Goal: Task Accomplishment & Management: Complete application form

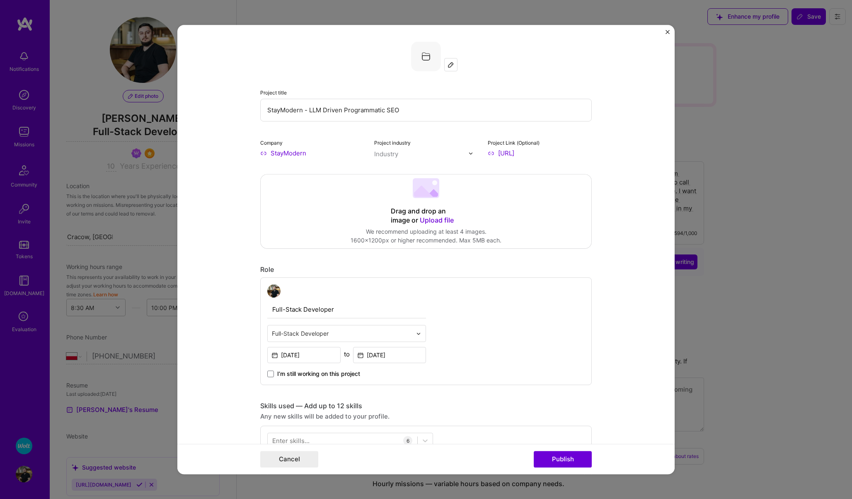
select select "PL"
select select "Right Now"
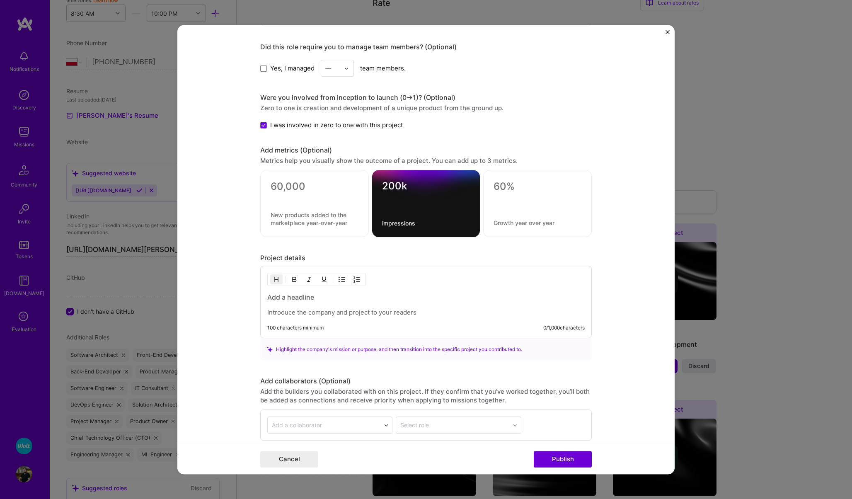
scroll to position [668, 0]
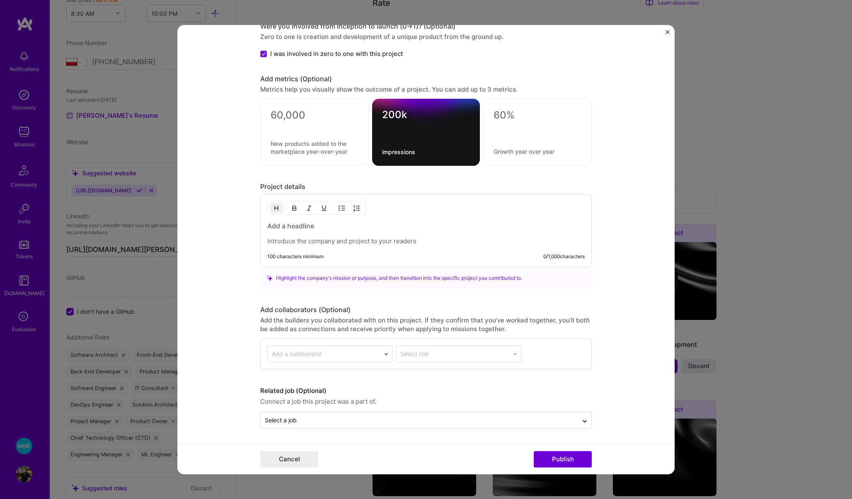
click at [304, 349] on div at bounding box center [324, 354] width 104 height 10
click at [305, 350] on div "Add a collaborator" at bounding box center [297, 354] width 50 height 9
click at [419, 356] on div "Select role" at bounding box center [458, 353] width 125 height 17
click at [298, 427] on div "Select a job" at bounding box center [425, 420] width 331 height 17
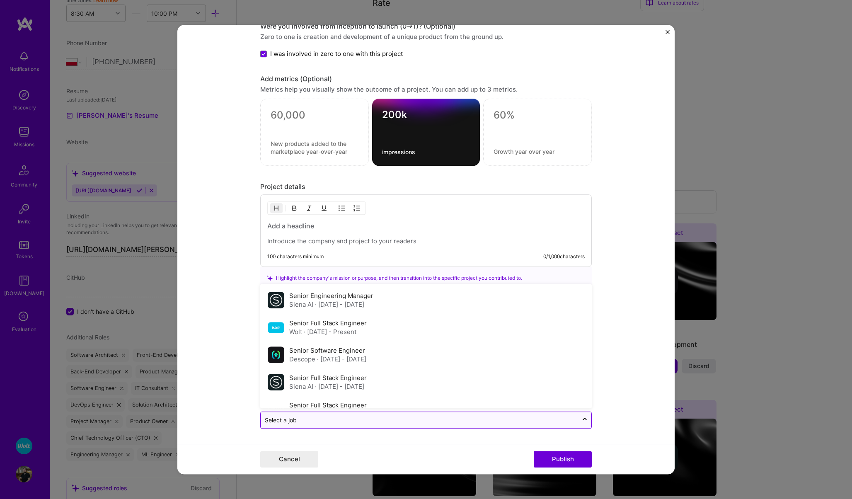
click at [298, 427] on div "Select a job" at bounding box center [425, 420] width 331 height 17
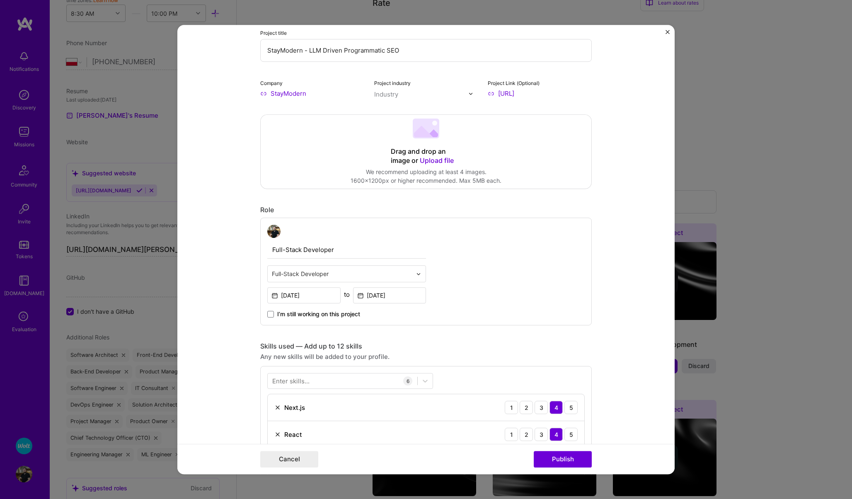
scroll to position [15, 0]
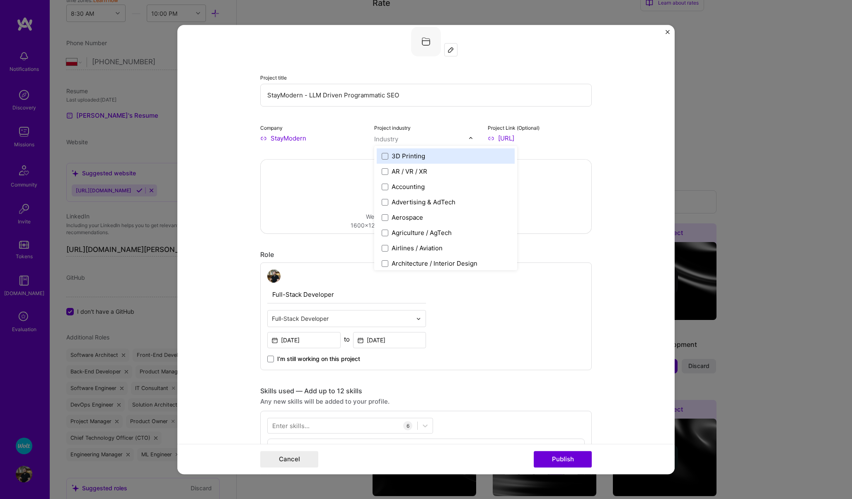
click at [386, 140] on div "Industry" at bounding box center [386, 139] width 24 height 9
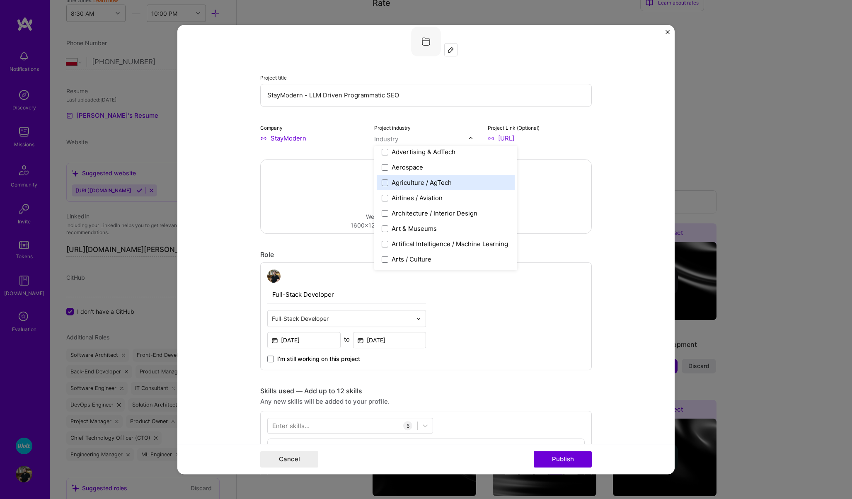
scroll to position [51, 0]
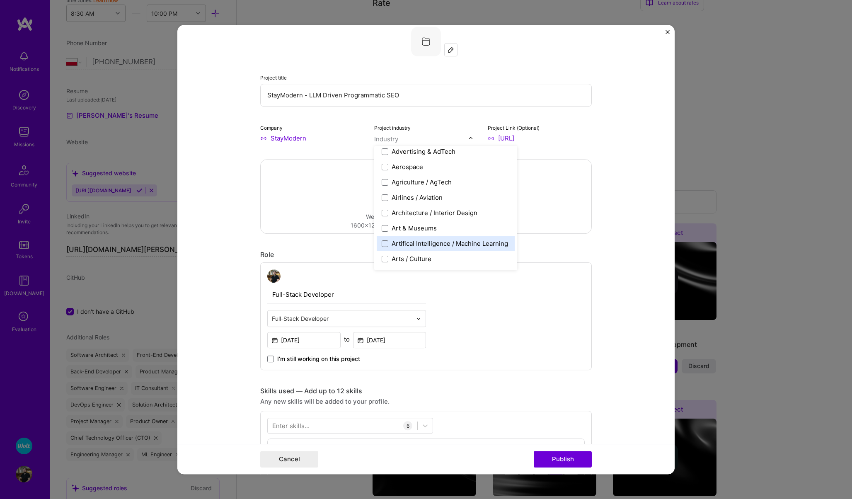
click at [405, 247] on div "Artifical Intelligence / Machine Learning" at bounding box center [449, 243] width 116 height 9
click at [240, 201] on form "Project title StayModern - LLM Driven Programmatic SEO Company StayModern Proje…" at bounding box center [425, 249] width 497 height 449
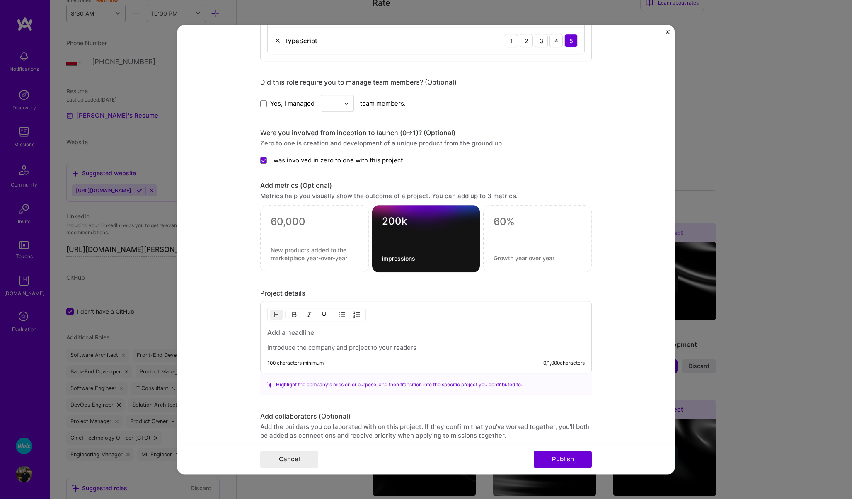
scroll to position [566, 0]
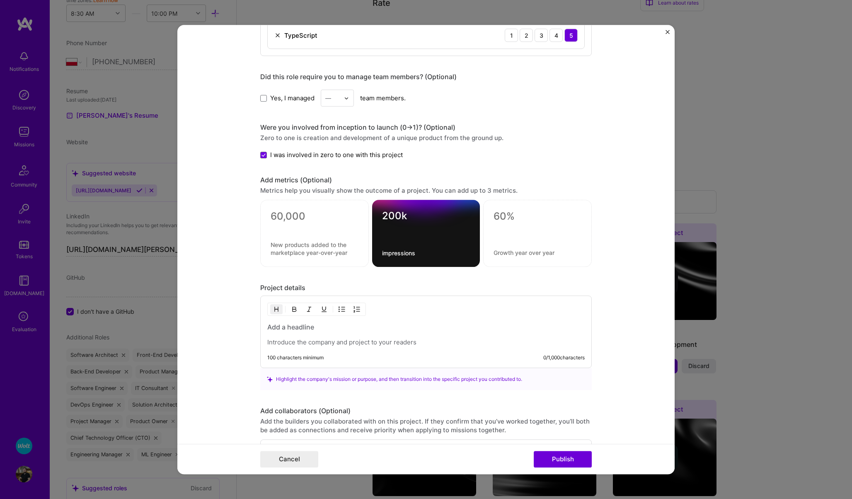
click at [285, 347] on div "100 characters minimum 0 / 1,000 characters" at bounding box center [425, 332] width 331 height 72
click at [282, 340] on p at bounding box center [425, 342] width 317 height 8
click at [281, 220] on textarea at bounding box center [314, 216] width 88 height 12
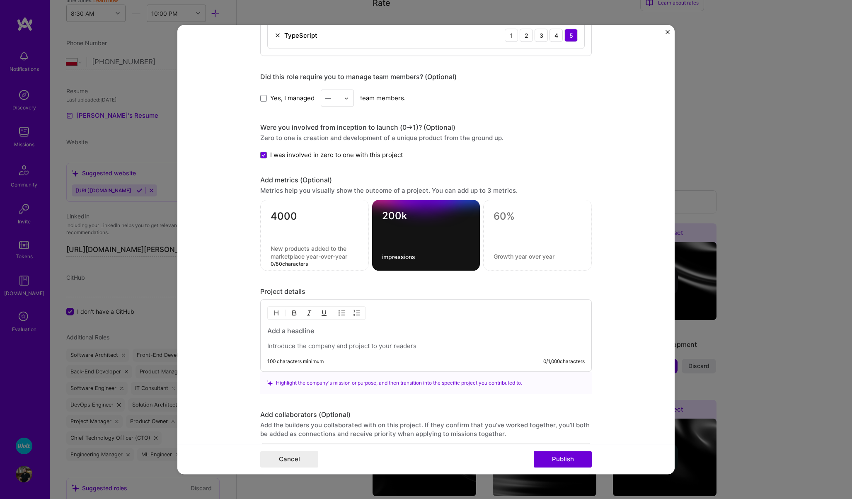
click at [285, 252] on textarea at bounding box center [314, 253] width 88 height 16
click at [271, 219] on textarea "4000" at bounding box center [314, 218] width 88 height 16
type textarea "~4000"
click at [289, 250] on textarea at bounding box center [314, 253] width 88 height 16
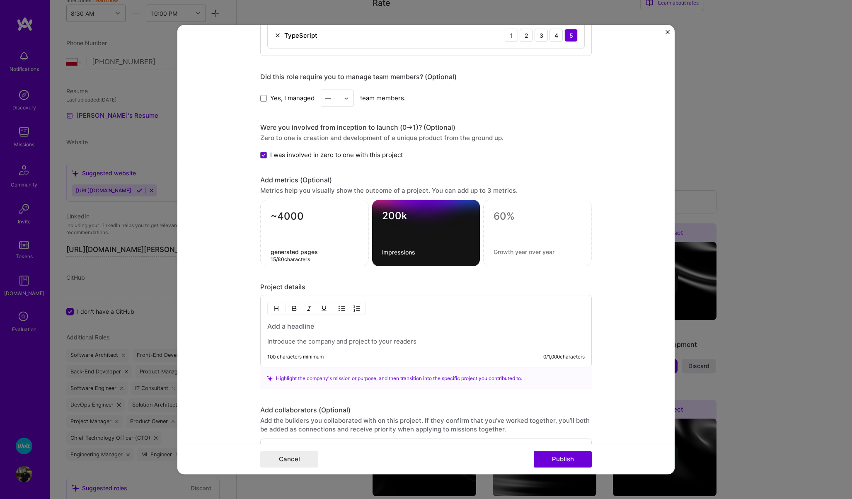
type textarea "generated pages"
click at [201, 284] on form "Project title StayModern - LLM Driven Programmatic SEO Company StayModern Proje…" at bounding box center [425, 249] width 497 height 449
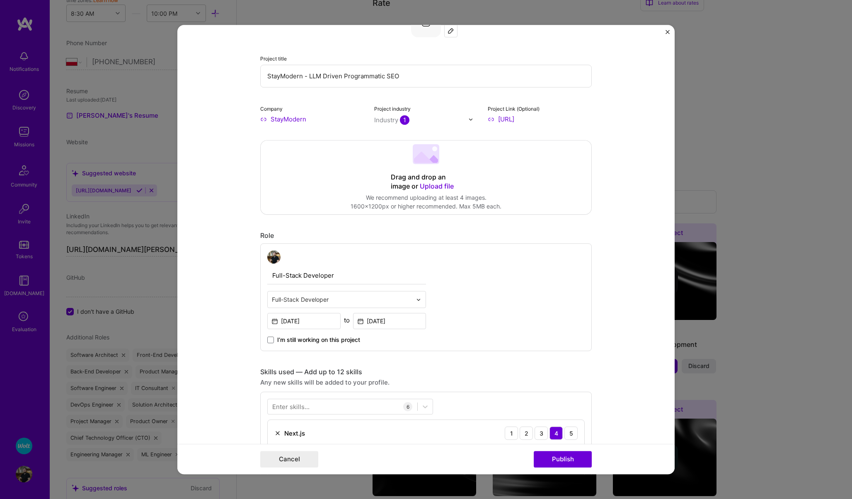
scroll to position [31, 0]
click at [427, 190] on span "Upload file" at bounding box center [437, 188] width 34 height 8
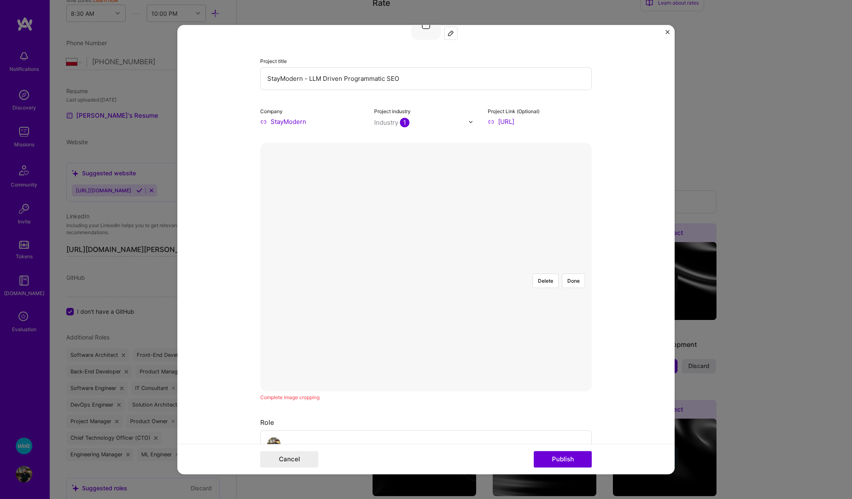
click at [511, 271] on div at bounding box center [587, 324] width 152 height 114
click at [577, 273] on button "Done" at bounding box center [573, 280] width 23 height 14
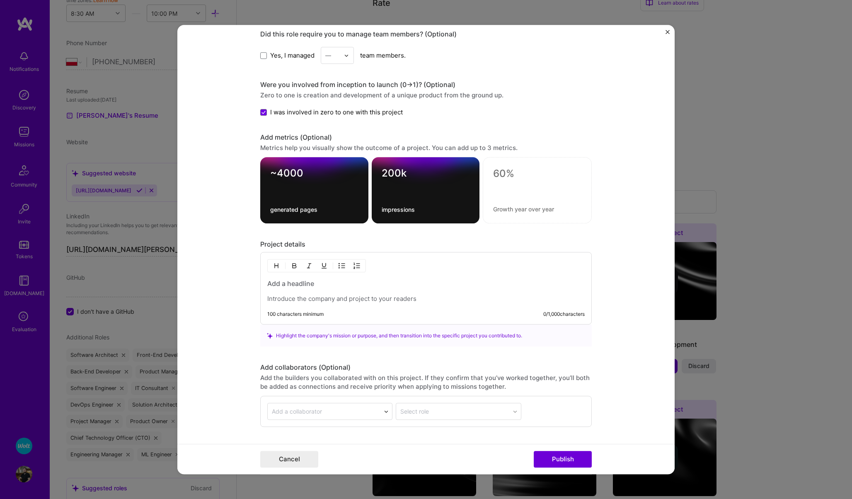
scroll to position [808, 0]
click at [304, 299] on p at bounding box center [425, 298] width 317 height 8
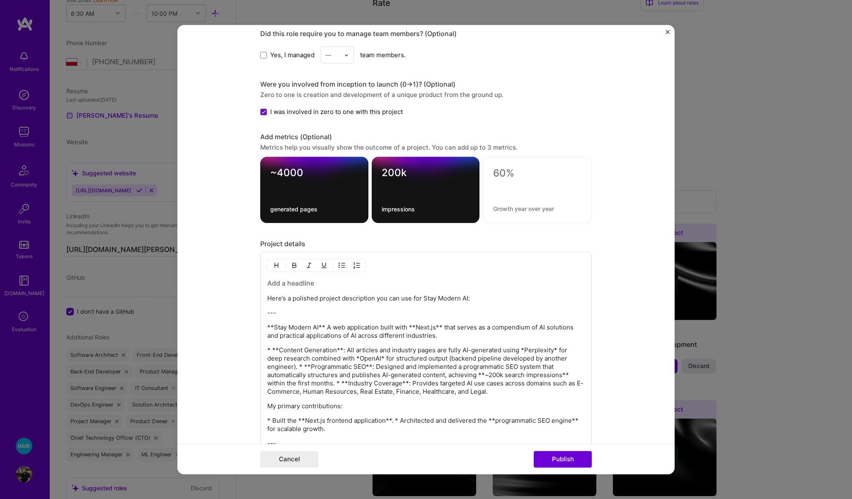
click at [333, 327] on p "**Stay Modern AI** A web application built with **Next.js** that serves as a co…" at bounding box center [425, 331] width 317 height 17
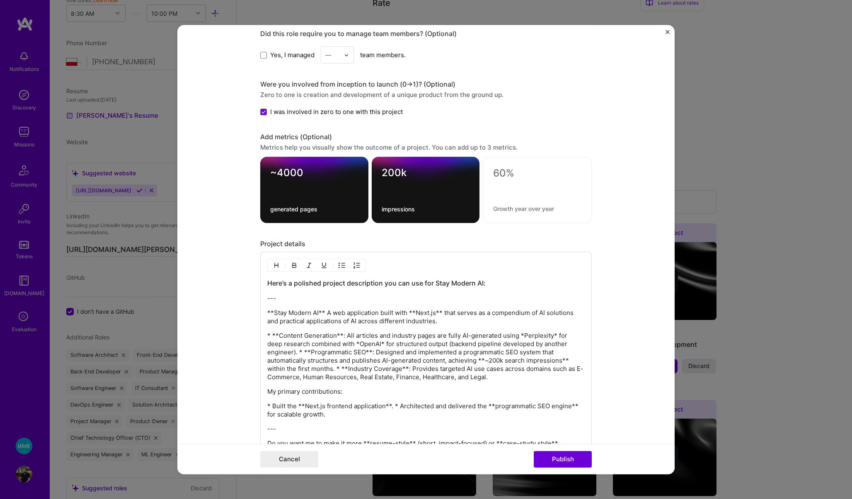
click at [391, 328] on div "Here’s a polished project description you can use for Stay Modern AI: --- **Sta…" at bounding box center [425, 367] width 317 height 177
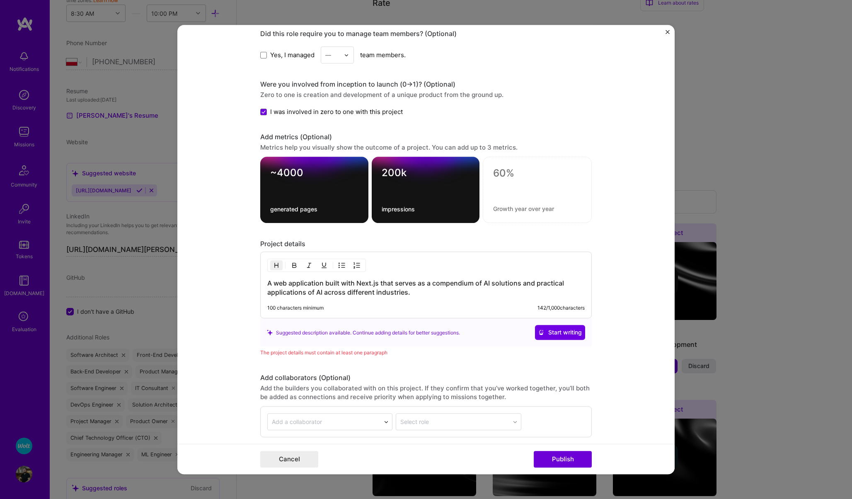
click at [424, 294] on h3 "A web application built with Next.js that serves as a compendium of AI solution…" at bounding box center [425, 288] width 317 height 18
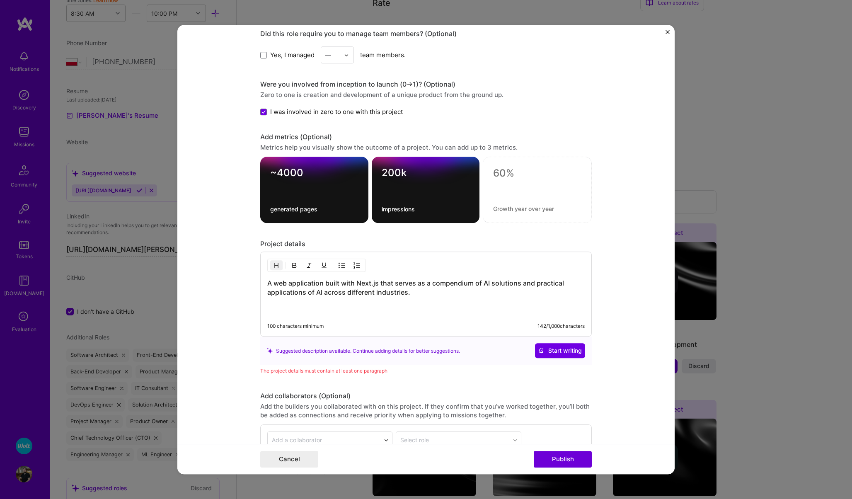
click at [340, 265] on img "button" at bounding box center [341, 265] width 7 height 7
click at [331, 303] on h3 "A web application built with Next.js that serves as a compendium of AI solution…" at bounding box center [425, 297] width 317 height 36
click at [341, 265] on img "button" at bounding box center [341, 265] width 7 height 7
click at [420, 293] on h3 "A web application built with Next.js that serves as a compendium of AI solution…" at bounding box center [425, 297] width 317 height 36
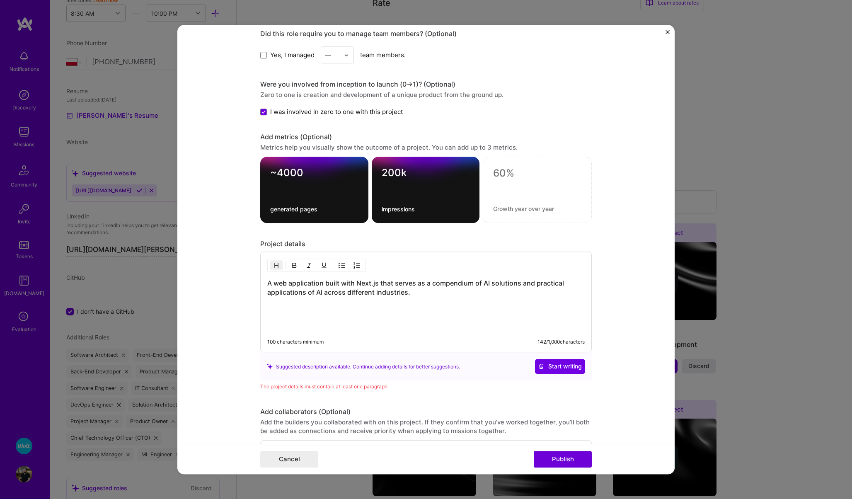
click at [338, 263] on img "button" at bounding box center [341, 265] width 7 height 7
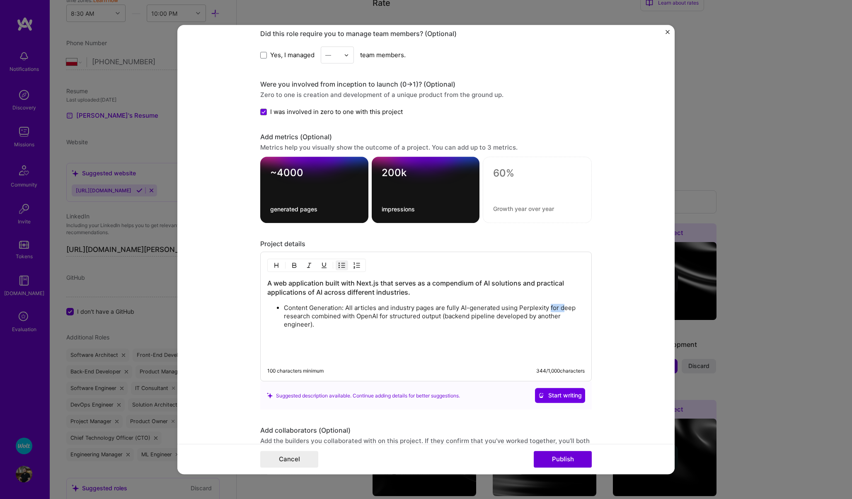
drag, startPoint x: 563, startPoint y: 308, endPoint x: 550, endPoint y: 308, distance: 13.3
click at [550, 308] on p "Content Generation: All articles and industry pages are fully AI-generated usin…" at bounding box center [434, 316] width 301 height 25
drag, startPoint x: 330, startPoint y: 327, endPoint x: 380, endPoint y: 314, distance: 52.1
click at [380, 314] on p "Content Generation: All articles and industry pages are fully AI-generated usin…" at bounding box center [434, 316] width 301 height 25
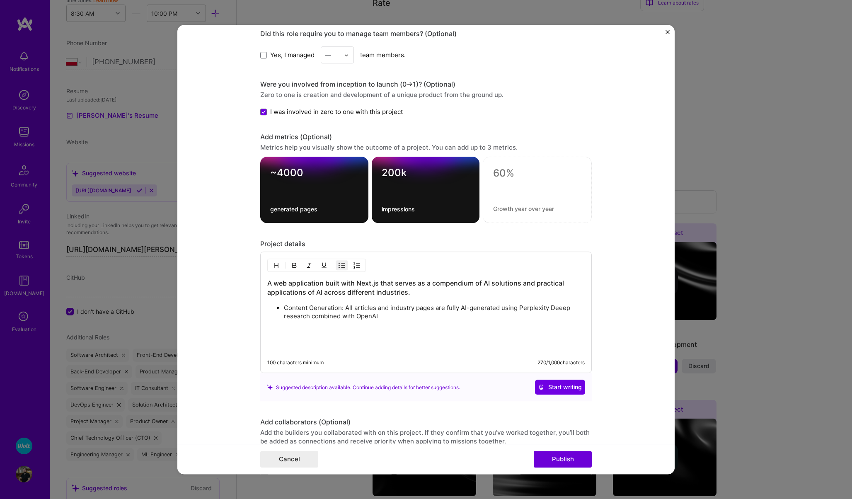
click at [563, 309] on p "Content Generation: All articles and industry pages are fully AI-generated usin…" at bounding box center [434, 312] width 301 height 17
click at [400, 317] on p "Content Generation: All articles and industry pages are fully AI-generated usin…" at bounding box center [434, 312] width 301 height 17
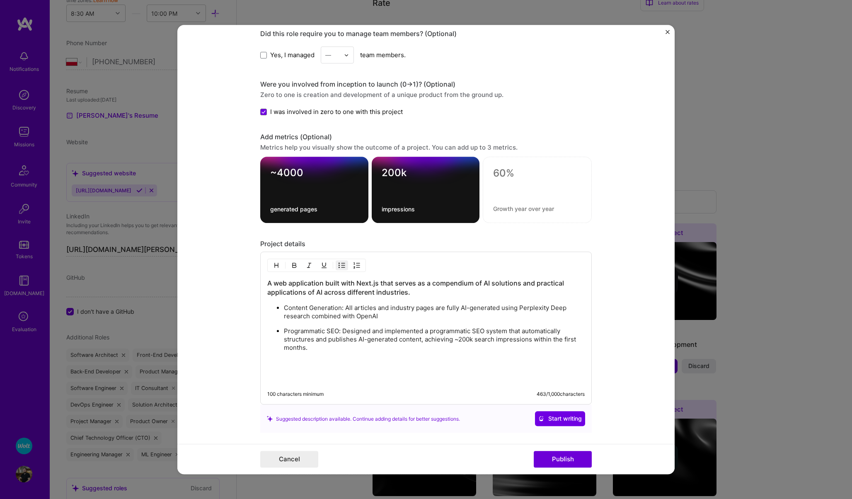
click at [328, 350] on p "Programmatic SEO: Designed and implemented a programmatic SEO system that autom…" at bounding box center [434, 339] width 301 height 25
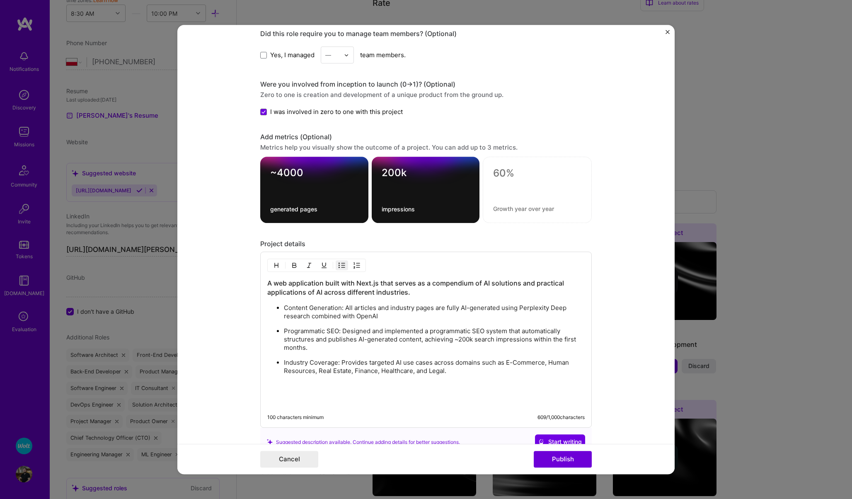
click at [421, 342] on p "Programmatic SEO: Designed and implemented a programmatic SEO system that autom…" at bounding box center [434, 339] width 301 height 25
click at [292, 391] on p at bounding box center [434, 393] width 301 height 25
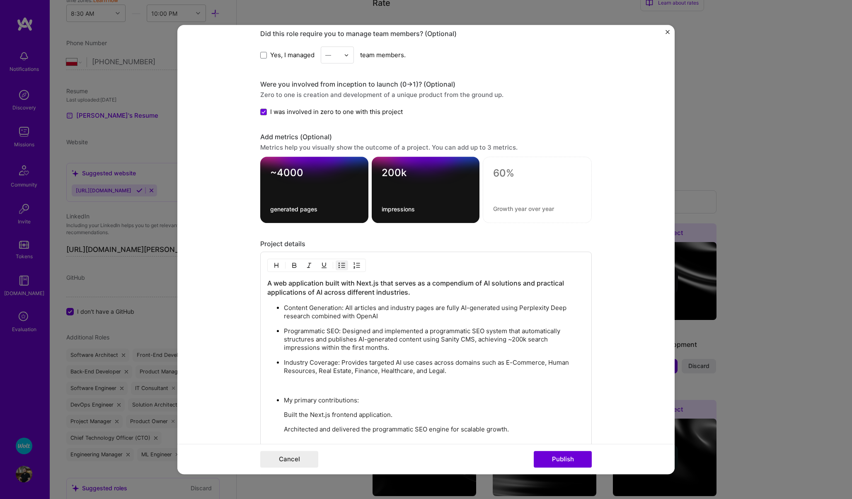
click at [284, 399] on p "My primary contributions:" at bounding box center [434, 400] width 301 height 8
click at [342, 266] on img "button" at bounding box center [341, 265] width 7 height 7
click at [267, 399] on p "Built the Next.js frontend application." at bounding box center [425, 400] width 317 height 8
click at [344, 266] on img "button" at bounding box center [341, 265] width 7 height 7
click at [268, 415] on p "Architected and delivered the programmatic SEO engine for scalable growth." at bounding box center [425, 415] width 317 height 8
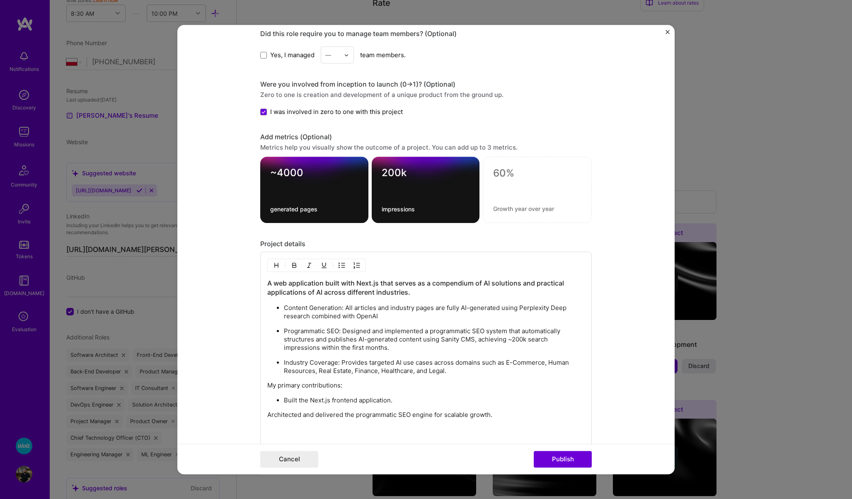
click at [340, 263] on img "button" at bounding box center [341, 265] width 7 height 7
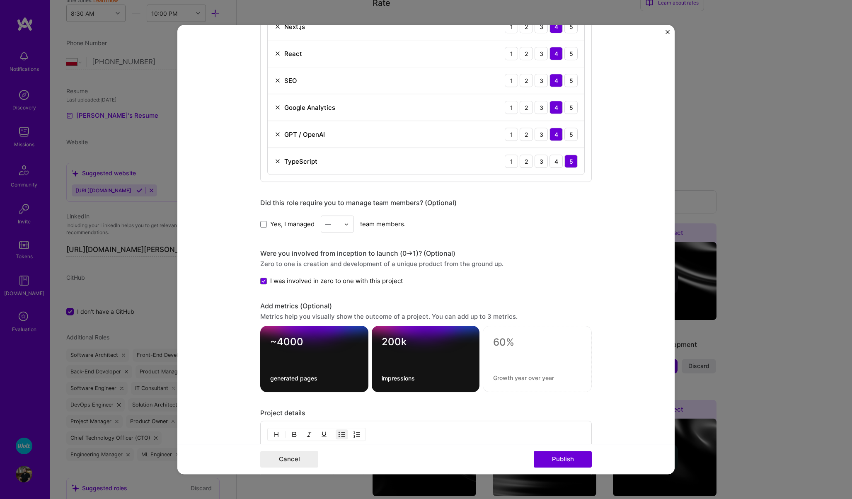
scroll to position [1011, 0]
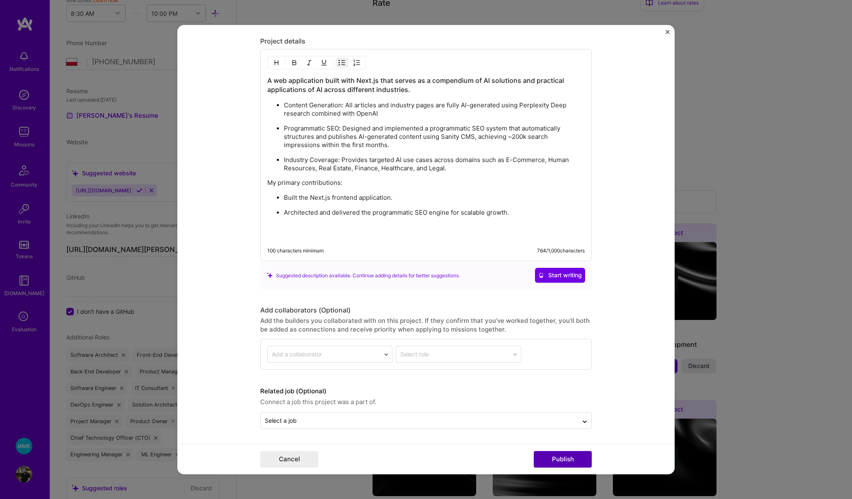
click at [562, 457] on button "Publish" at bounding box center [562, 459] width 58 height 17
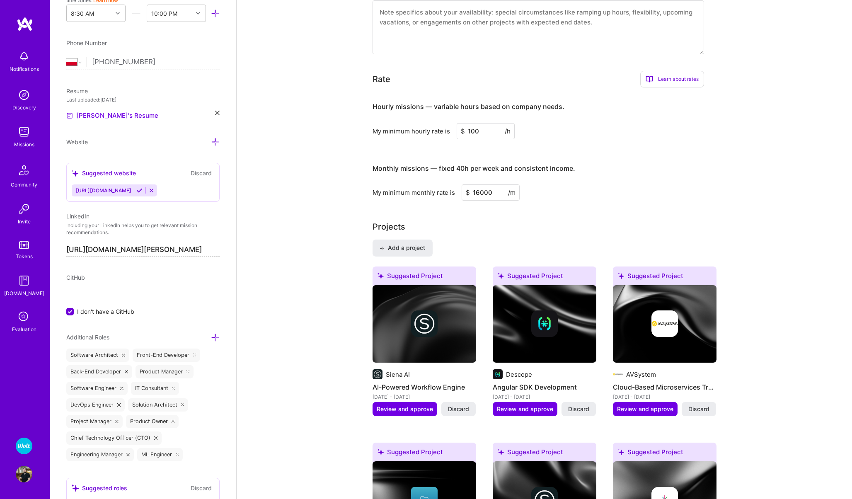
scroll to position [0, 0]
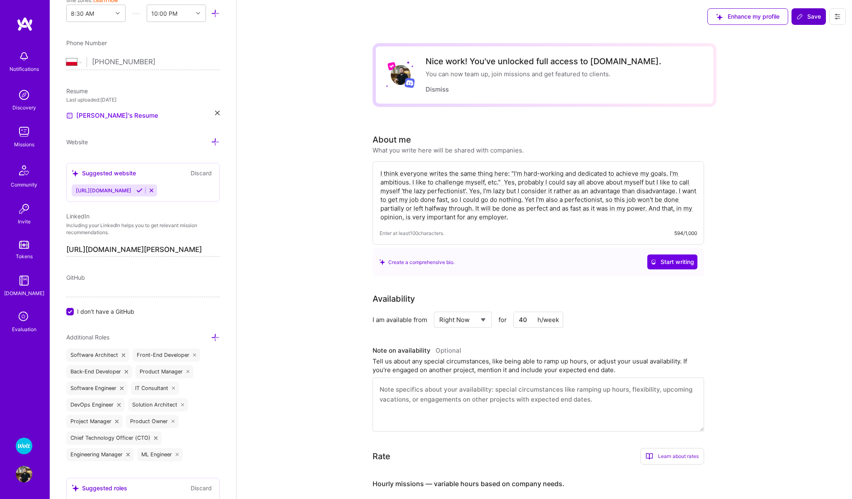
click at [807, 13] on span "Save" at bounding box center [808, 16] width 24 height 8
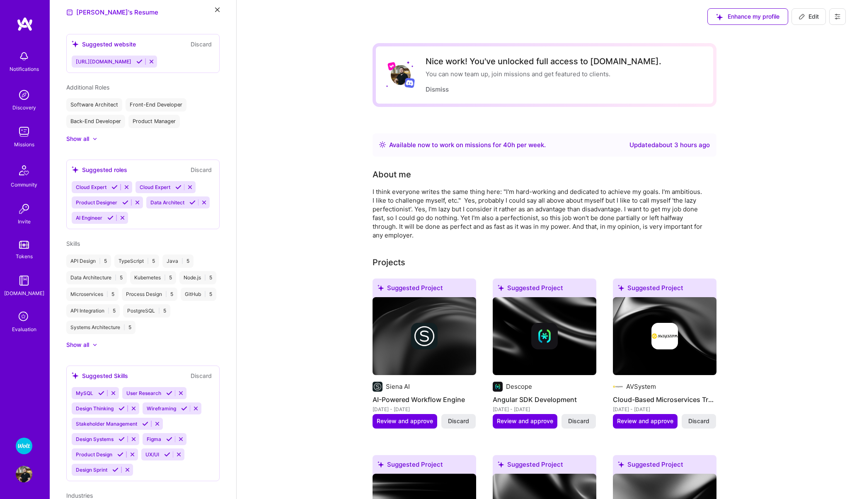
scroll to position [208, 0]
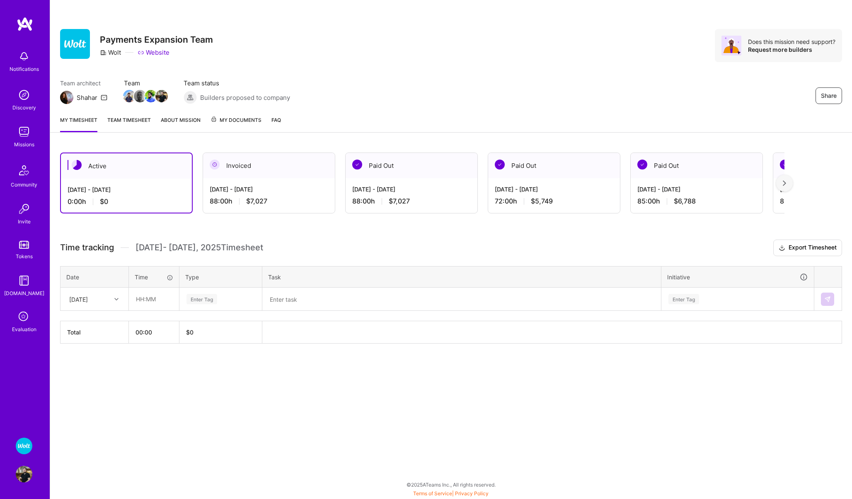
click at [27, 100] on img at bounding box center [24, 95] width 17 height 17
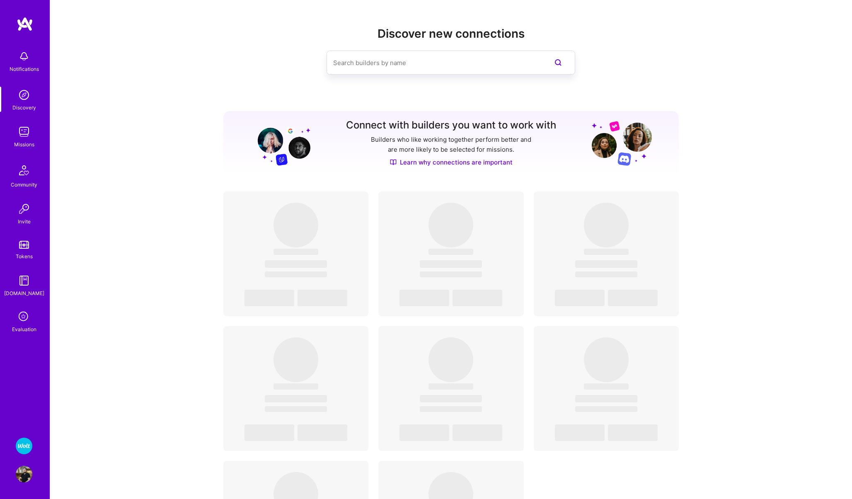
click at [27, 128] on img at bounding box center [24, 131] width 17 height 17
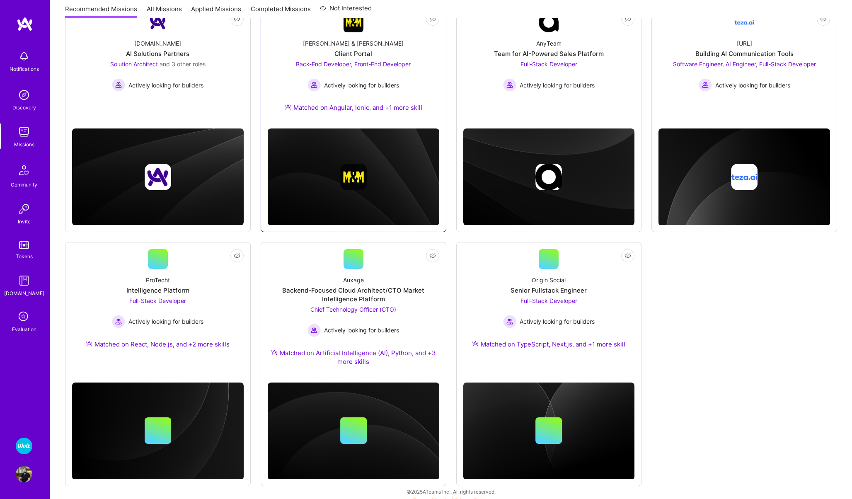
scroll to position [141, 0]
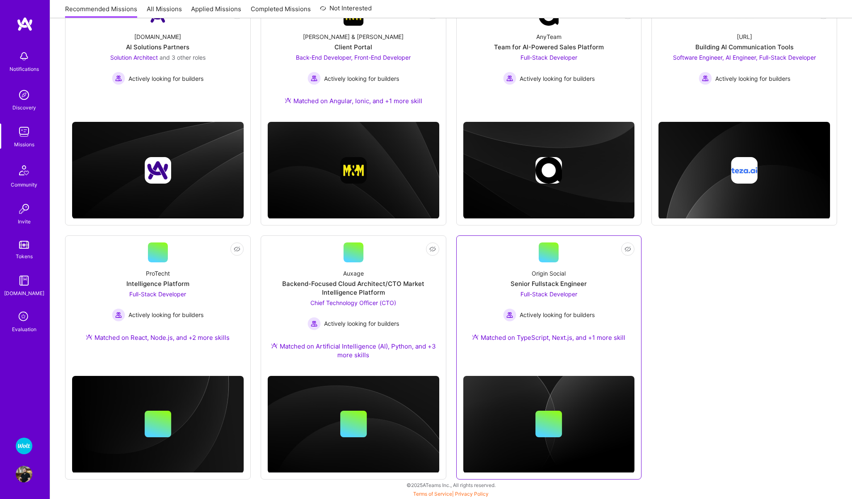
click at [488, 267] on div "Origin Social Senior Fullstack Engineer Full-Stack Developer Actively looking f…" at bounding box center [548, 306] width 171 height 89
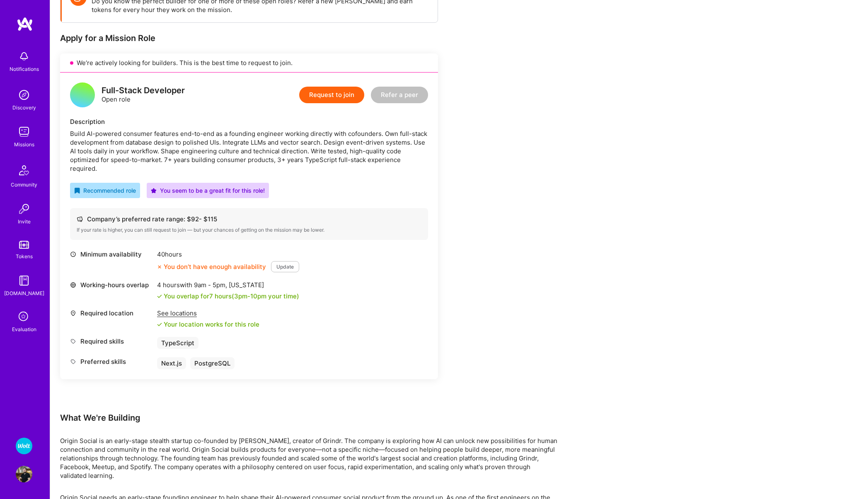
scroll to position [141, 0]
click at [293, 261] on button "Update" at bounding box center [285, 266] width 28 height 11
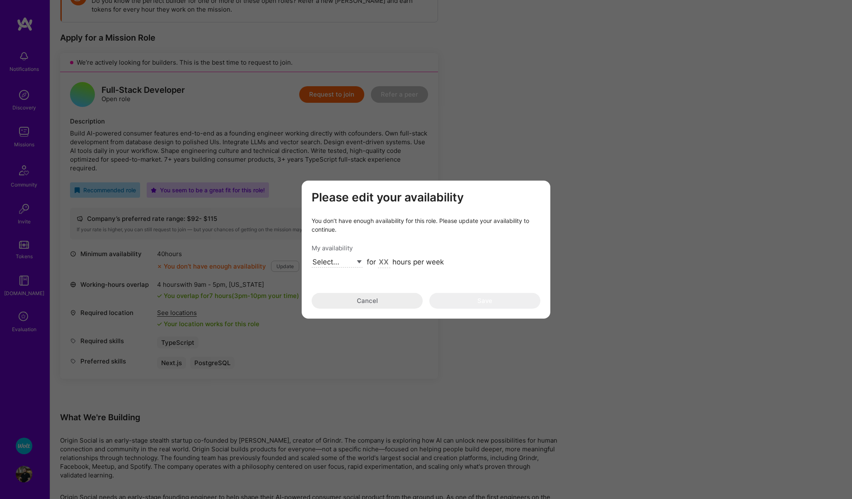
click at [348, 262] on select "Select... Right Now Future Date Not Available" at bounding box center [336, 261] width 51 height 11
select select "Right Now"
click at [311, 256] on select "Select... Right Now Future Date Not Available" at bounding box center [336, 261] width 51 height 11
click at [387, 261] on input "modal" at bounding box center [384, 262] width 12 height 11
type input "40"
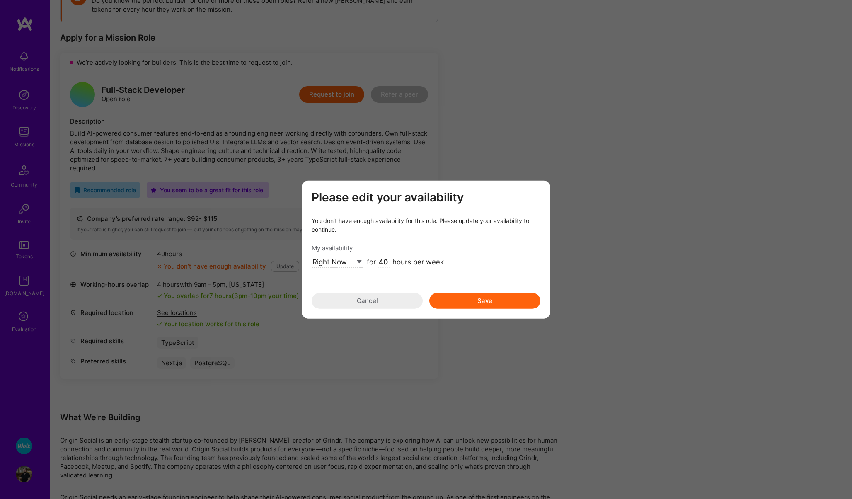
click at [472, 300] on button "Save" at bounding box center [484, 300] width 111 height 16
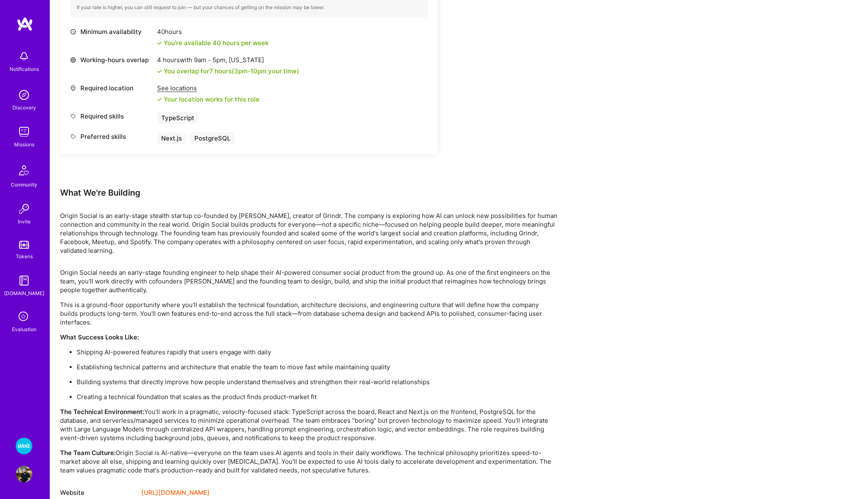
scroll to position [364, 0]
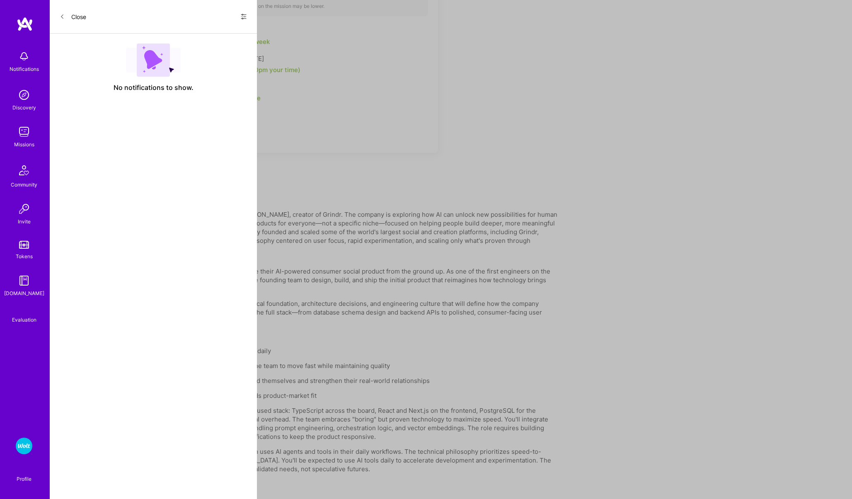
scroll to position [141, 0]
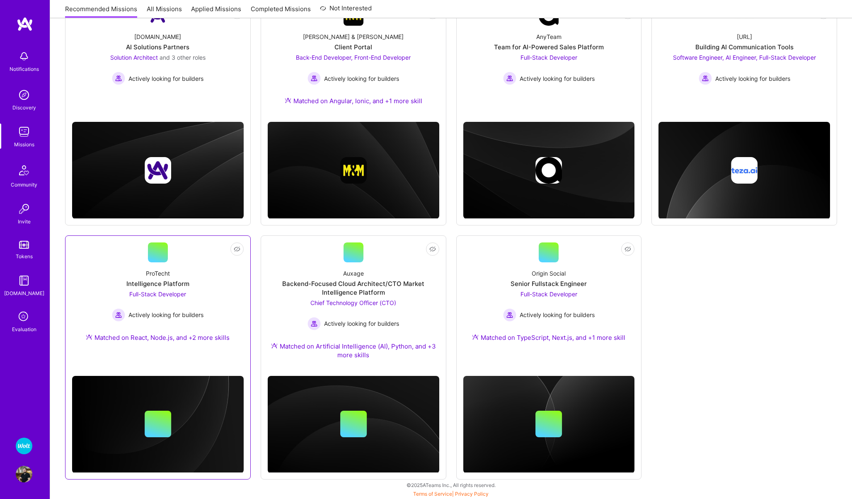
click at [149, 273] on div "ProTecht" at bounding box center [158, 273] width 24 height 9
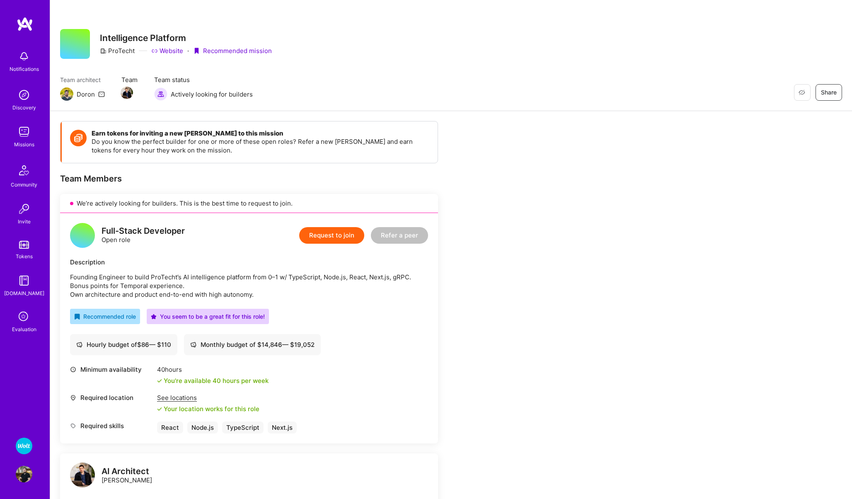
click at [320, 240] on button "Request to join" at bounding box center [331, 235] width 65 height 17
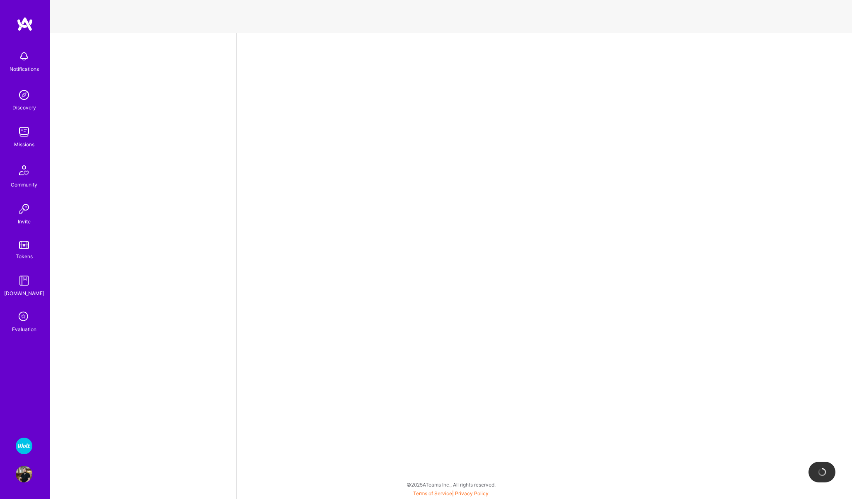
select select "PL"
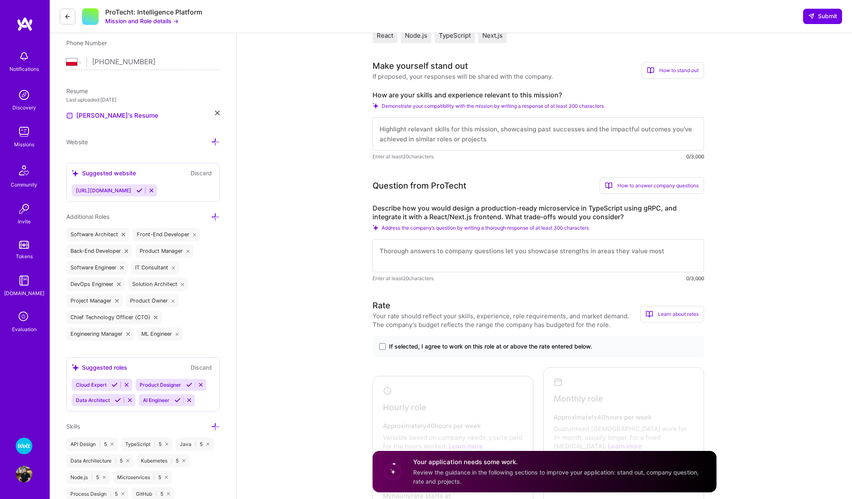
scroll to position [181, 0]
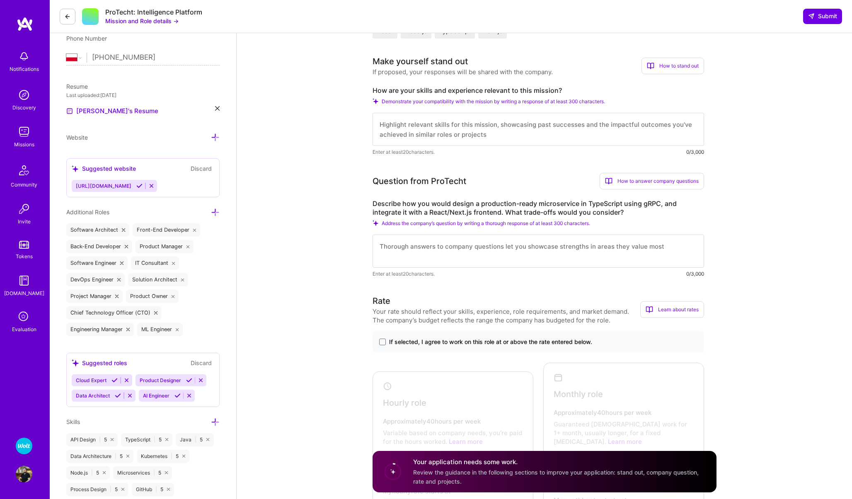
click at [451, 253] on textarea at bounding box center [537, 250] width 331 height 33
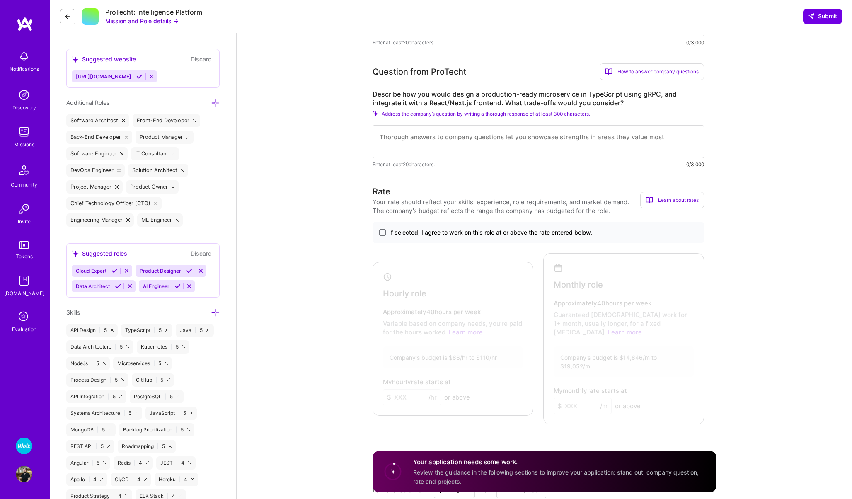
scroll to position [314, 0]
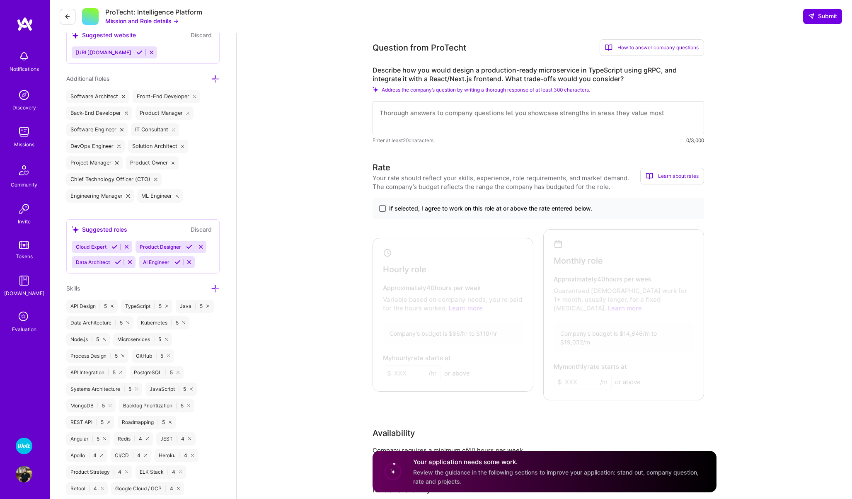
click at [381, 210] on span at bounding box center [382, 208] width 7 height 7
click at [0, 0] on input "If selected, I agree to work on this role at or above the rate entered below." at bounding box center [0, 0] width 0 height 0
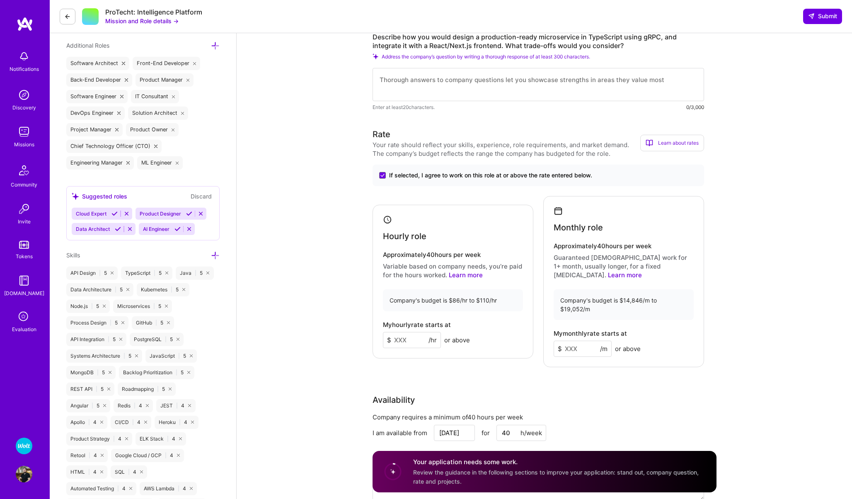
scroll to position [356, 0]
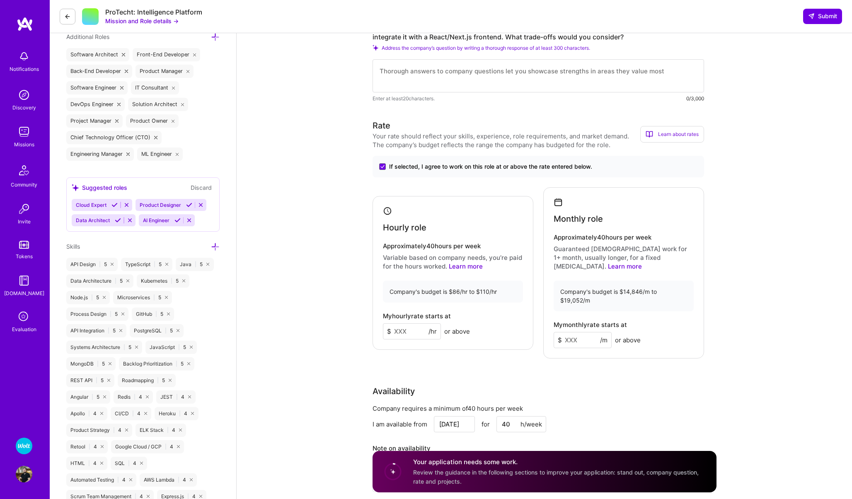
click at [400, 323] on input at bounding box center [412, 331] width 58 height 16
type input "100"
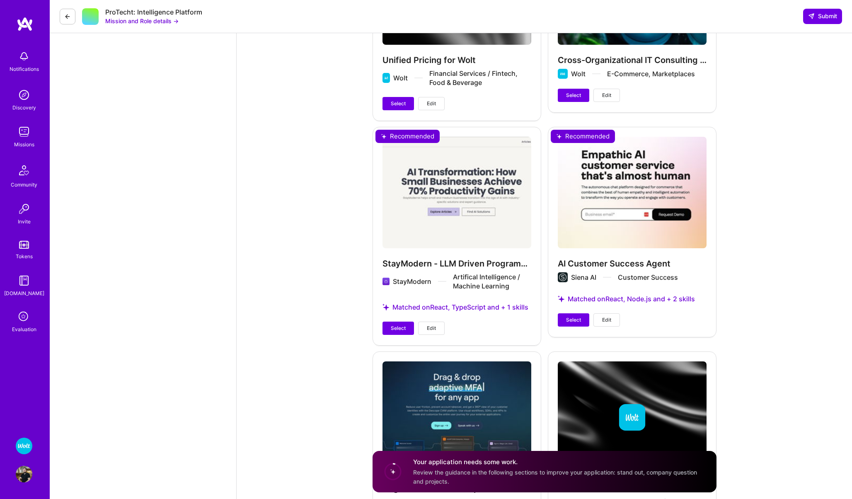
scroll to position [1953, 0]
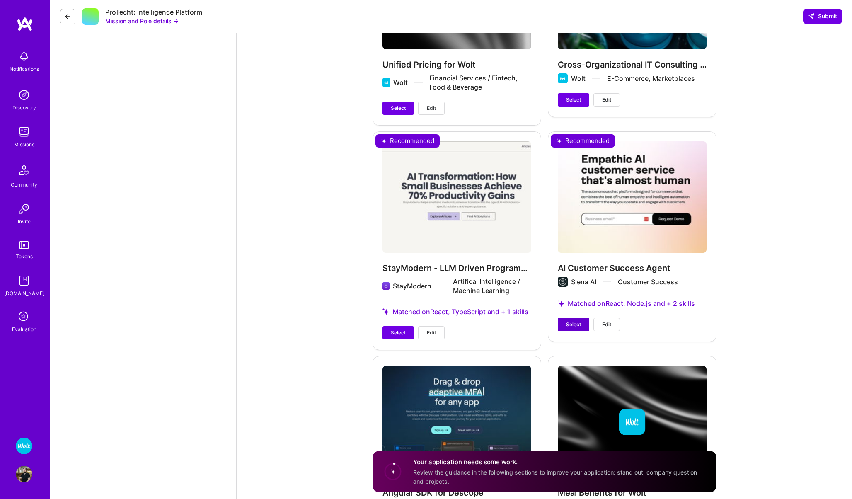
click at [572, 321] on span "Select" at bounding box center [573, 324] width 15 height 7
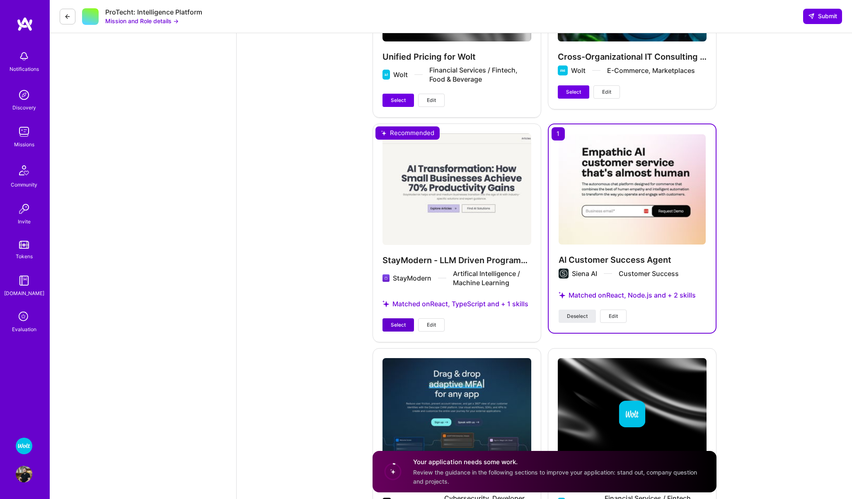
click at [396, 318] on button "Select" at bounding box center [397, 324] width 31 height 13
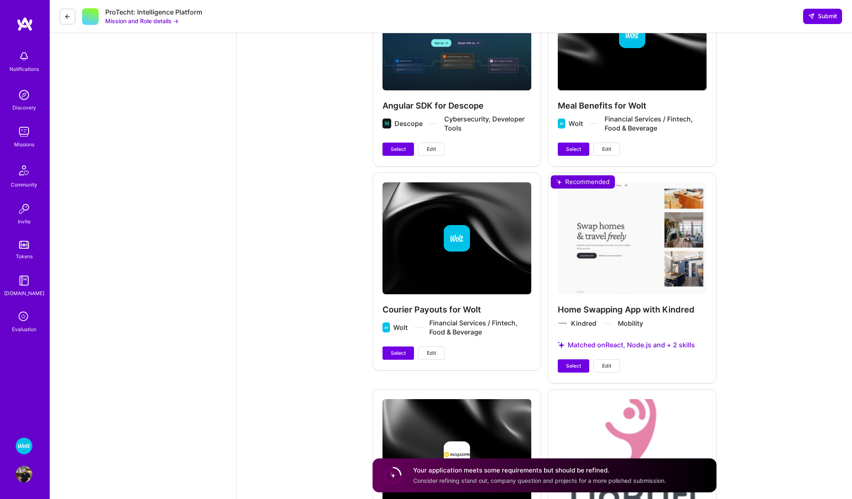
scroll to position [2311, 0]
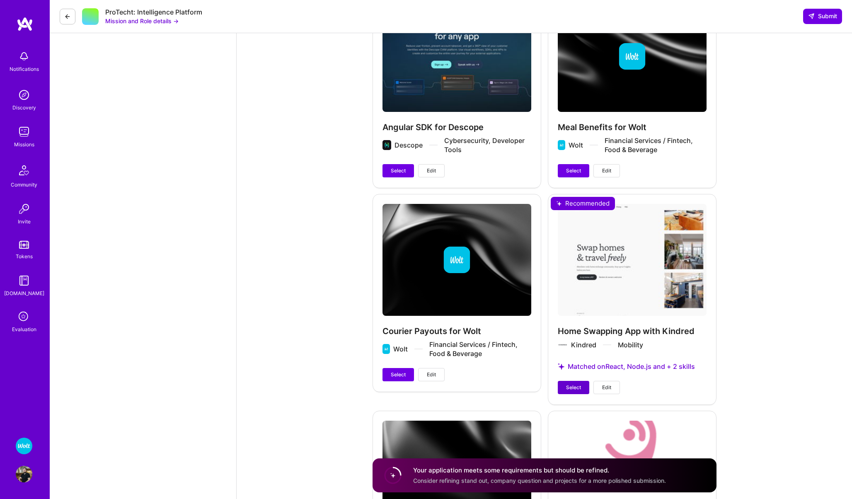
click at [573, 384] on span "Select" at bounding box center [573, 387] width 15 height 7
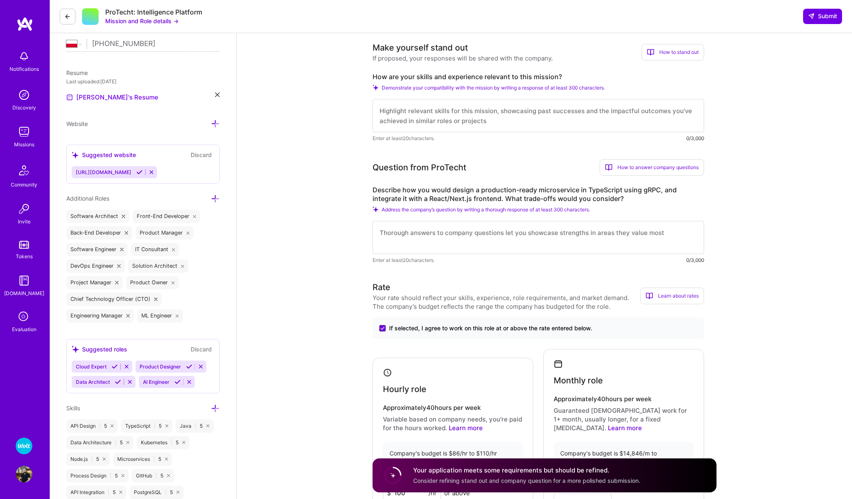
scroll to position [184, 0]
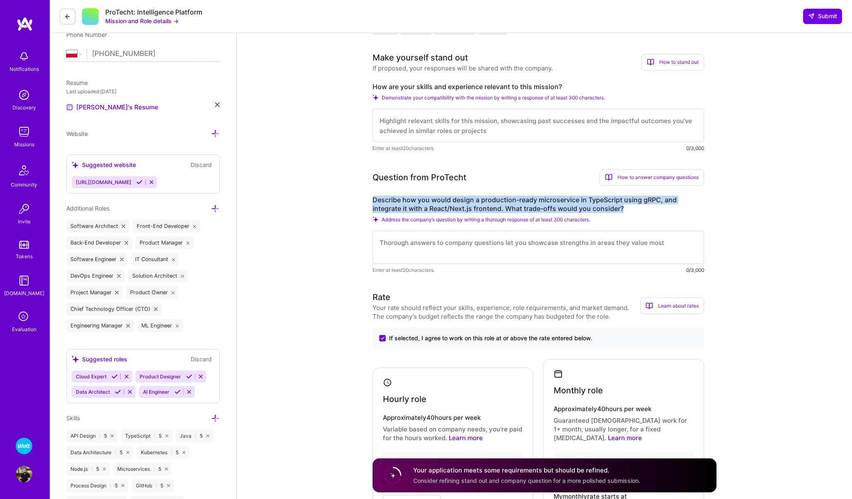
drag, startPoint x: 614, startPoint y: 208, endPoint x: 368, endPoint y: 200, distance: 245.7
copy label "Describe how you would design a production-ready microservice in TypeScript usi…"
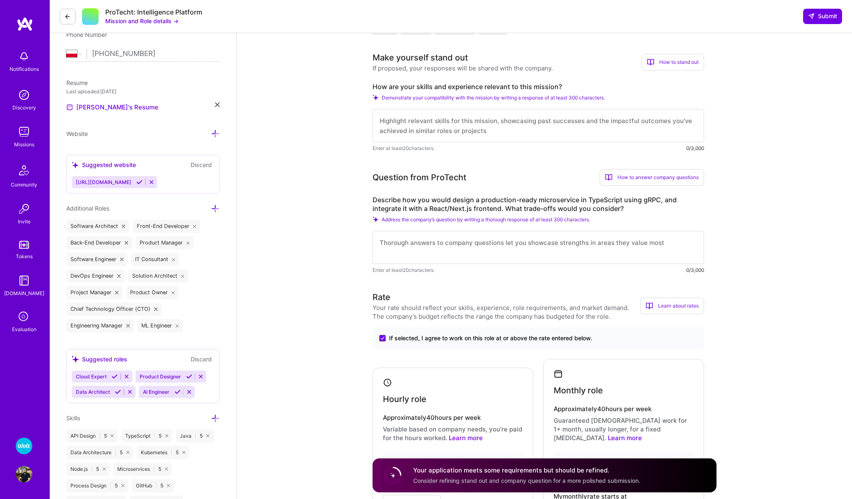
click at [415, 120] on textarea at bounding box center [537, 125] width 331 height 33
click at [407, 247] on textarea at bounding box center [537, 247] width 331 height 33
drag, startPoint x: 603, startPoint y: 241, endPoint x: 547, endPoint y: 239, distance: 55.9
click at [547, 240] on textarea "- Schema first approach. Define protobufs and generate both clients and" at bounding box center [537, 247] width 331 height 33
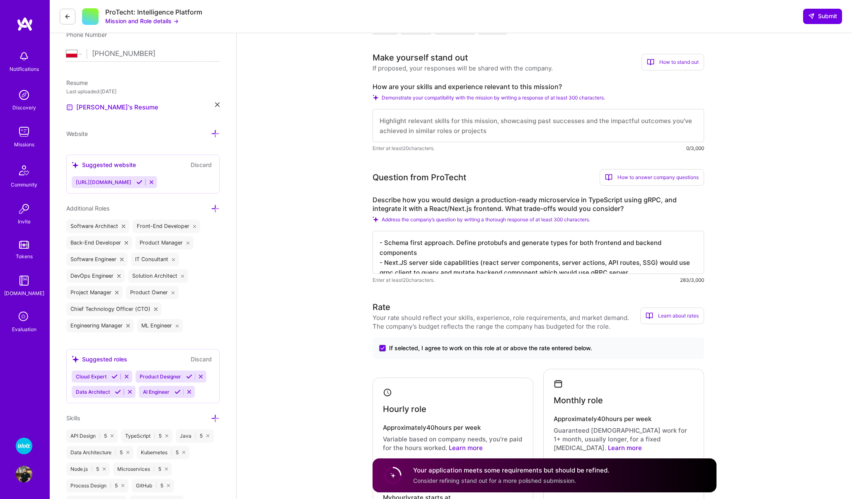
click at [696, 244] on textarea "- Schema first approach. Define protobufs and generate types for both frontend …" at bounding box center [537, 252] width 331 height 43
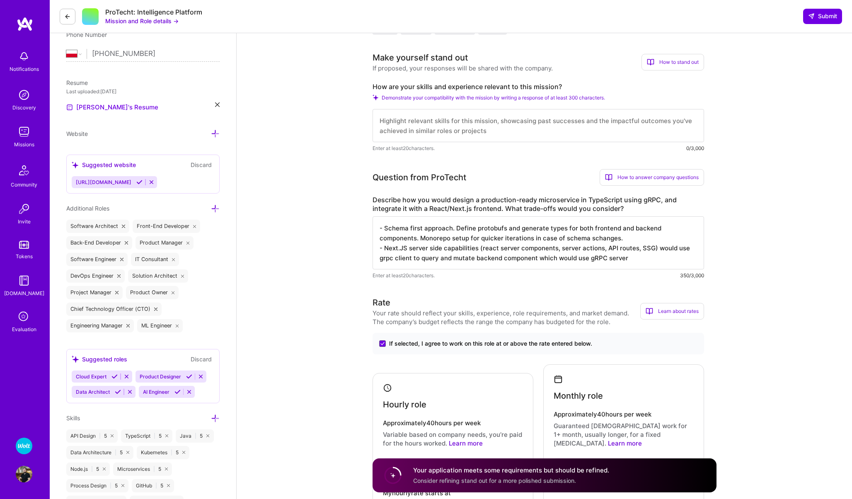
click at [552, 238] on textarea "- Schema first approach. Define protobufs and generate types for both frontend …" at bounding box center [537, 242] width 331 height 53
click at [635, 258] on textarea "- Schema first approach. Define protobufs and generate types for both frontend …" at bounding box center [537, 242] width 331 height 53
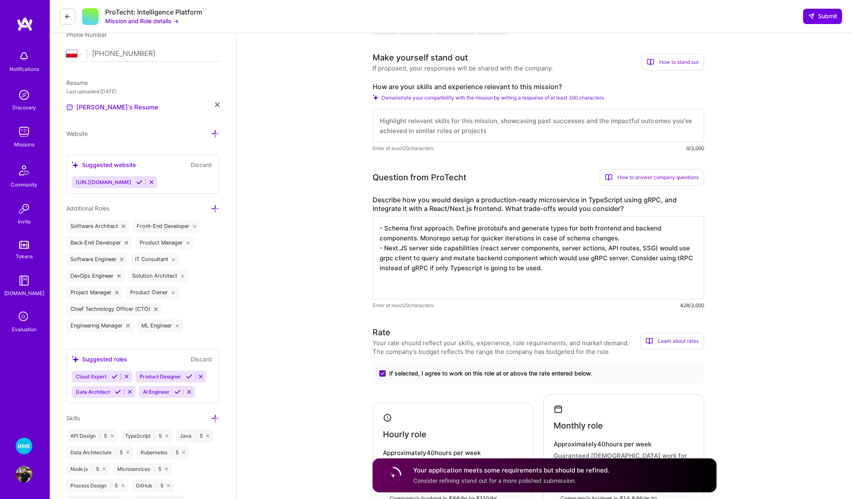
click at [393, 276] on textarea "- Schema first approach. Define protobufs and generate types for both frontend …" at bounding box center [537, 257] width 331 height 83
type textarea "- Schema first approach. Define protobufs and generate types for both frontend …"
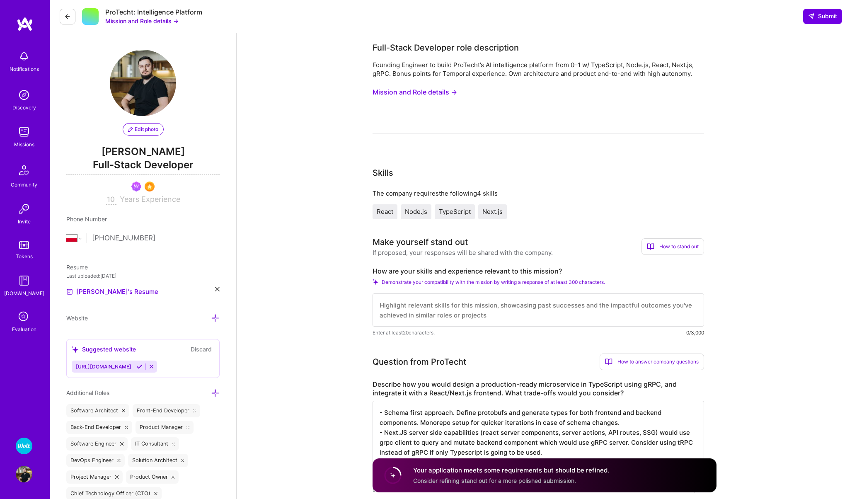
select select "PL"
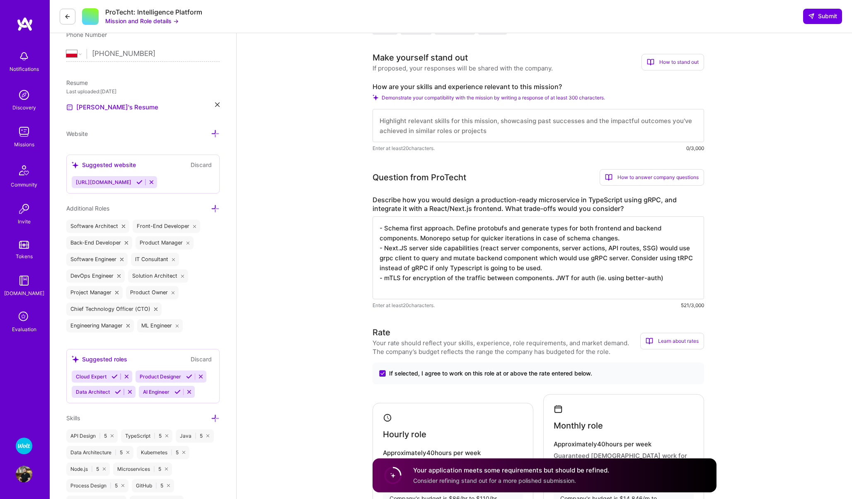
scroll to position [184, 0]
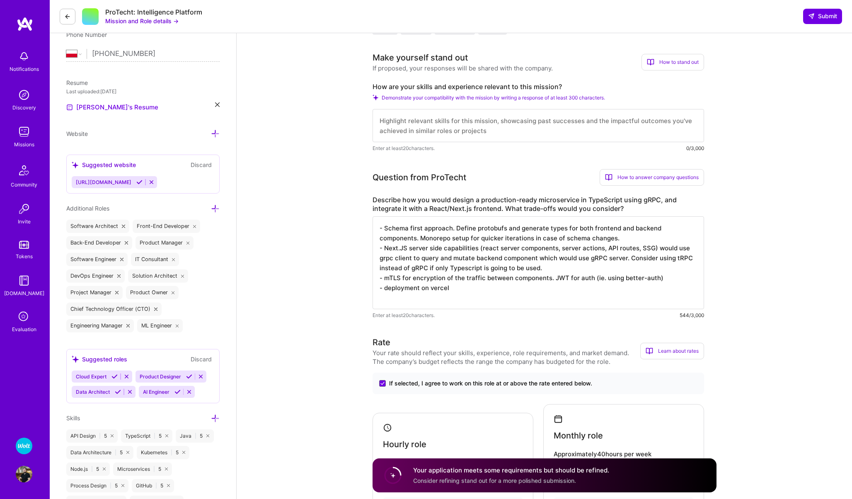
click at [419, 288] on textarea "- Schema first approach. Define protobufs and generate types for both frontend …" at bounding box center [537, 262] width 331 height 93
click at [502, 291] on textarea "- Schema first approach. Define protobufs and generate types for both frontend …" at bounding box center [537, 262] width 331 height 93
click at [477, 287] on textarea "- Schema first approach. Define protobufs and generate types for both frontend …" at bounding box center [537, 262] width 331 height 93
click at [693, 286] on textarea "- Schema first approach. Define protobufs and generate types for both frontend …" at bounding box center [537, 262] width 331 height 93
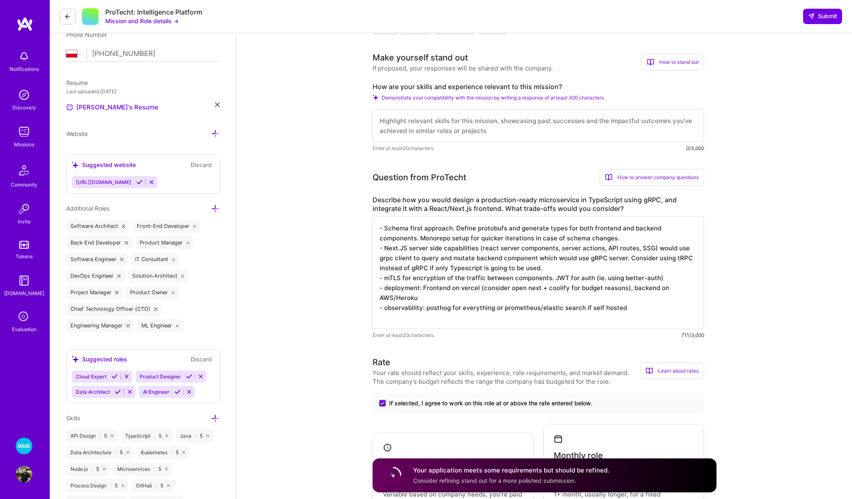
click at [435, 300] on textarea "- Schema first approach. Define protobufs and generate types for both frontend …" at bounding box center [537, 272] width 331 height 113
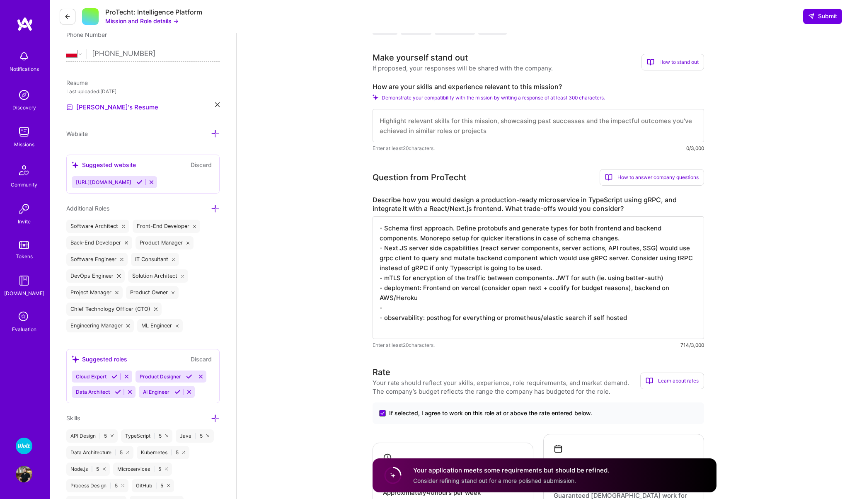
click at [556, 268] on textarea "- Schema first approach. Define protobufs and generate types for both frontend …" at bounding box center [537, 277] width 331 height 123
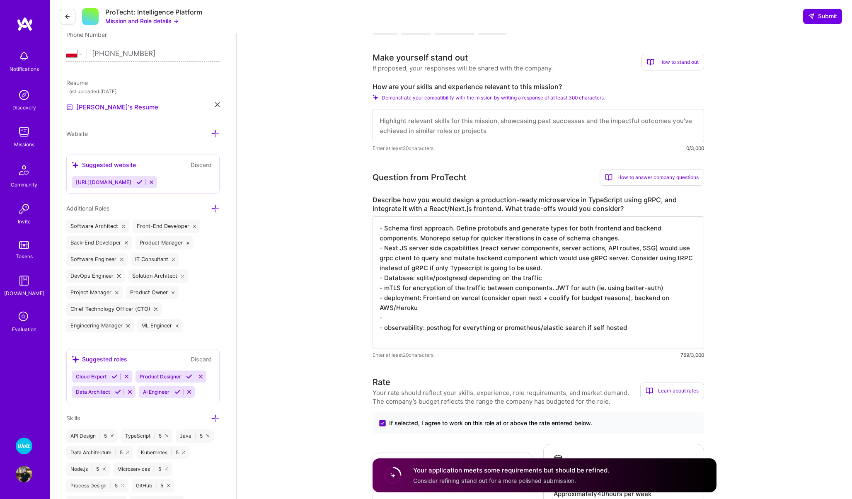
click at [402, 319] on textarea "- Schema first approach. Define protobufs and generate types for both frontend …" at bounding box center [537, 282] width 331 height 133
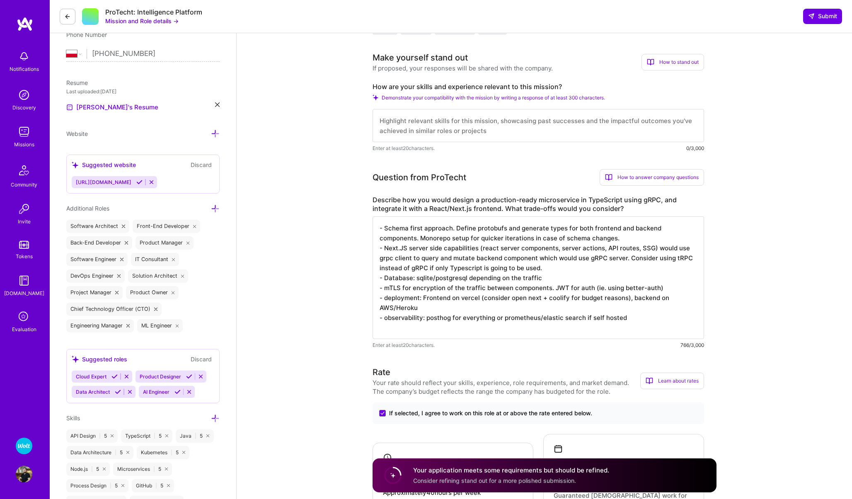
click at [481, 318] on textarea "- Schema first approach. Define protobufs and generate types for both frontend …" at bounding box center [537, 277] width 331 height 123
click at [676, 319] on textarea "- Schema first approach. Define protobufs and generate types for both frontend …" at bounding box center [537, 277] width 331 height 123
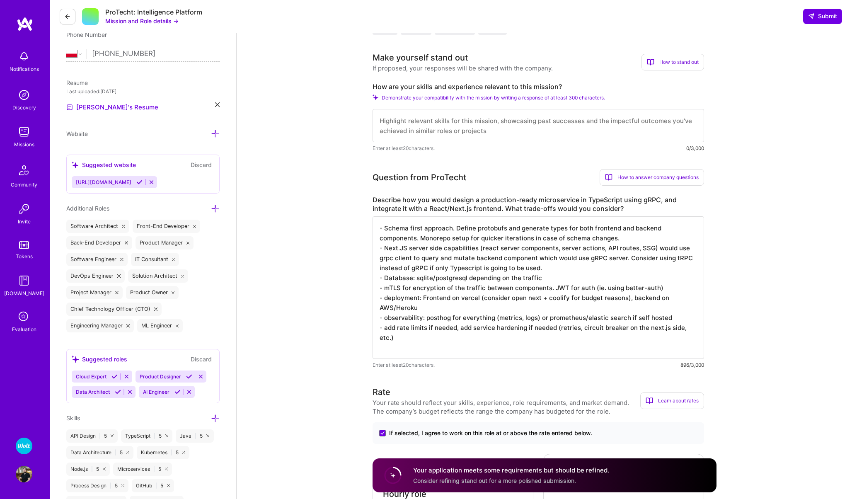
click at [583, 327] on textarea "- Schema first approach. Define protobufs and generate types for both frontend …" at bounding box center [537, 287] width 331 height 142
click at [429, 346] on textarea "- Schema first approach. Define protobufs and generate types for both frontend …" at bounding box center [537, 287] width 331 height 142
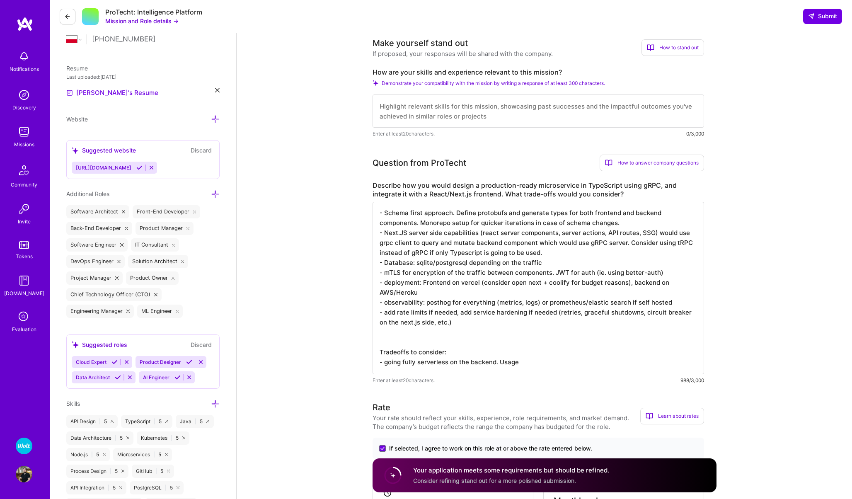
scroll to position [204, 0]
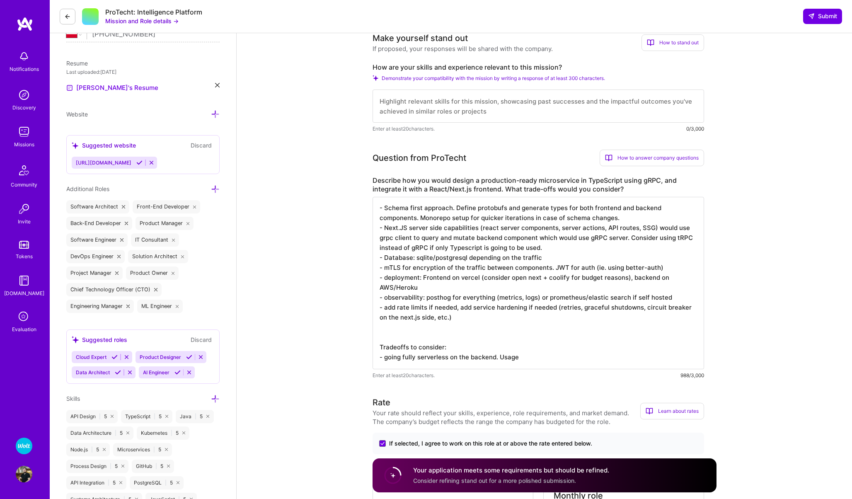
drag, startPoint x: 533, startPoint y: 359, endPoint x: 386, endPoint y: 359, distance: 147.5
click at [386, 359] on textarea "- Schema first approach. Define protobufs and generate types for both frontend …" at bounding box center [537, 283] width 331 height 172
click at [406, 355] on textarea "- Schema first approach. Define protobufs and generate types for both frontend …" at bounding box center [537, 283] width 331 height 172
click at [500, 361] on textarea "- Schema first approach. Define protobufs and generate types for both frontend …" at bounding box center [537, 283] width 331 height 172
click at [556, 357] on textarea "- Schema first approach. Define protobufs and generate types for both frontend …" at bounding box center [537, 283] width 331 height 172
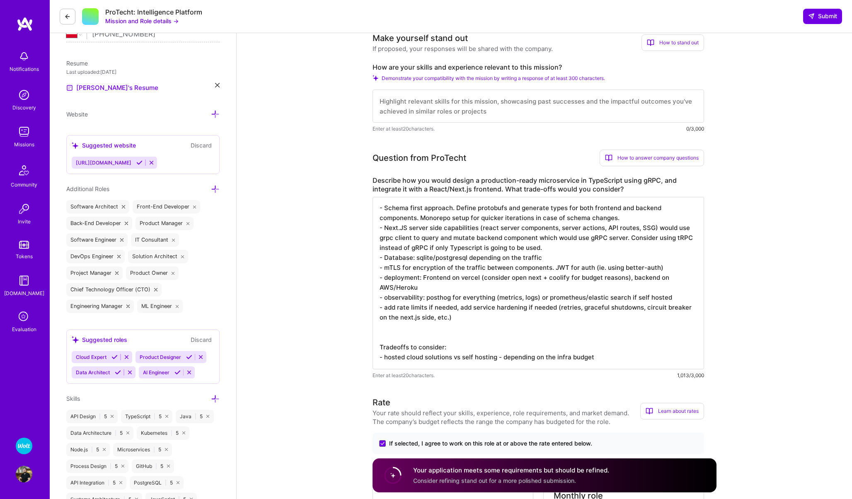
click at [610, 353] on textarea "- Schema first approach. Define protobufs and generate types for both frontend …" at bounding box center [537, 283] width 331 height 172
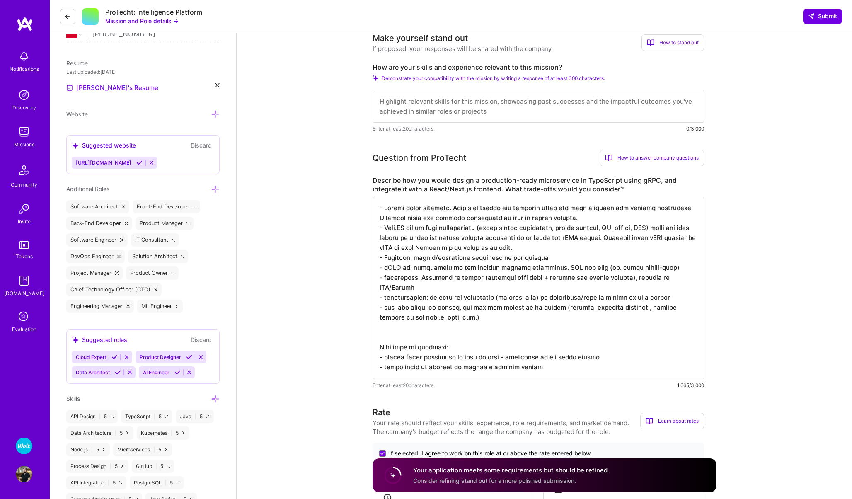
click at [447, 365] on textarea at bounding box center [537, 288] width 331 height 182
click at [521, 368] on textarea at bounding box center [537, 288] width 331 height 182
click at [674, 364] on textarea at bounding box center [537, 288] width 331 height 182
type textarea "- Schema first approach. Define protobufs and generate types for both frontend …"
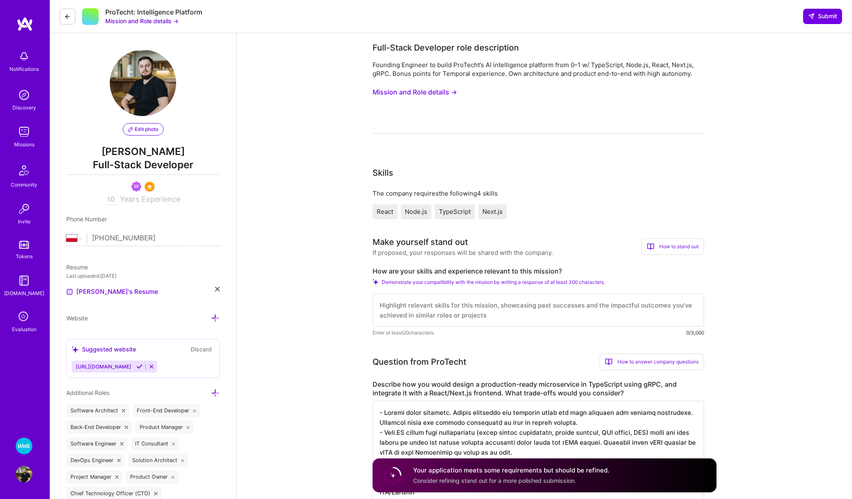
select select "PL"
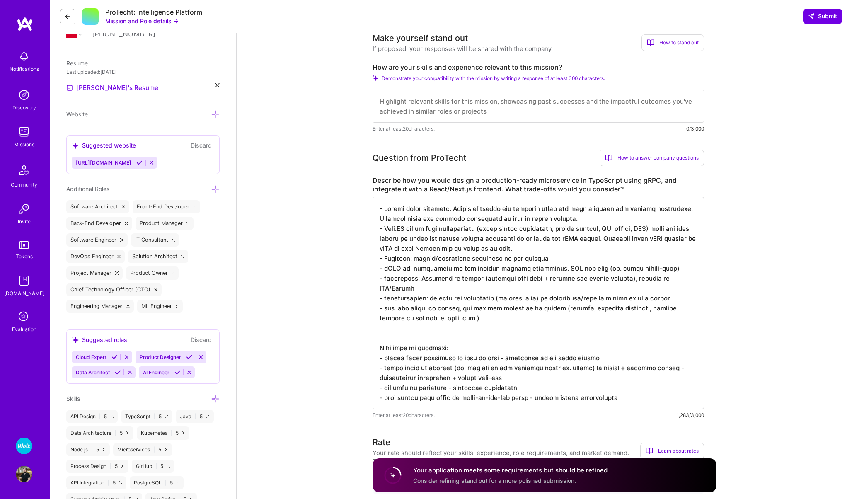
click at [527, 380] on textarea at bounding box center [537, 303] width 331 height 212
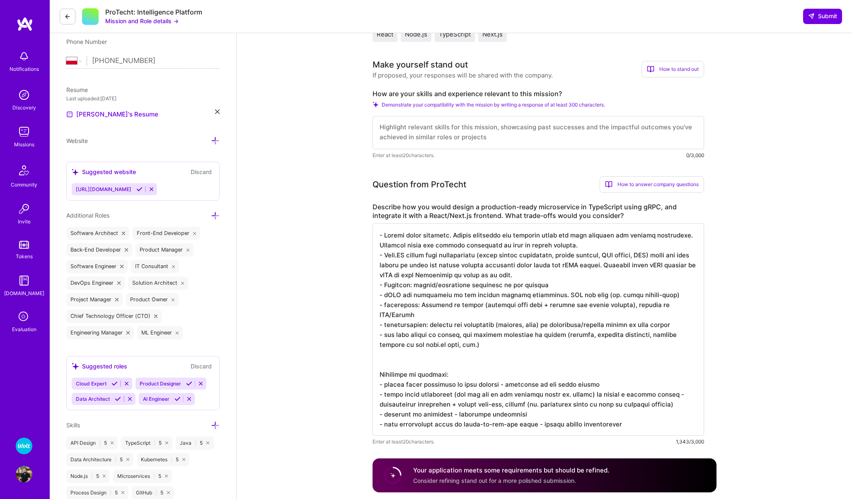
scroll to position [1, 0]
click at [465, 343] on textarea at bounding box center [537, 329] width 331 height 212
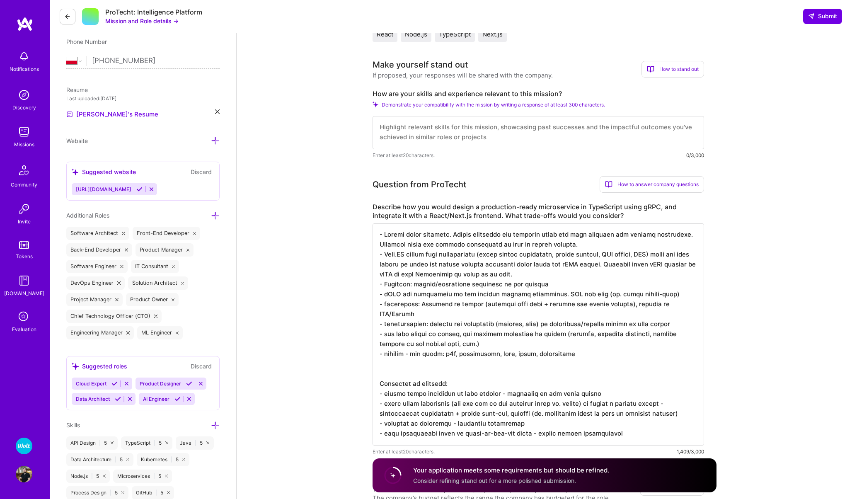
click at [457, 345] on textarea at bounding box center [537, 334] width 331 height 222
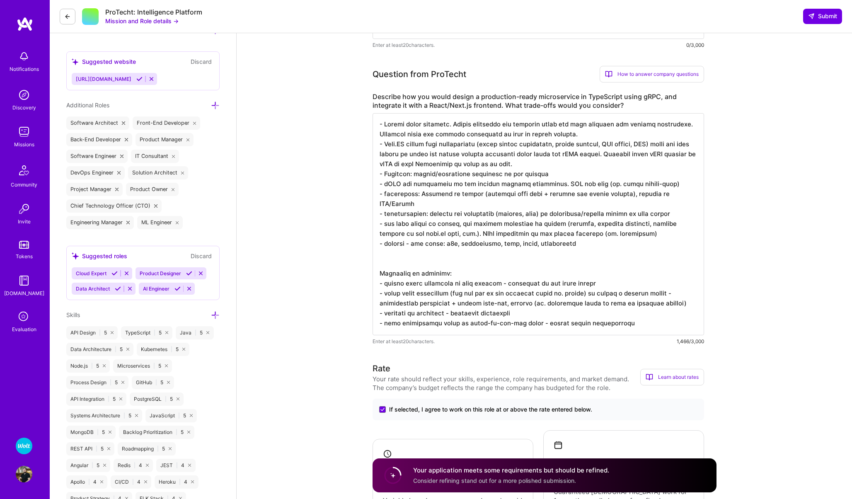
scroll to position [171, 0]
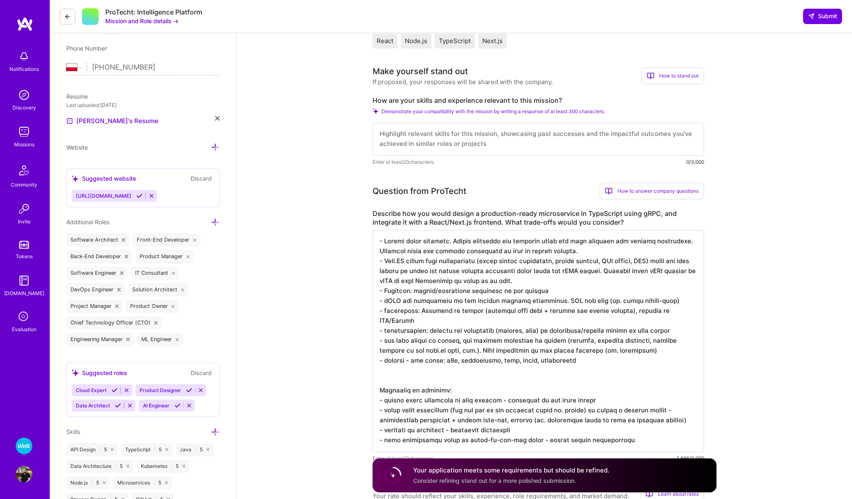
click at [585, 250] on textarea at bounding box center [537, 341] width 331 height 222
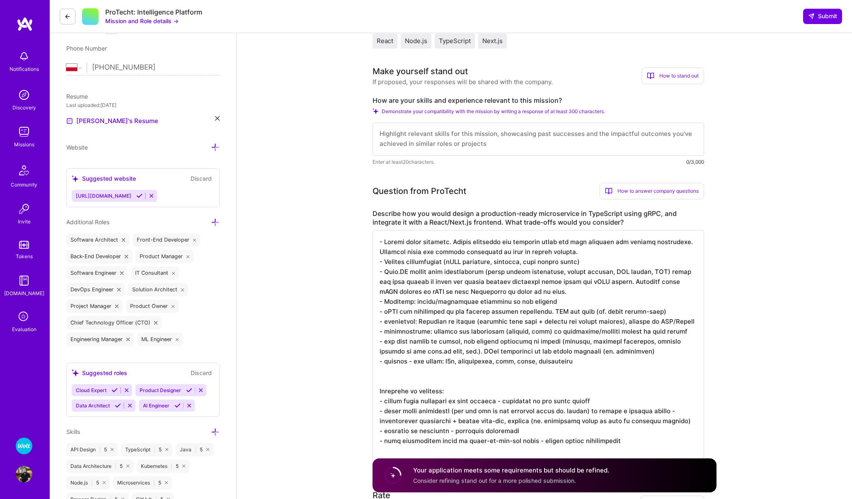
click at [384, 261] on textarea at bounding box center [537, 346] width 331 height 232
click at [435, 261] on textarea at bounding box center [537, 346] width 331 height 232
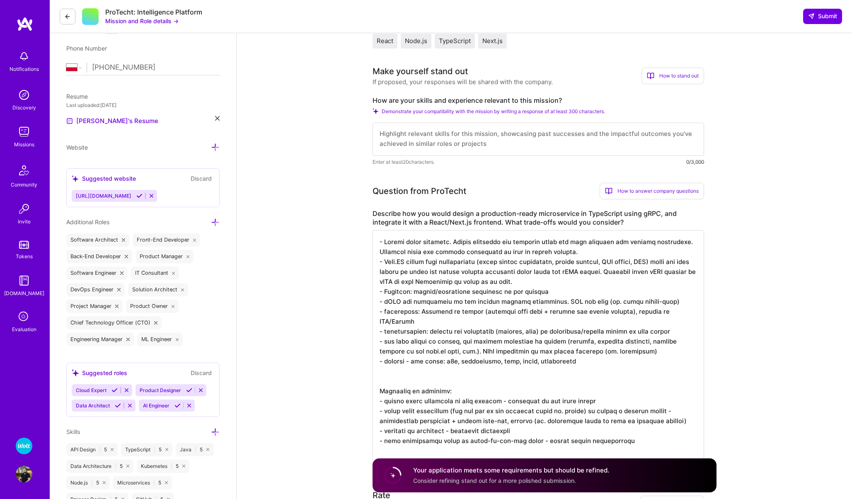
scroll to position [0, 0]
click at [554, 281] on textarea at bounding box center [537, 341] width 331 height 222
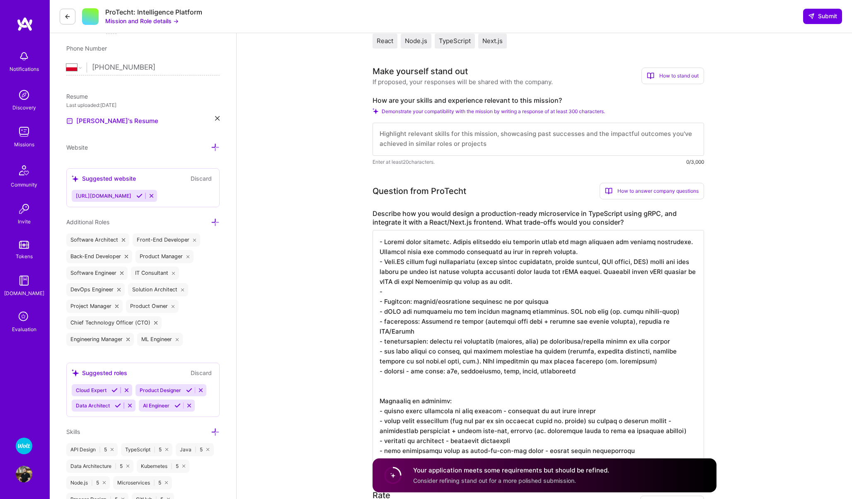
paste textarea "- On the backend layered architecture (gRPC endpoints, services, data access la…"
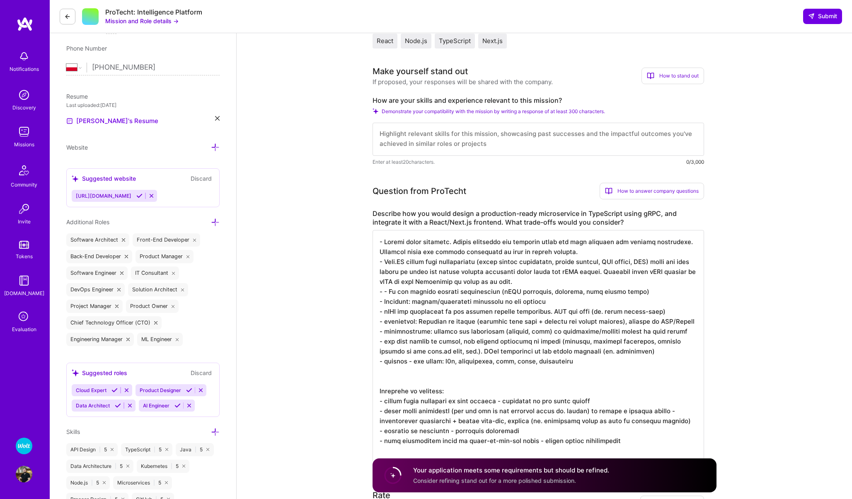
click at [389, 292] on textarea at bounding box center [537, 346] width 331 height 232
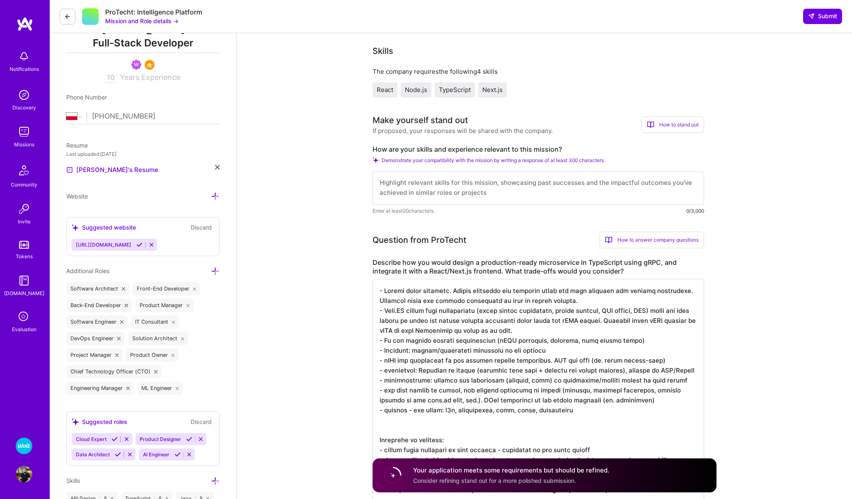
scroll to position [46, 0]
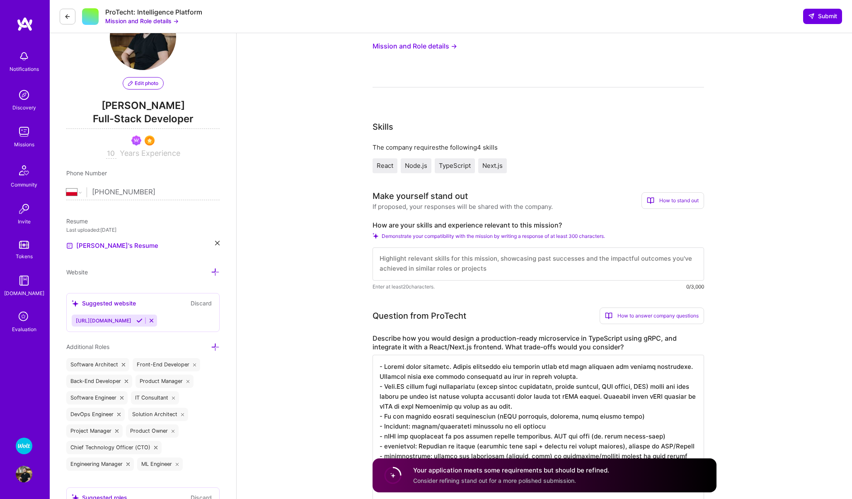
type textarea "- Schema first approach. Define protobufs and generate types for both frontend …"
click at [419, 264] on textarea at bounding box center [537, 263] width 331 height 33
drag, startPoint x: 587, startPoint y: 261, endPoint x: 540, endPoint y: 261, distance: 47.2
click at [540, 261] on textarea "I've been leading multiple startups in the age of GenAI. I've utilized" at bounding box center [537, 263] width 331 height 33
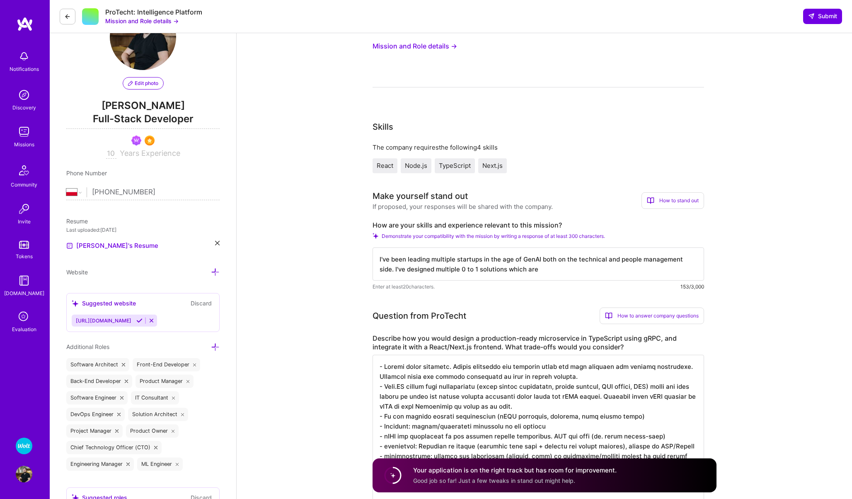
type textarea "I've been leading multiple startups in the age of GenAI both on the technical a…"
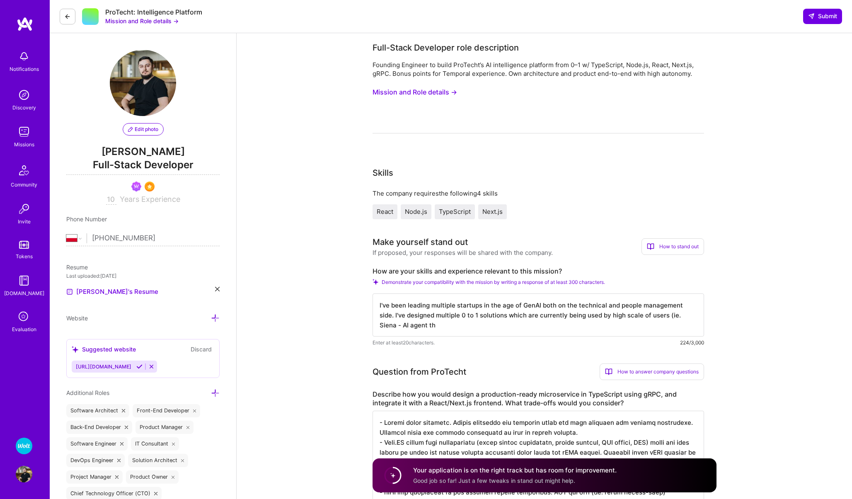
select select "PL"
click at [622, 324] on textarea "I've been leading multiple startups in the age of GenAI both on the technical a…" at bounding box center [537, 314] width 331 height 43
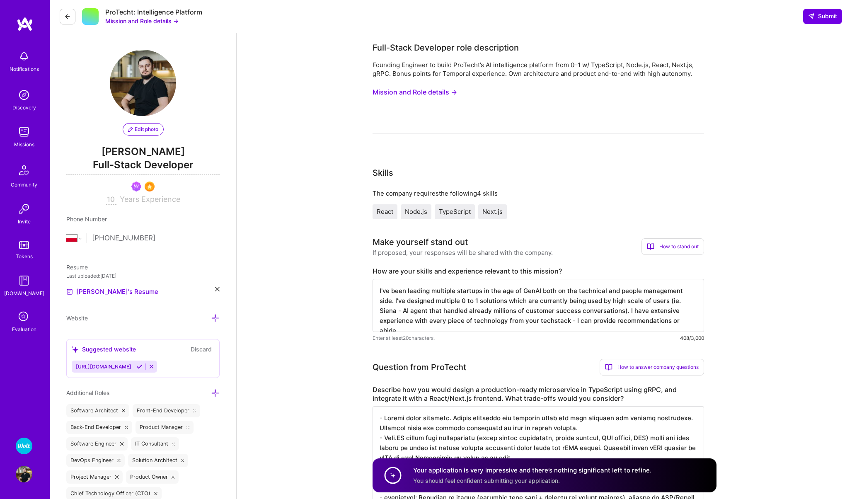
click at [564, 321] on textarea "I've been leading multiple startups in the age of GenAI both on the technical a…" at bounding box center [537, 305] width 331 height 53
drag, startPoint x: 693, startPoint y: 321, endPoint x: 521, endPoint y: 319, distance: 172.7
click at [520, 319] on textarea "I've been leading multiple startups in the age of GenAI both on the technical a…" at bounding box center [537, 305] width 331 height 53
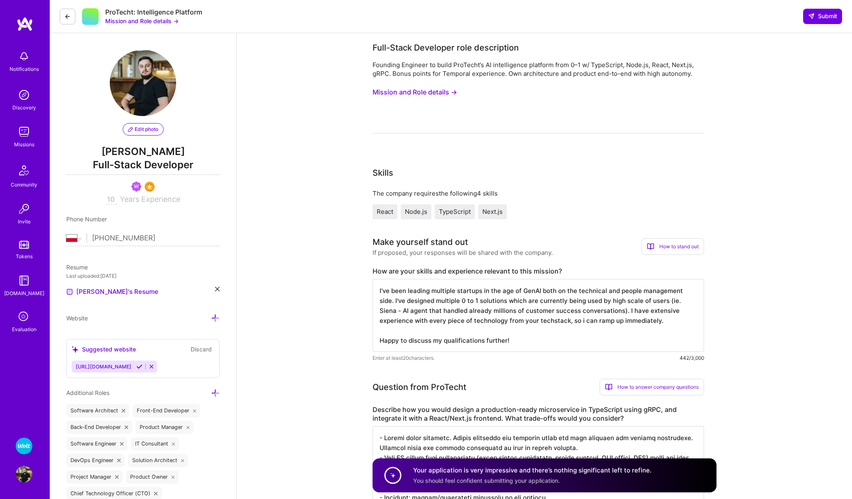
type textarea "I've been leading multiple startups in the age of GenAI both on the technical a…"
click at [448, 314] on textarea "I've been leading multiple startups in the age of GenAI both on the technical a…" at bounding box center [537, 315] width 331 height 73
click at [168, 23] on button "Mission and Role details →" at bounding box center [141, 21] width 73 height 9
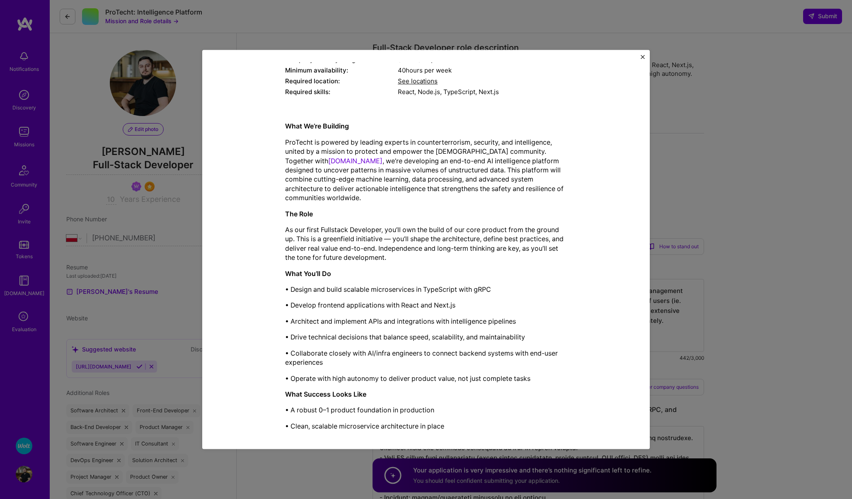
scroll to position [0, 0]
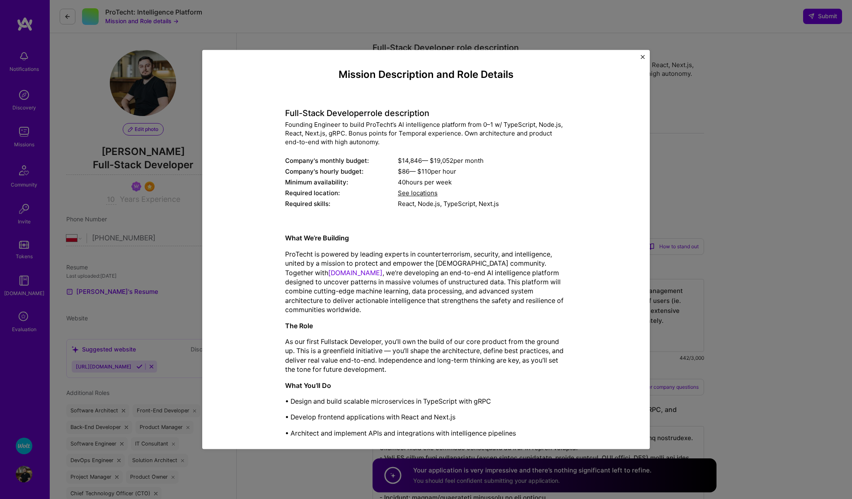
click at [641, 56] on img "Close" at bounding box center [642, 57] width 4 height 4
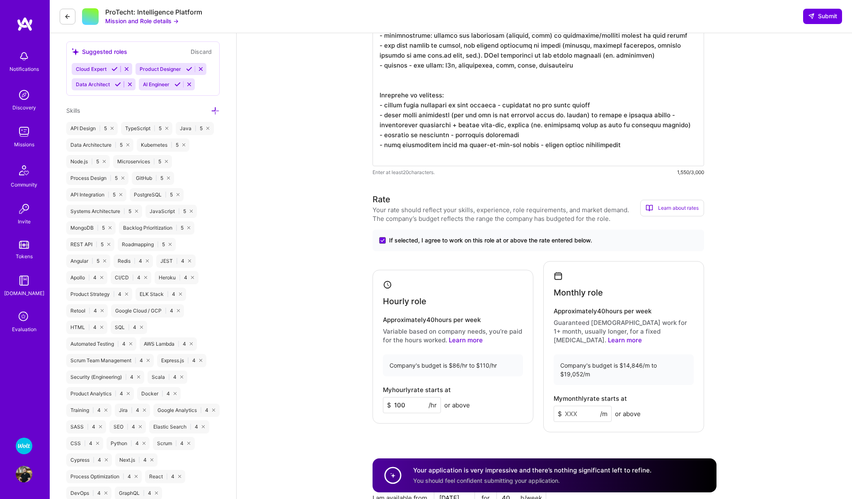
scroll to position [548, 0]
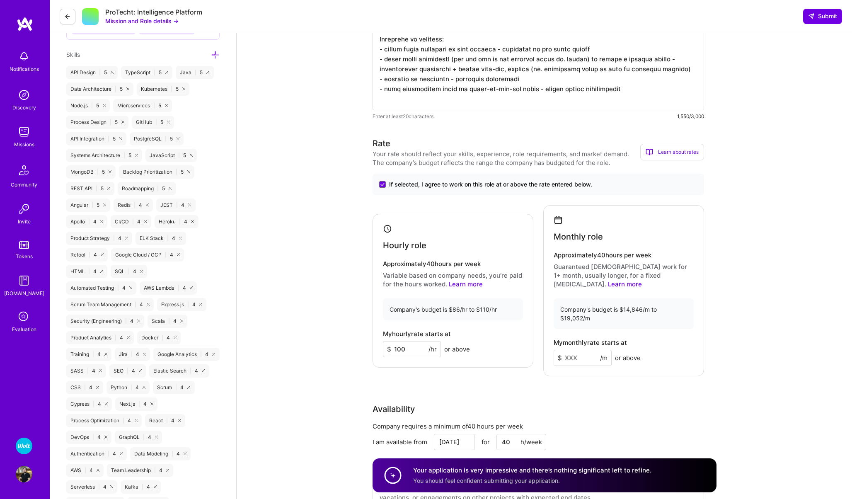
click at [584, 350] on input at bounding box center [582, 358] width 58 height 16
type input "17000"
click at [632, 375] on div "Rate Your rate should reflect your skills, experience, role requirements, and m…" at bounding box center [544, 328] width 344 height 383
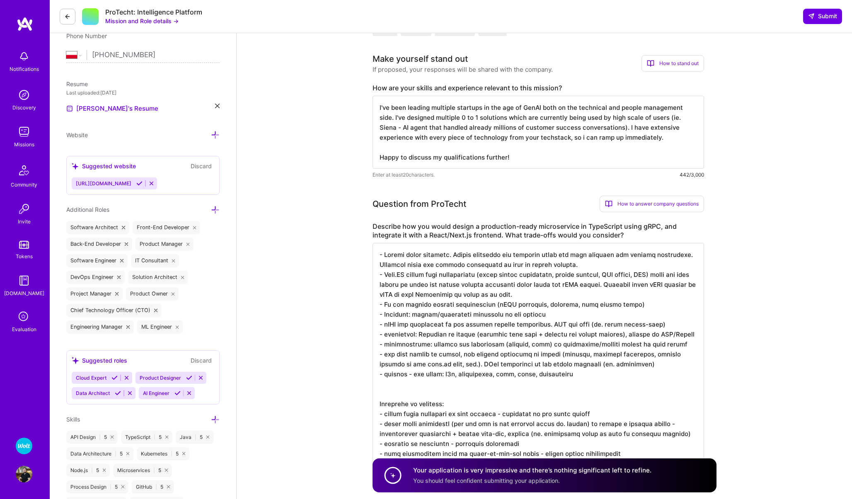
scroll to position [0, 0]
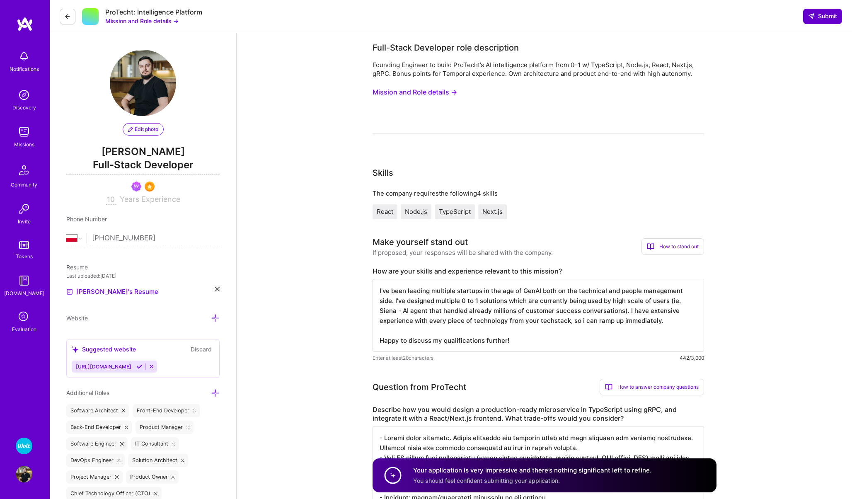
click at [814, 15] on span "Submit" at bounding box center [822, 16] width 29 height 8
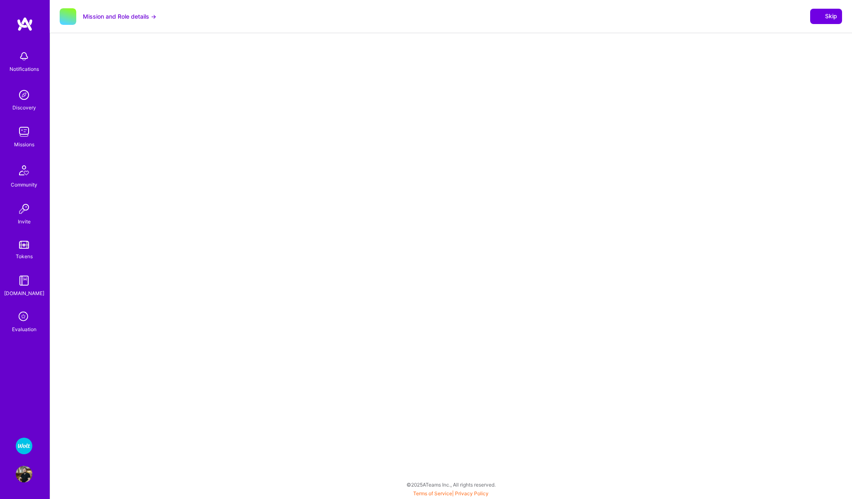
select select "PL"
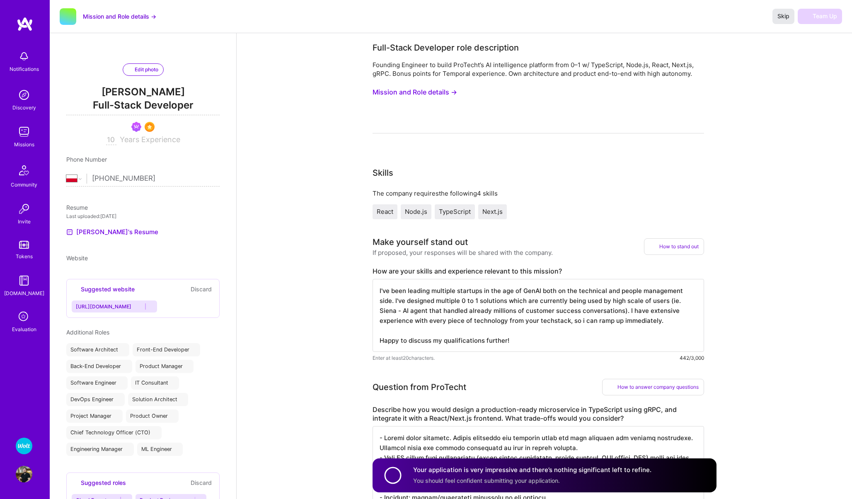
click at [777, 15] on span "Skip" at bounding box center [783, 16] width 12 height 8
click at [781, 15] on span "Skip" at bounding box center [783, 16] width 12 height 8
click at [778, 12] on span "Skip" at bounding box center [783, 16] width 12 height 8
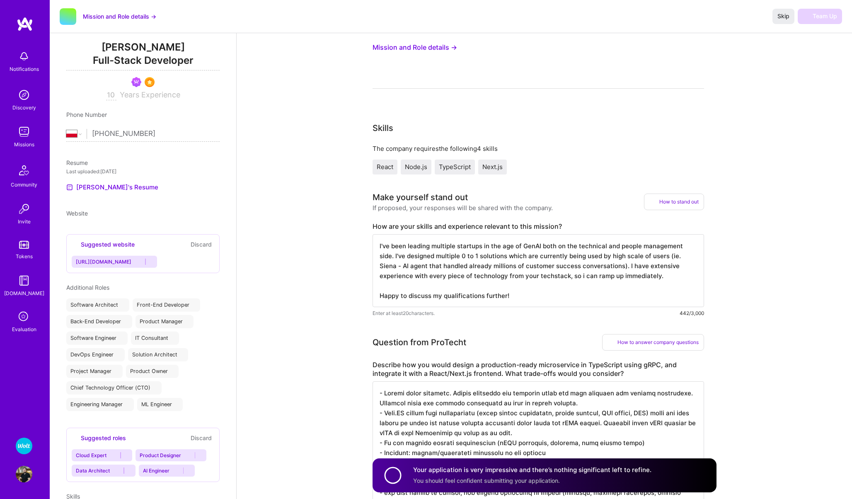
scroll to position [55, 0]
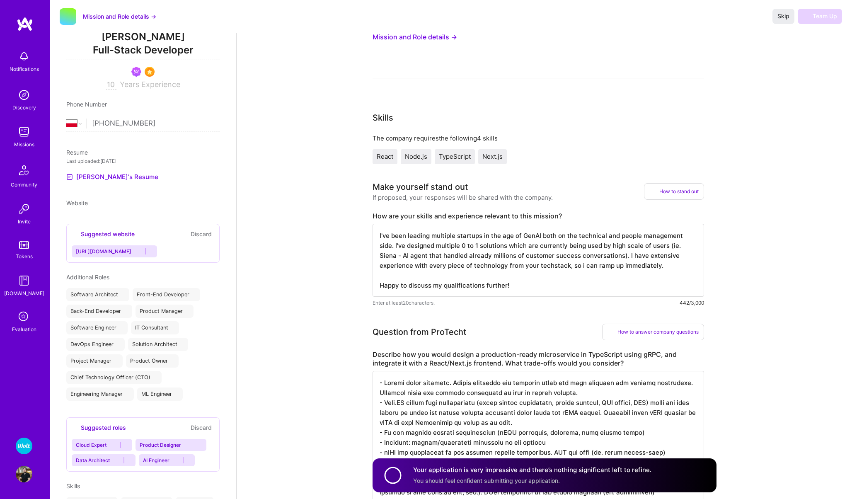
click at [486, 403] on textarea at bounding box center [537, 487] width 331 height 232
click at [442, 253] on textarea "I've been leading multiple startups in the age of GenAI both on the technical a…" at bounding box center [537, 260] width 331 height 73
click at [778, 18] on span "Skip" at bounding box center [783, 16] width 12 height 8
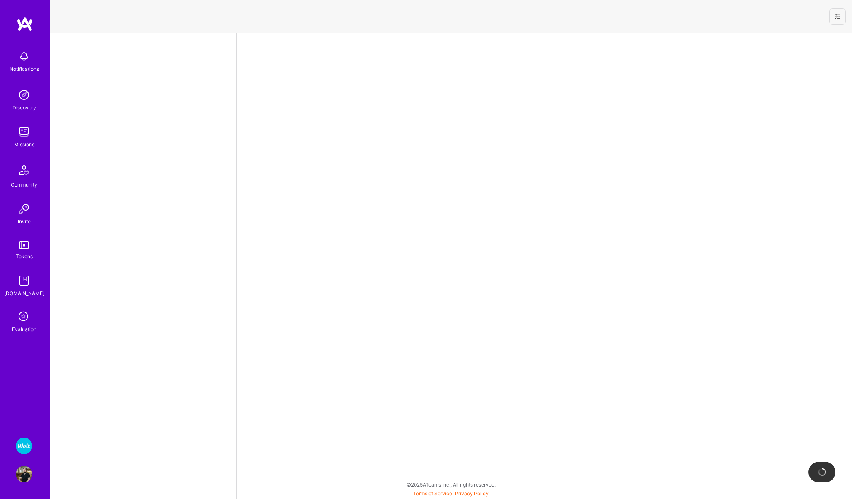
select select "PL"
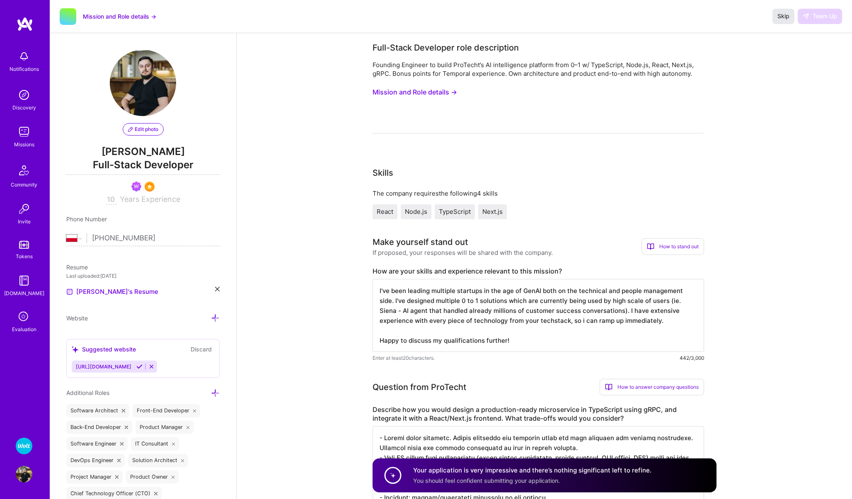
click at [780, 17] on span "Skip" at bounding box center [783, 16] width 12 height 8
click at [403, 90] on button "Mission and Role details →" at bounding box center [414, 91] width 84 height 15
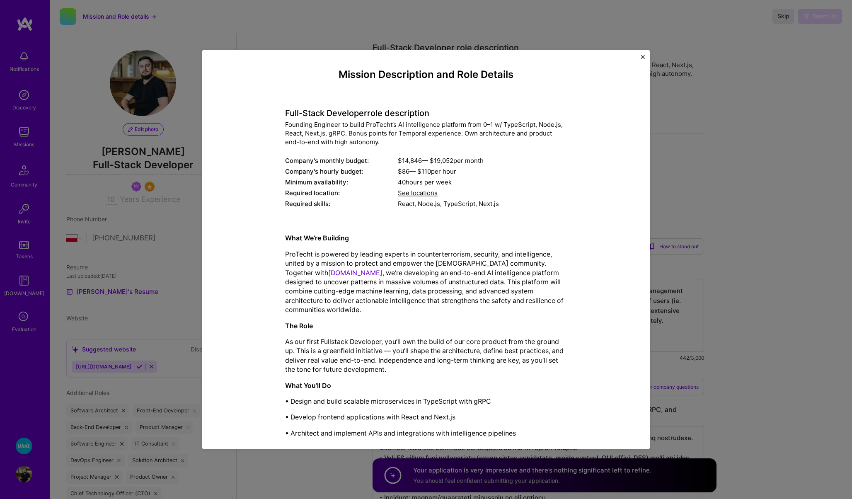
click at [641, 58] on img "Close" at bounding box center [642, 57] width 4 height 4
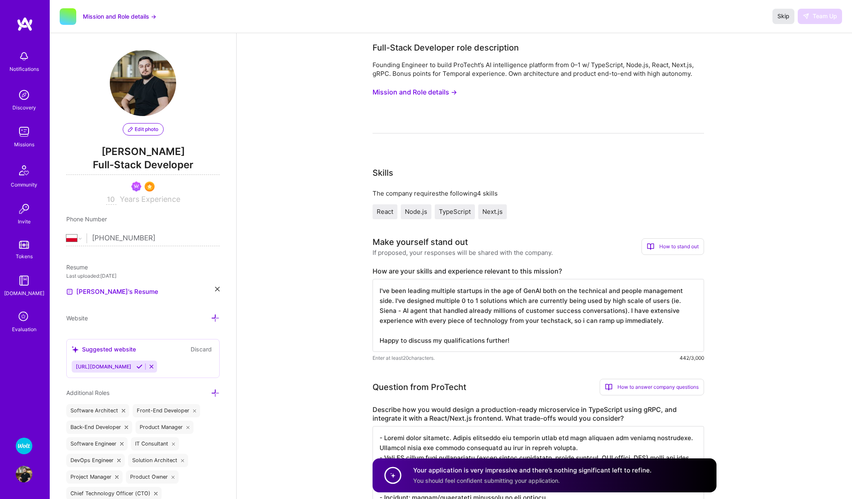
click at [787, 12] on button "Skip" at bounding box center [783, 16] width 22 height 15
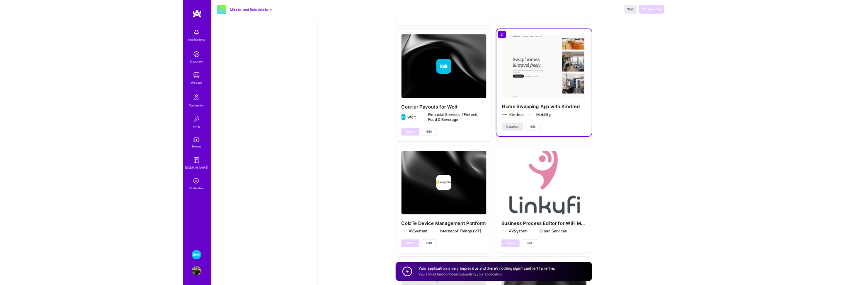
scroll to position [2814, 0]
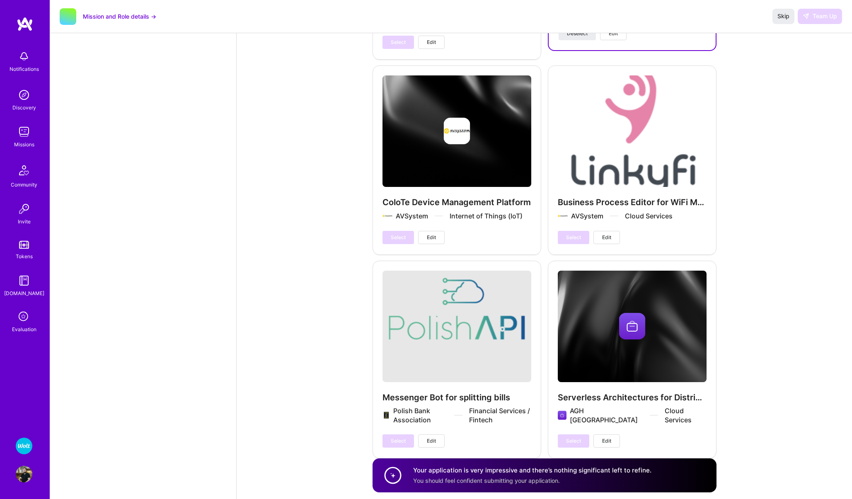
click at [829, 19] on div "Skip Team Up" at bounding box center [807, 16] width 70 height 15
click at [782, 17] on span "Skip" at bounding box center [783, 16] width 12 height 8
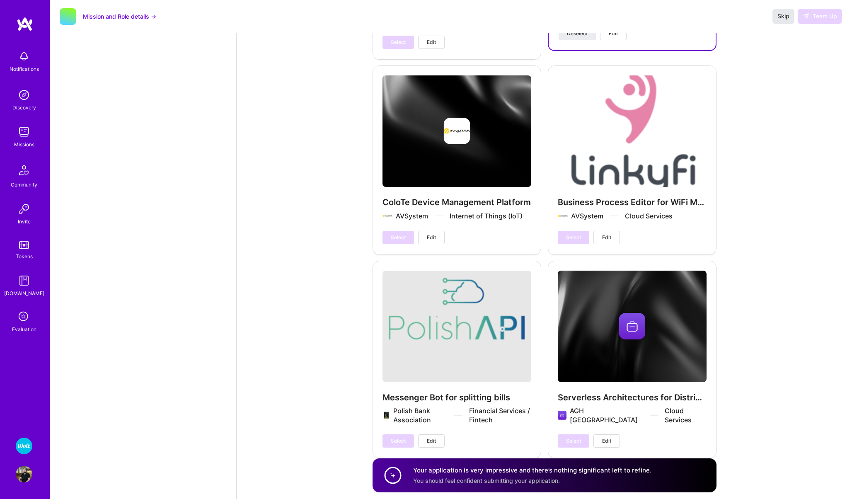
click at [782, 17] on span "Skip" at bounding box center [783, 16] width 12 height 8
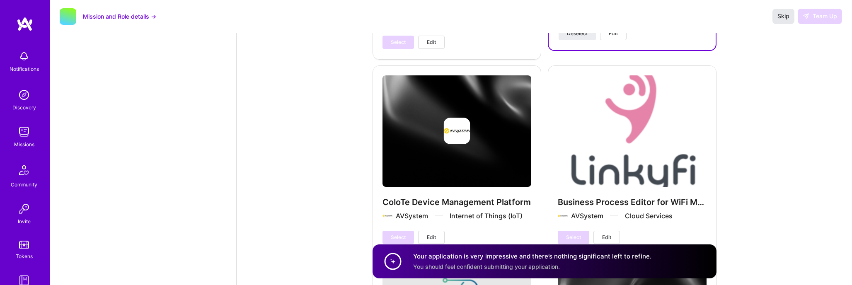
click at [785, 17] on span "Skip" at bounding box center [783, 16] width 12 height 8
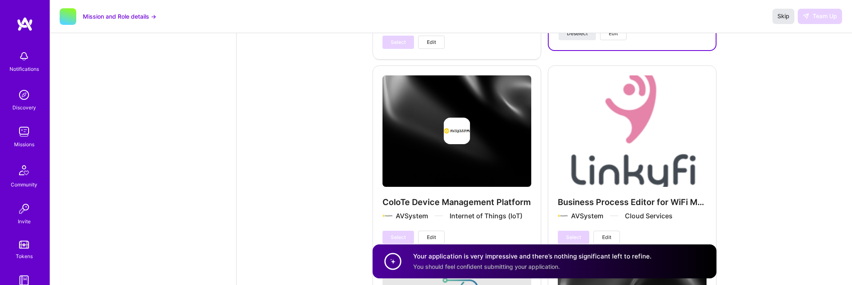
click at [785, 17] on span "Skip" at bounding box center [783, 16] width 12 height 8
click at [786, 16] on span "Skip" at bounding box center [783, 16] width 12 height 8
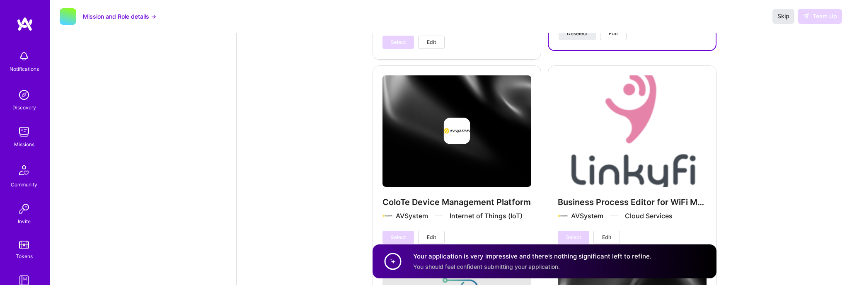
click at [786, 16] on span "Skip" at bounding box center [783, 16] width 12 height 8
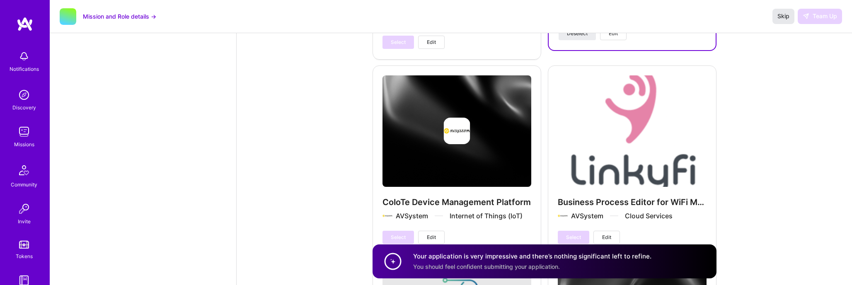
click at [786, 16] on span "Skip" at bounding box center [783, 16] width 12 height 8
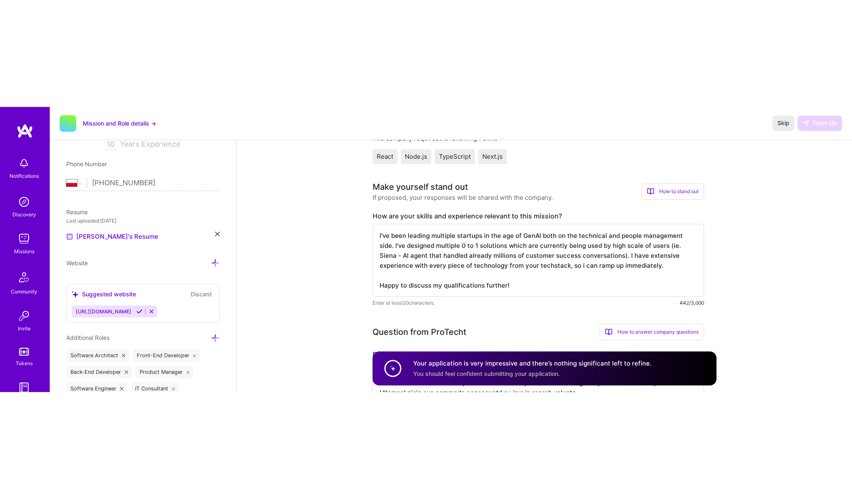
scroll to position [3, 0]
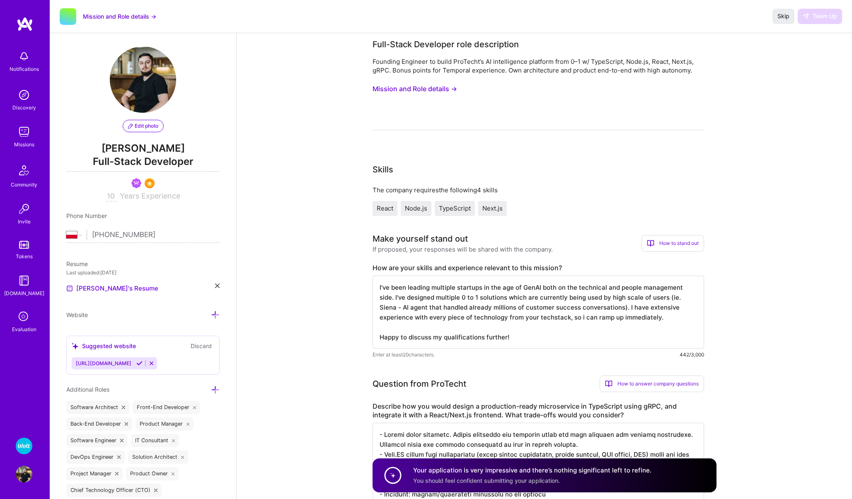
click at [23, 133] on img at bounding box center [24, 131] width 17 height 17
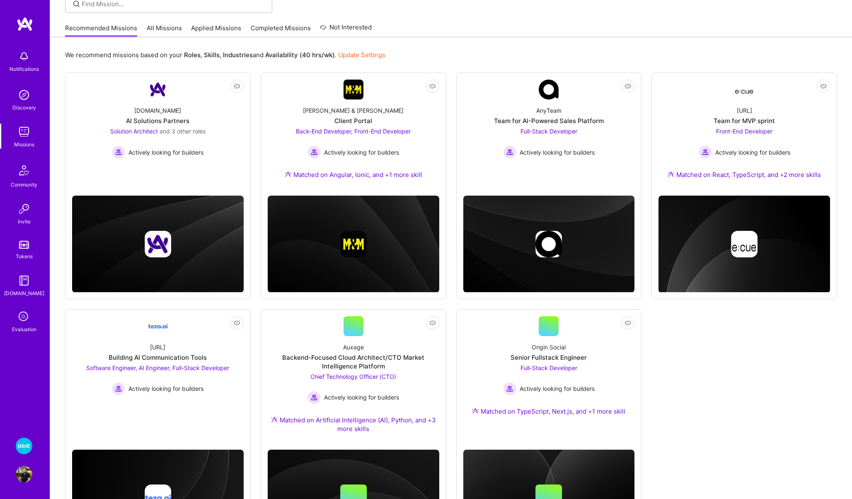
scroll to position [66, 0]
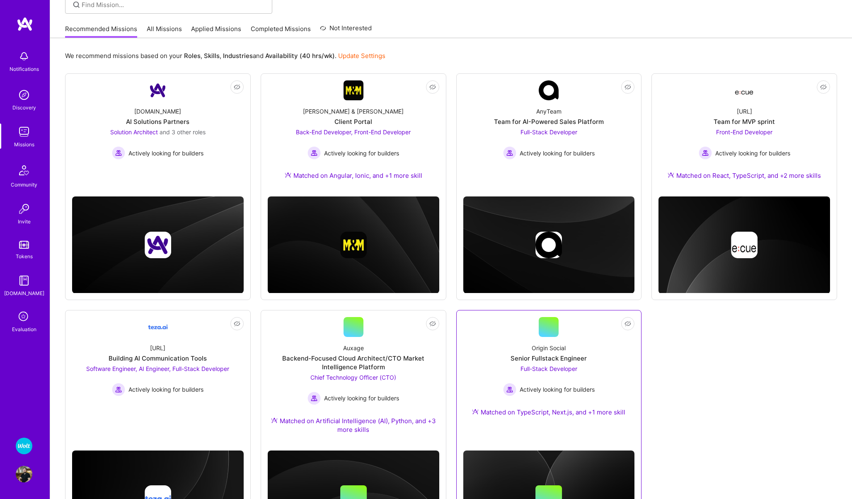
click at [484, 338] on div "Origin Social Senior Fullstack Engineer Full-Stack Developer Actively looking f…" at bounding box center [548, 381] width 171 height 89
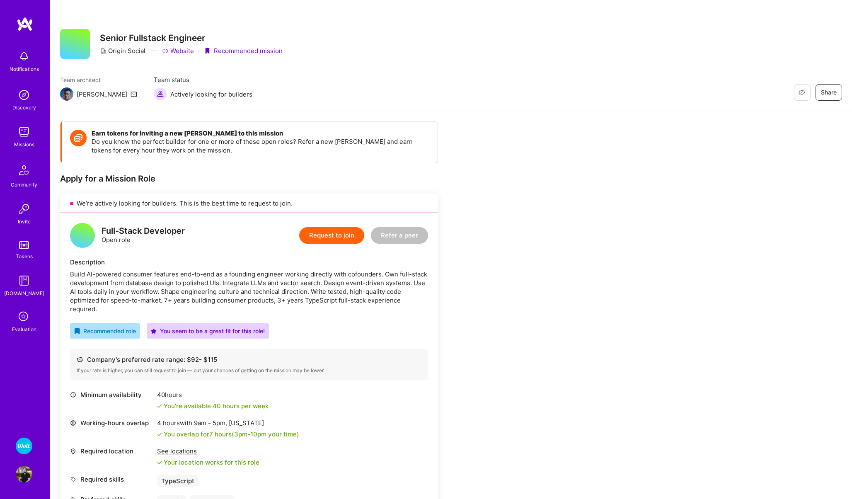
click at [321, 234] on button "Request to join" at bounding box center [331, 235] width 65 height 17
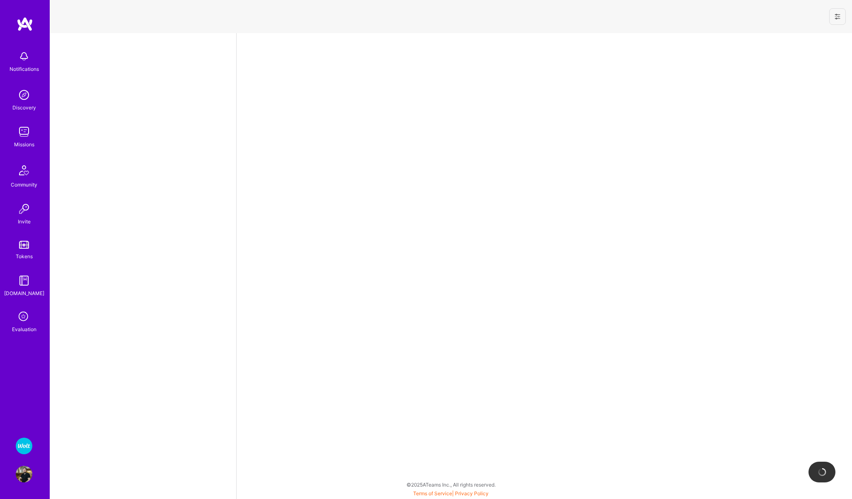
select select "PL"
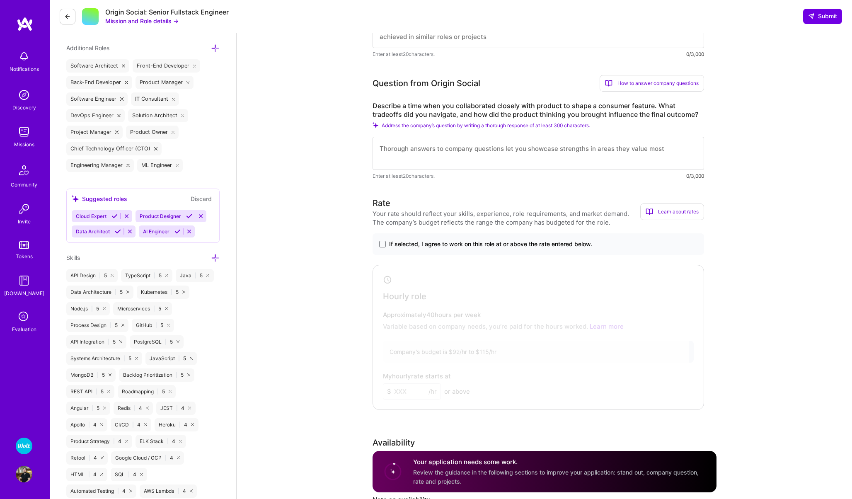
scroll to position [347, 0]
click at [381, 241] on span at bounding box center [382, 242] width 7 height 7
click at [0, 0] on input "If selected, I agree to work on this role at or above the rate entered below." at bounding box center [0, 0] width 0 height 0
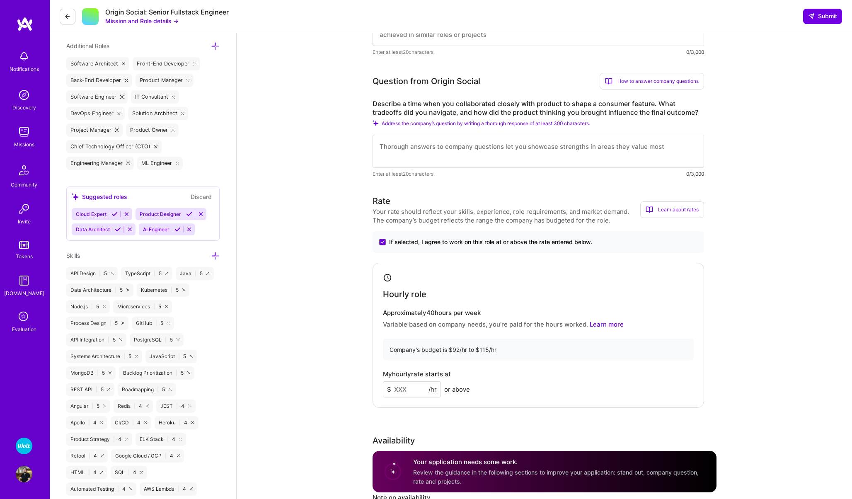
click at [401, 388] on input at bounding box center [412, 389] width 58 height 16
type input "104"
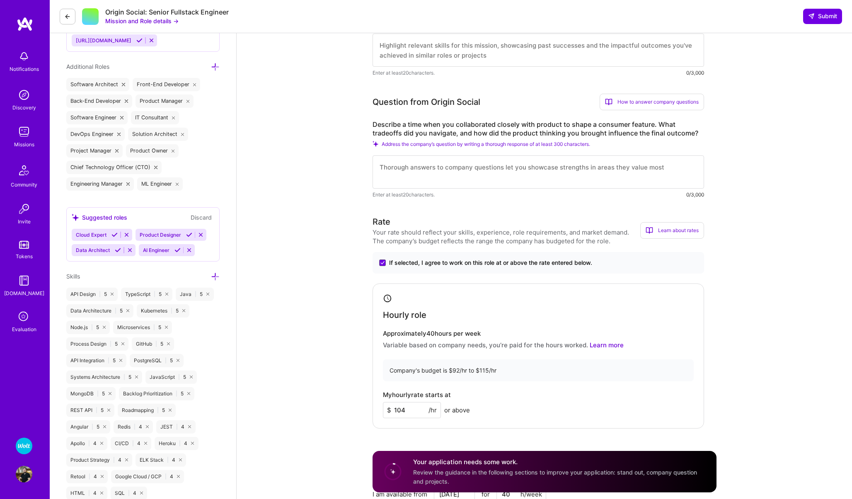
scroll to position [150, 0]
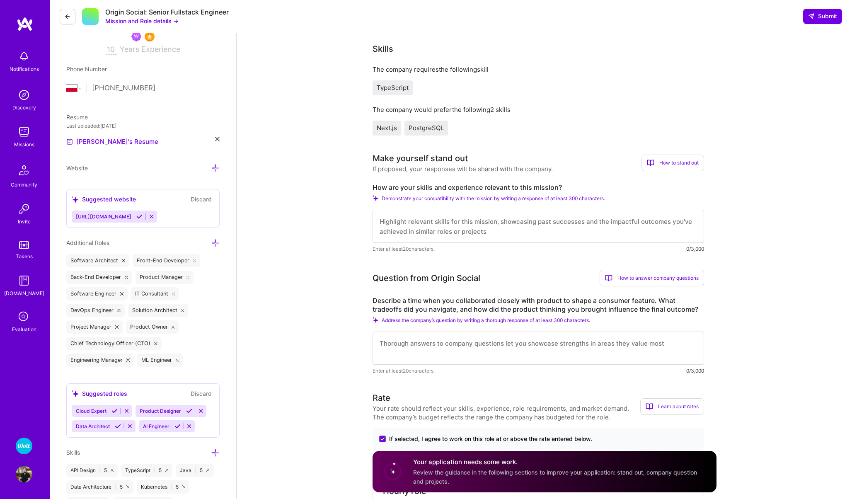
click at [420, 232] on textarea at bounding box center [537, 226] width 331 height 33
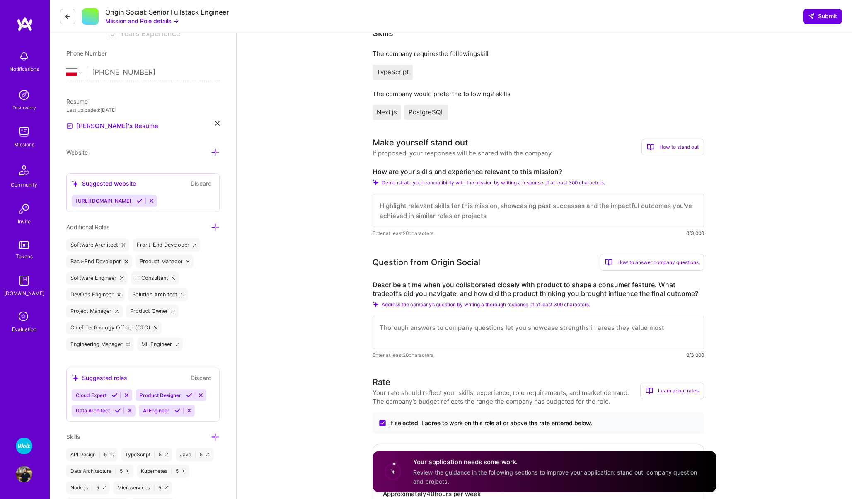
scroll to position [171, 0]
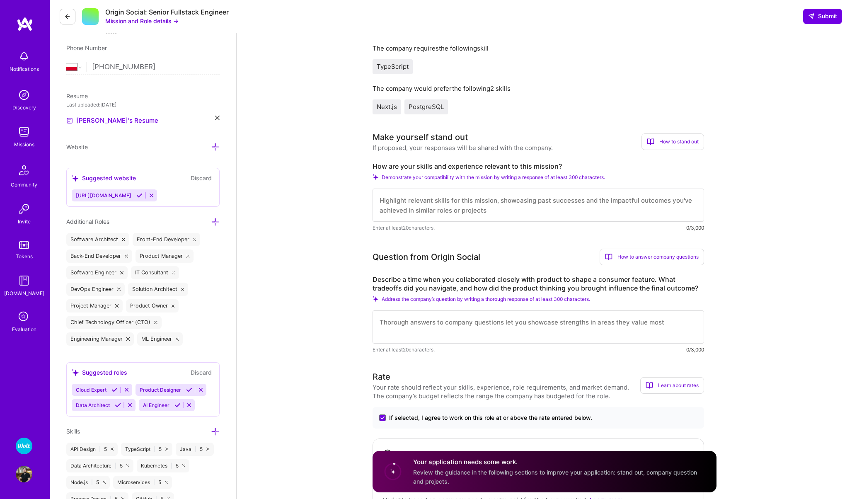
click at [413, 204] on textarea at bounding box center [537, 204] width 331 height 33
paste textarea "I've been leading multiple startups in the age of GenAI both on the technical a…"
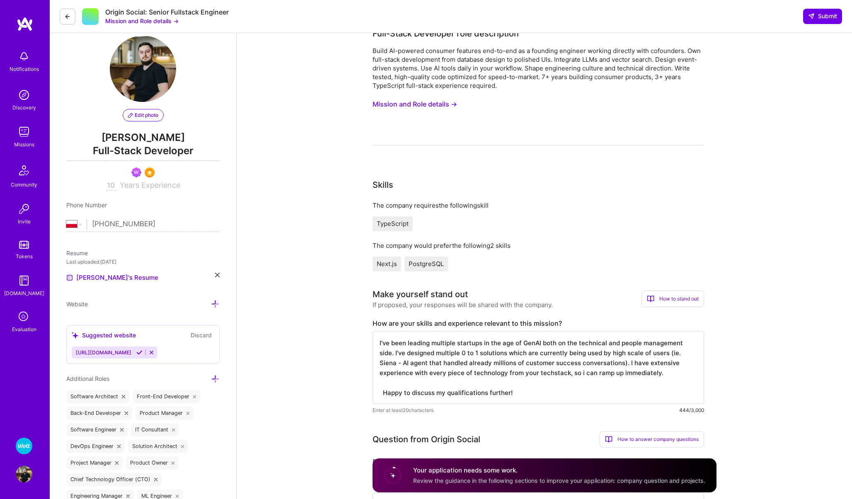
scroll to position [0, 0]
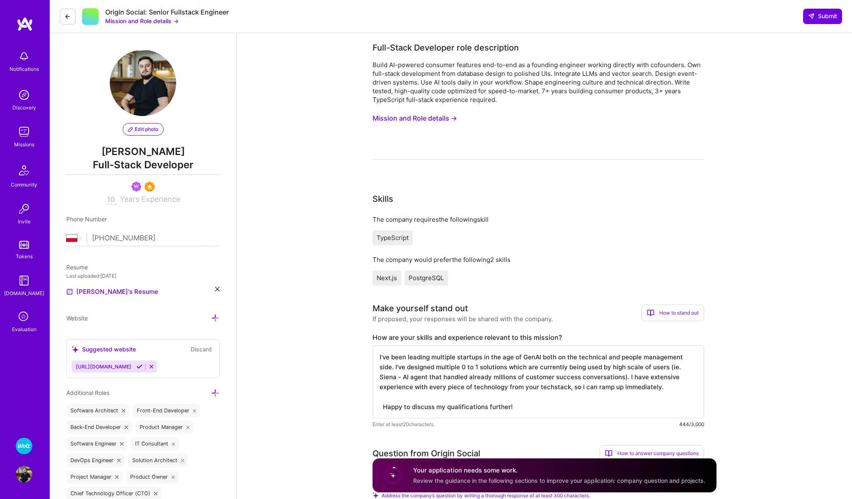
click at [422, 117] on button "Mission and Role details →" at bounding box center [414, 118] width 84 height 15
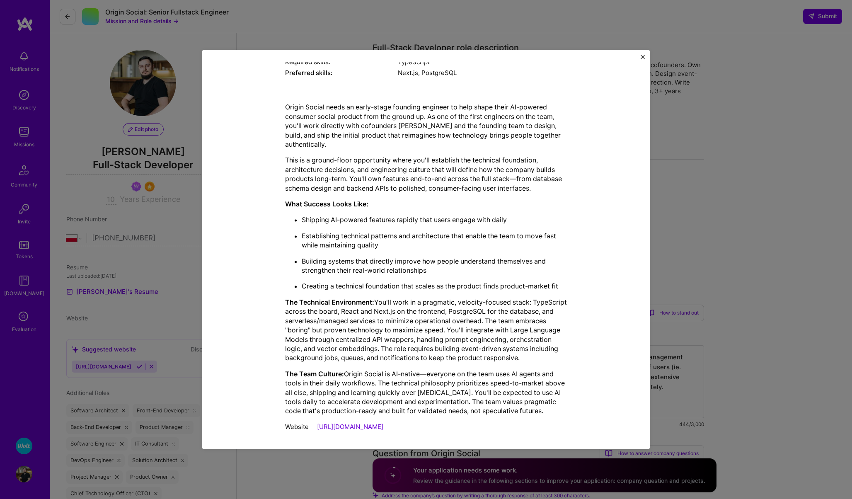
scroll to position [183, 0]
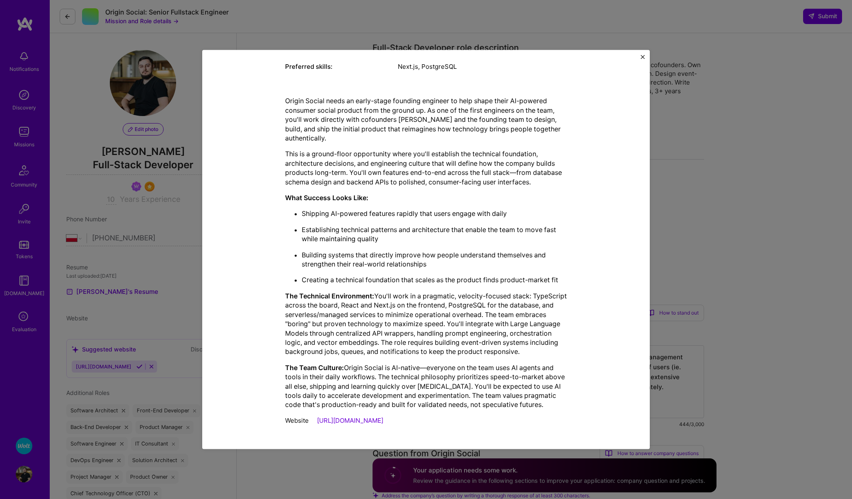
click at [756, 334] on div "Mission Description and Role Details Full-Stack Developer role description Buil…" at bounding box center [426, 249] width 852 height 499
click at [644, 59] on div "Mission Description and Role Details Full-Stack Developer role description Buil…" at bounding box center [425, 249] width 447 height 399
click at [642, 59] on button "Close" at bounding box center [642, 59] width 4 height 9
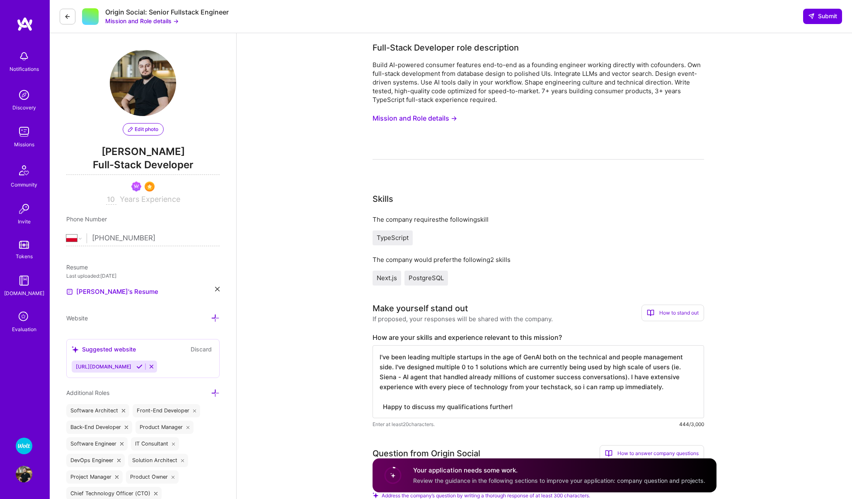
click at [594, 366] on textarea "I've been leading multiple startups in the age of GenAI both on the technical a…" at bounding box center [537, 381] width 331 height 73
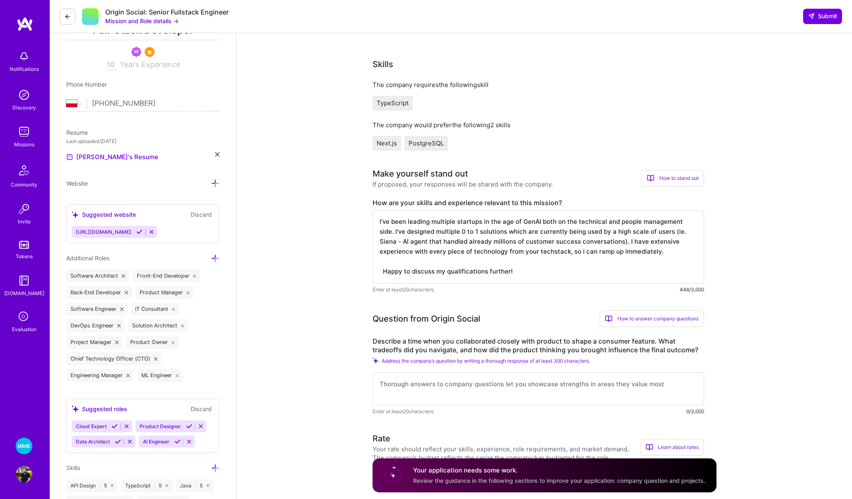
scroll to position [188, 0]
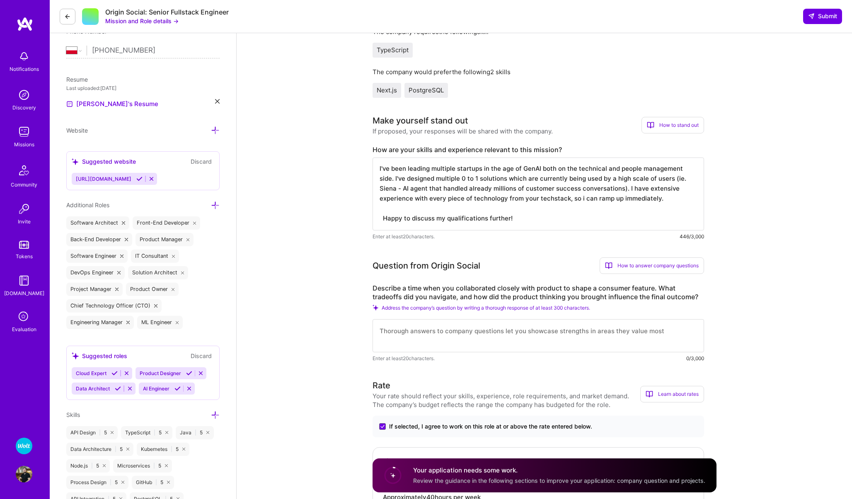
type textarea "I've been leading multiple startups in the age of GenAI both on the technical a…"
click at [436, 339] on textarea at bounding box center [537, 335] width 331 height 33
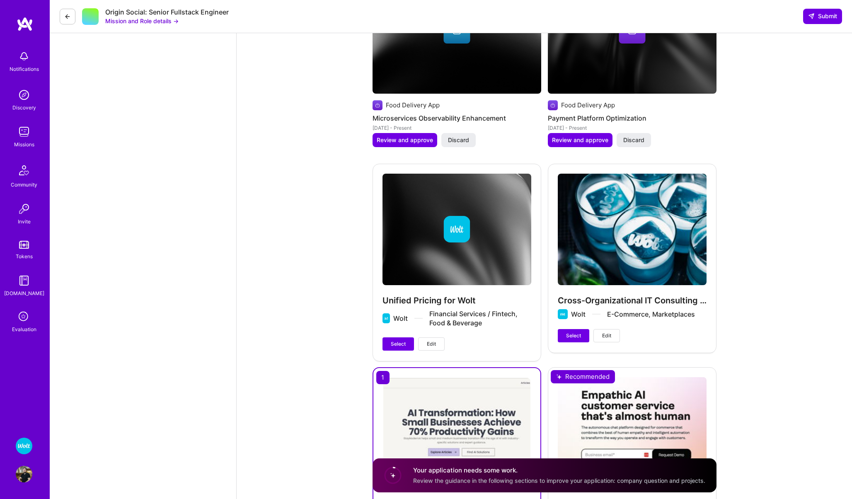
scroll to position [1940, 0]
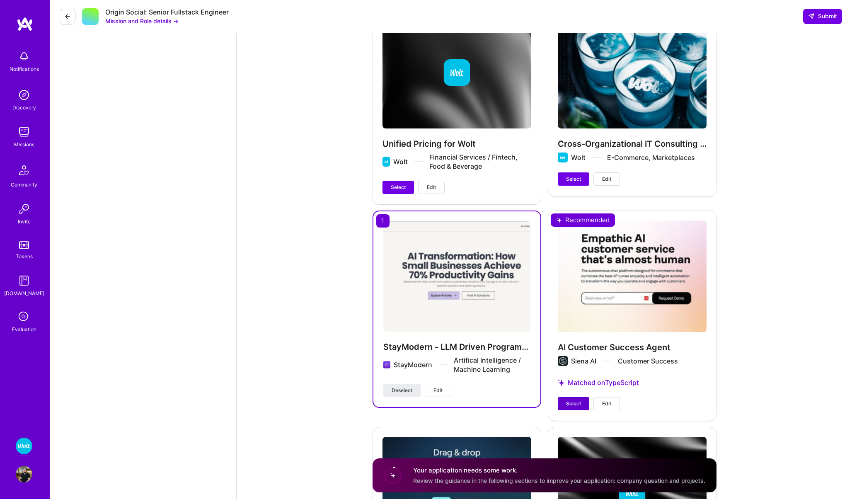
click at [571, 405] on span "Select" at bounding box center [573, 403] width 15 height 7
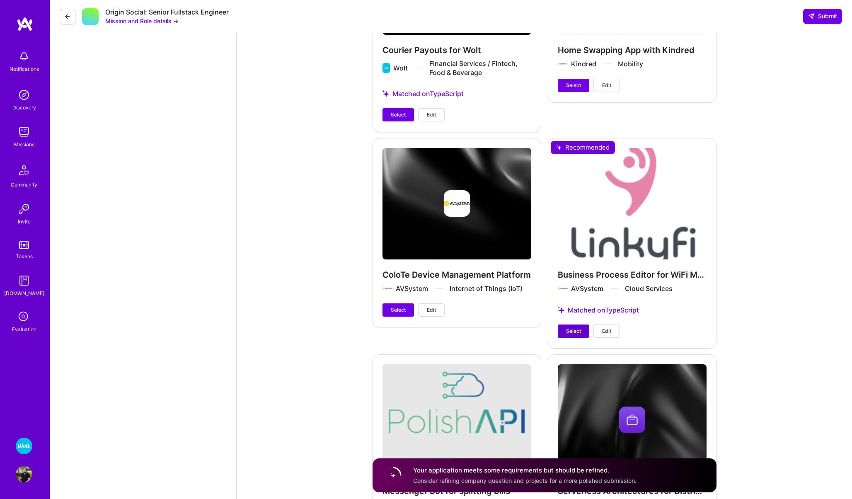
click at [563, 328] on button "Select" at bounding box center [572, 330] width 31 height 13
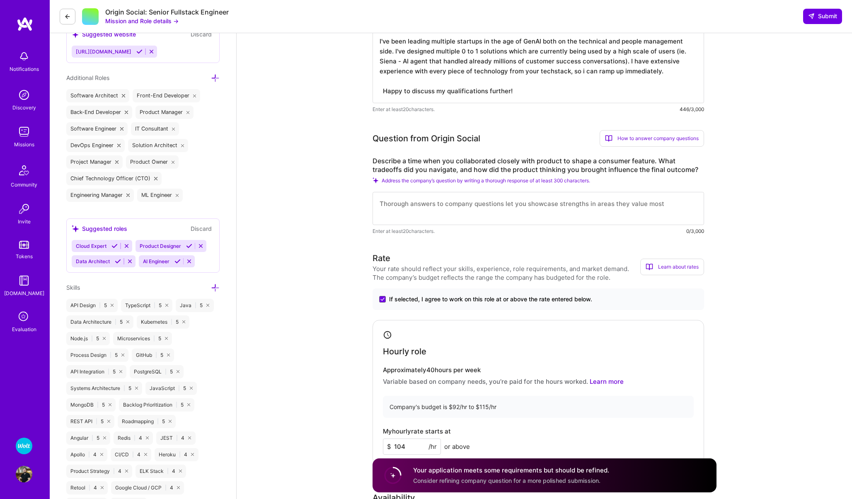
scroll to position [319, 0]
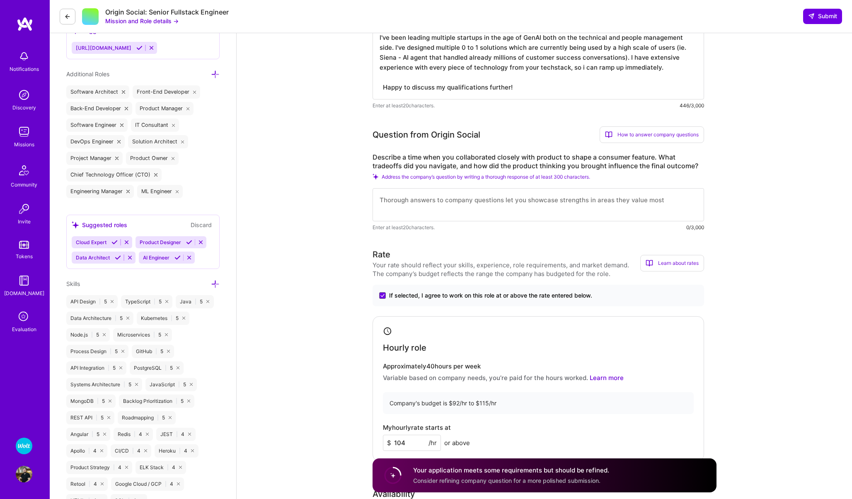
click at [409, 200] on textarea at bounding box center [537, 204] width 331 height 33
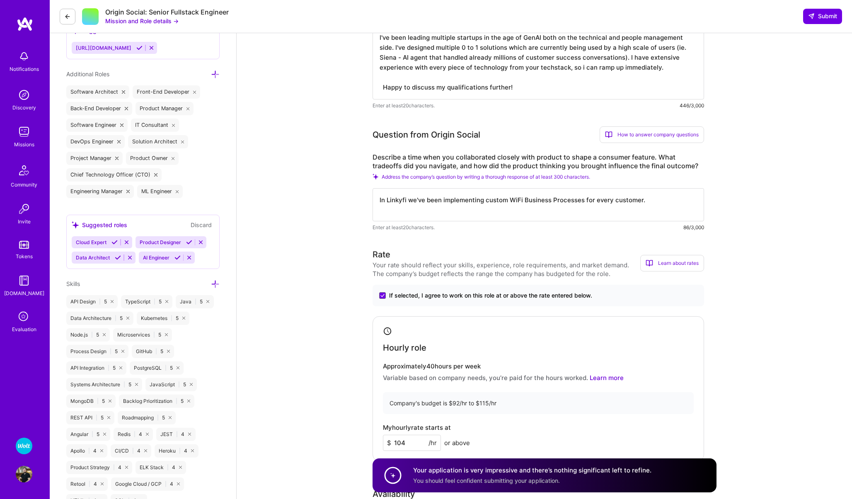
click at [523, 198] on textarea "In Linkyfi we've been implementing custom WiFi Business Processes for every cus…" at bounding box center [537, 204] width 331 height 33
click at [679, 203] on textarea "In Linkyfi we've been implementing custom WiFi Access Business Processes for ev…" at bounding box center [537, 204] width 331 height 33
click at [419, 211] on textarea "In Linkyfi we've been implementing custom WiFi Access Business Processes for ev…" at bounding box center [537, 204] width 331 height 33
click at [597, 213] on textarea "In Linkyfi we've been implementing custom WiFi Access Business Processes for ev…" at bounding box center [537, 204] width 331 height 33
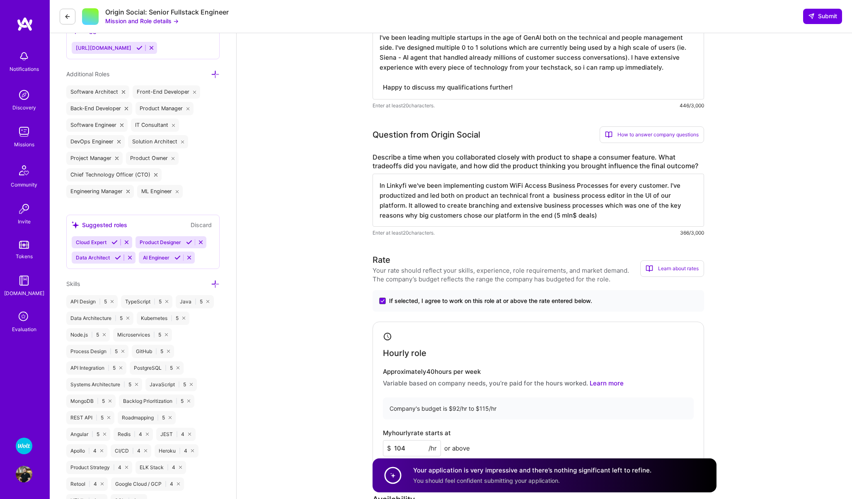
click at [548, 217] on textarea "In Linkyfi we've been implementing custom WiFi Access Business Processes for ev…" at bounding box center [537, 200] width 331 height 53
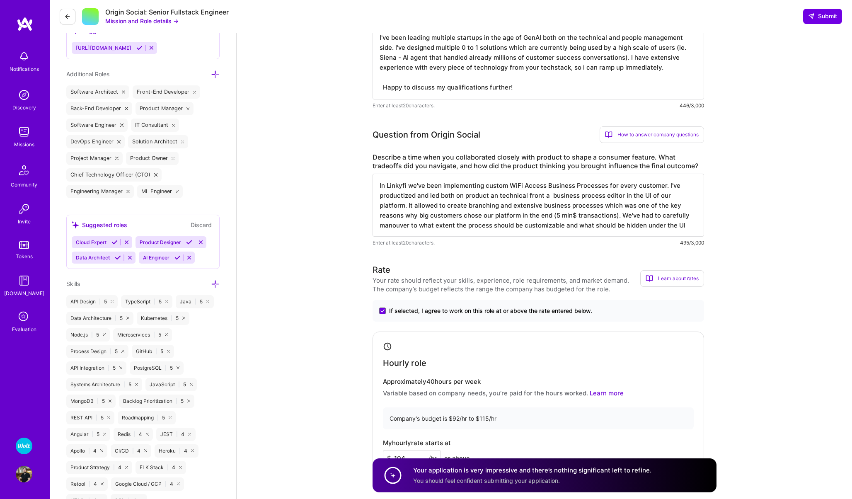
click at [580, 212] on textarea "In Linkyfi we've been implementing custom WiFi Access Business Processes for ev…" at bounding box center [537, 205] width 331 height 63
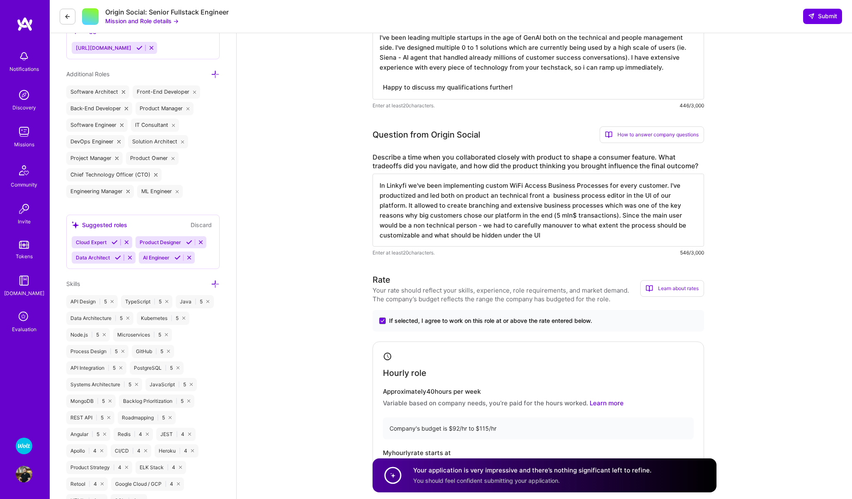
click at [502, 240] on textarea "In Linkyfi we've been implementing custom WiFi Access Business Processes for ev…" at bounding box center [537, 210] width 331 height 73
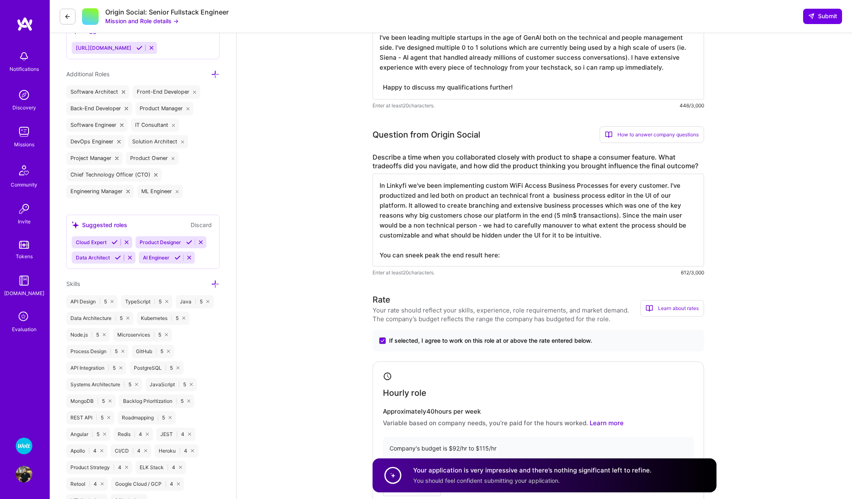
paste textarea "https://avsystem.com/linkyfi/"
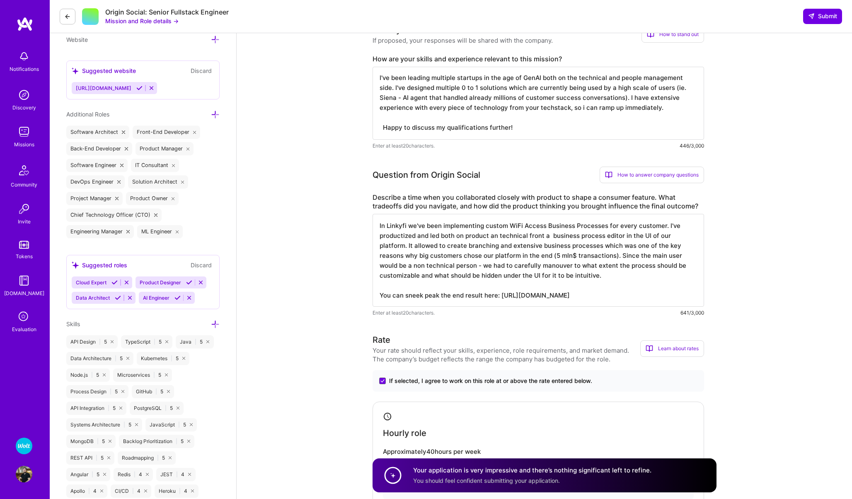
scroll to position [0, 0]
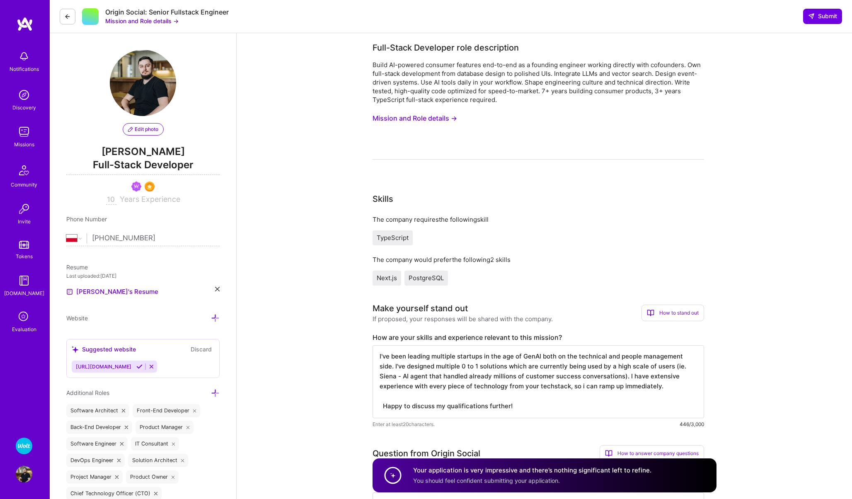
type textarea "In Linkyfi we've been implementing custom WiFi Access Business Processes for ev…"
click at [381, 407] on textarea "I've been leading multiple startups in the age of GenAI both on the technical a…" at bounding box center [537, 381] width 331 height 73
type textarea "I've been leading multiple startups in the age of GenAI both on the technical a…"
click at [816, 14] on span "Submit" at bounding box center [822, 16] width 29 height 8
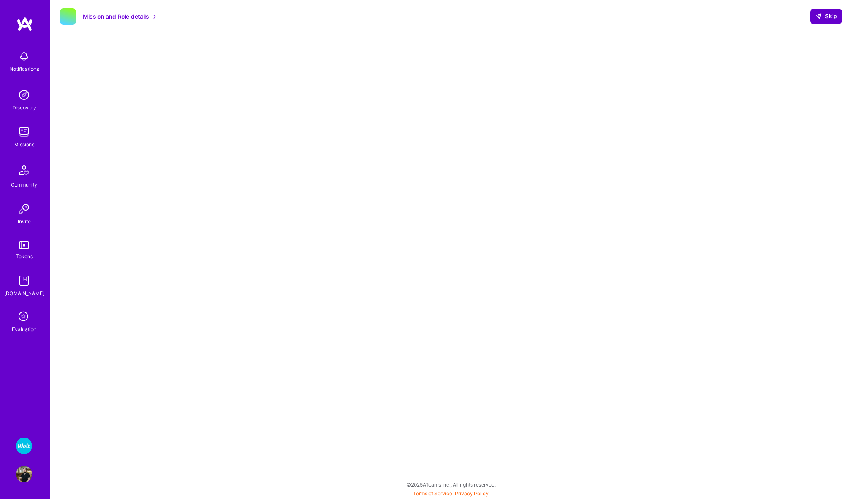
click at [824, 13] on span "Skip" at bounding box center [826, 16] width 22 height 8
select select "PL"
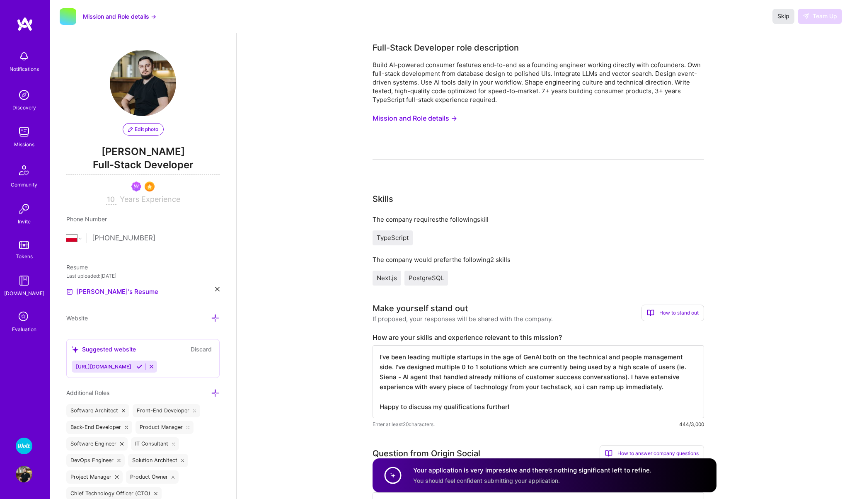
click at [781, 14] on span "Skip" at bounding box center [783, 16] width 12 height 8
click at [18, 97] on img at bounding box center [24, 95] width 17 height 17
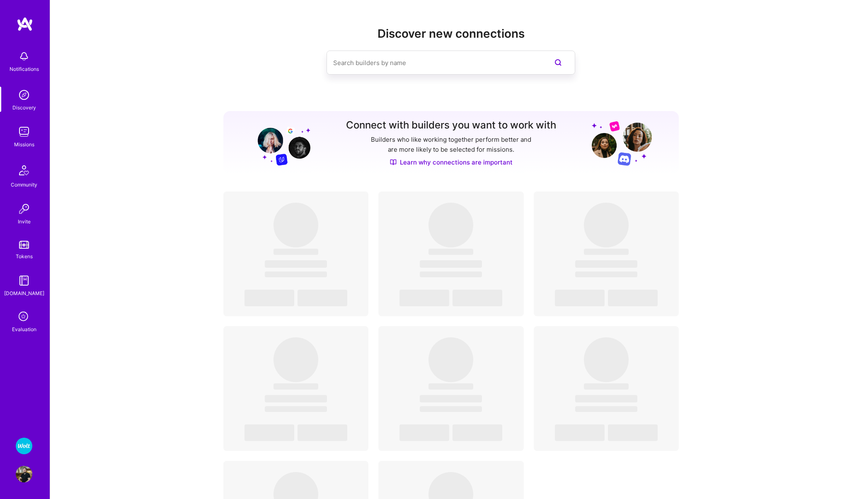
click at [24, 142] on div "Missions" at bounding box center [24, 144] width 20 height 9
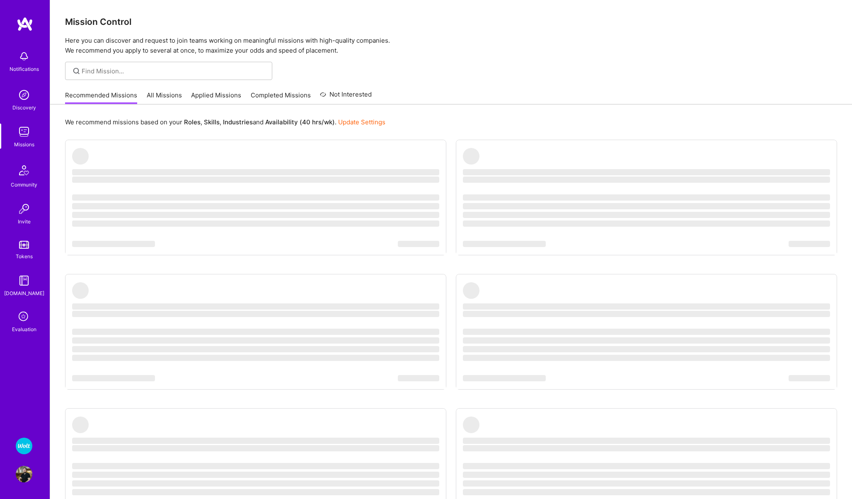
click at [212, 97] on link "Applied Missions" at bounding box center [216, 98] width 50 height 14
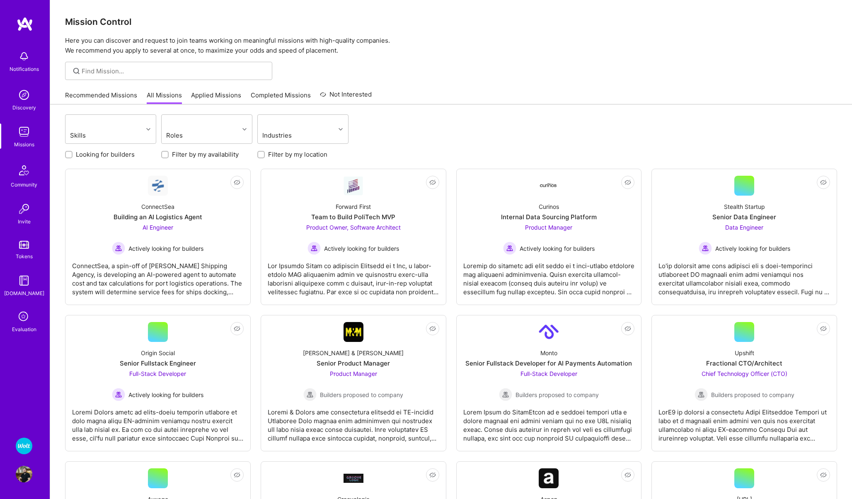
click at [95, 152] on label "Looking for builders" at bounding box center [105, 154] width 59 height 9
click at [72, 152] on input "Looking for builders" at bounding box center [70, 155] width 6 height 6
checkbox input "true"
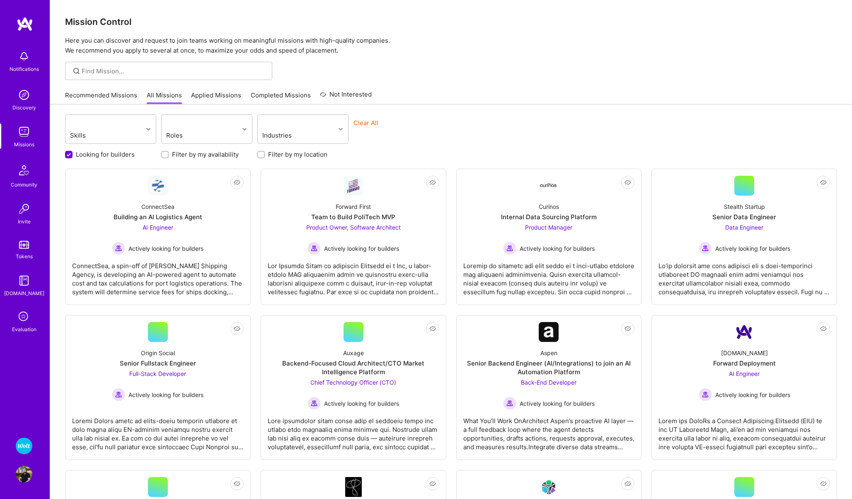
click at [270, 154] on label "Filter by my location" at bounding box center [297, 154] width 59 height 9
click at [265, 154] on input "Filter by my location" at bounding box center [262, 155] width 6 height 6
checkbox input "true"
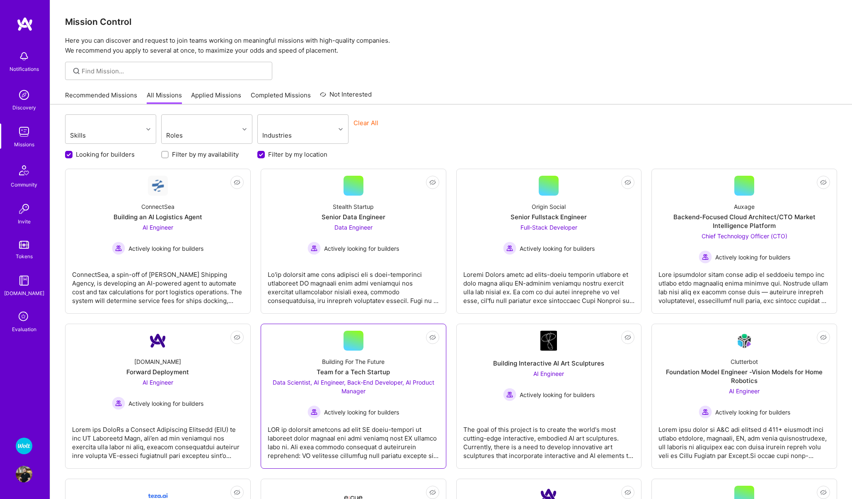
click at [317, 361] on div "Building For The Future Team for a Tech Startup Data Scientist, AI Engineer, Ba…" at bounding box center [353, 384] width 171 height 68
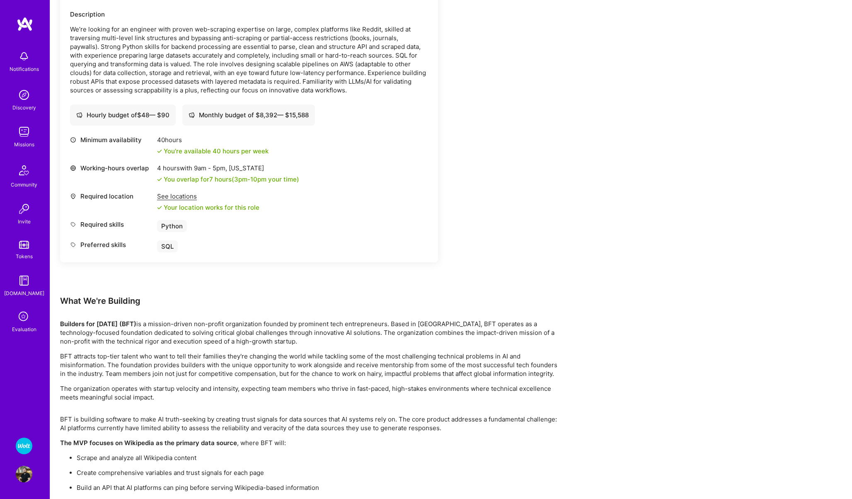
scroll to position [1076, 0]
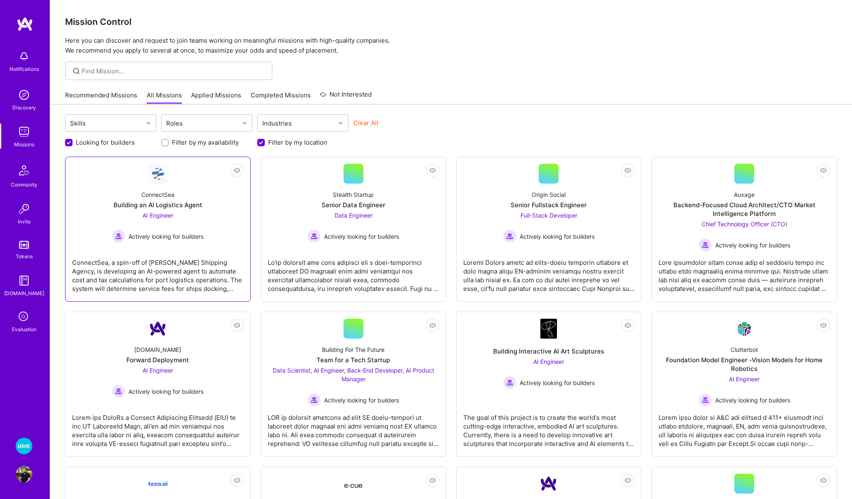
click at [208, 210] on div "ConnectSea Building an AI Logistics Agent AI Engineer Actively looking for buil…" at bounding box center [157, 212] width 171 height 59
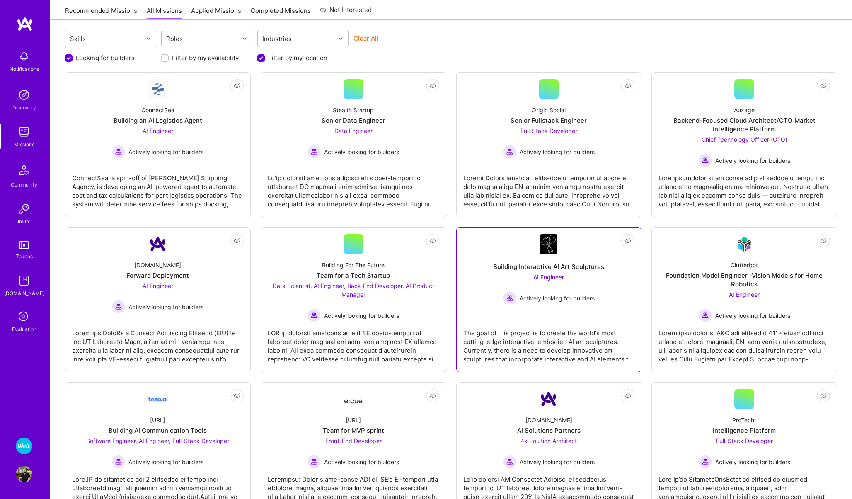
scroll to position [159, 0]
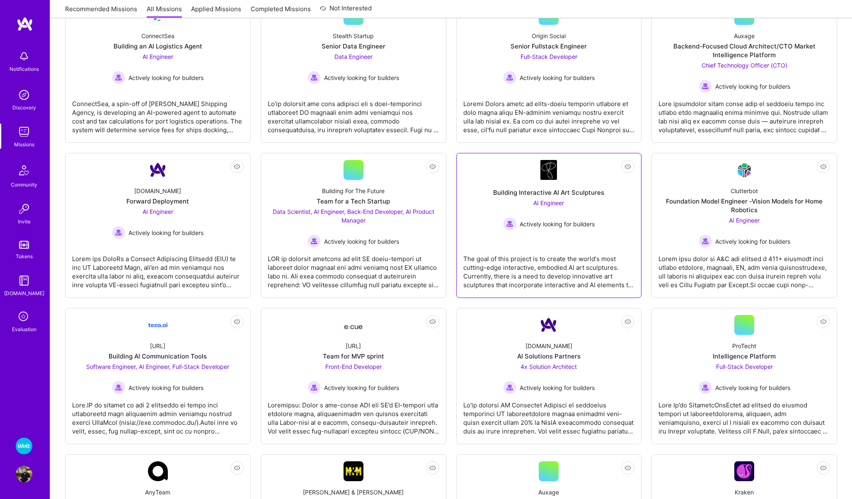
click at [505, 193] on div "Building Interactive AI Art Sculptures" at bounding box center [548, 192] width 111 height 9
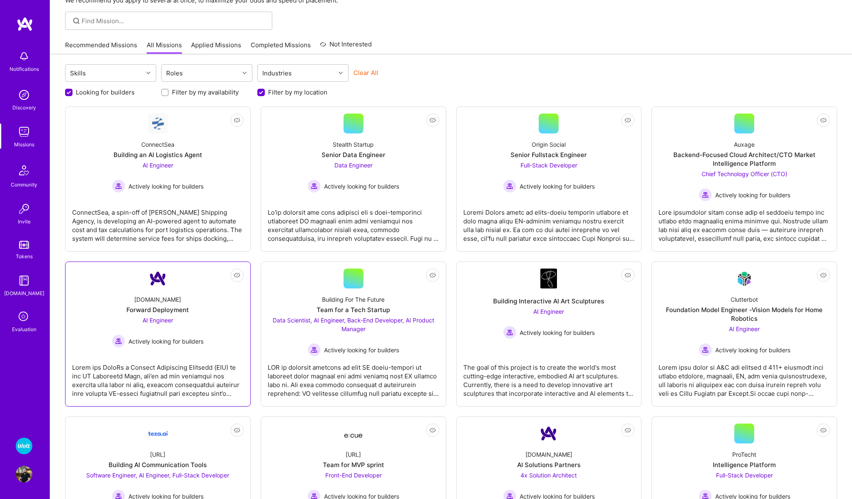
scroll to position [50, 0]
click at [177, 148] on div "ConnectSea Building an AI Logistics Agent AI Engineer Actively looking for buil…" at bounding box center [157, 163] width 171 height 59
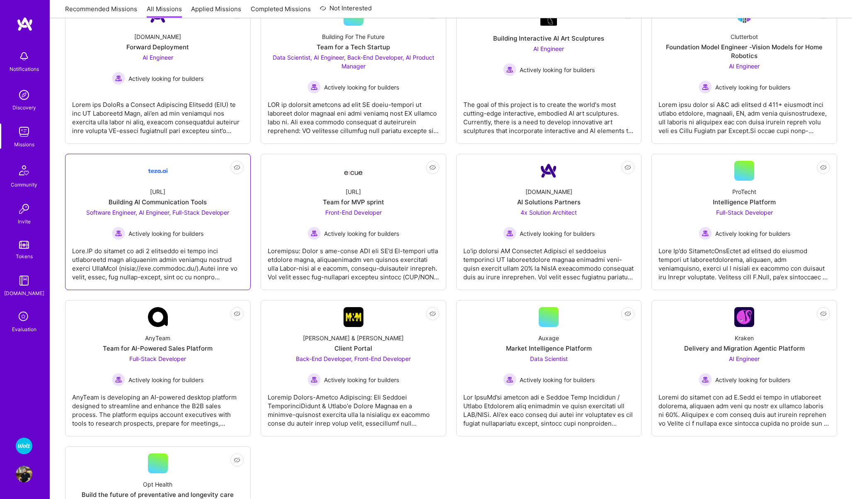
scroll to position [316, 0]
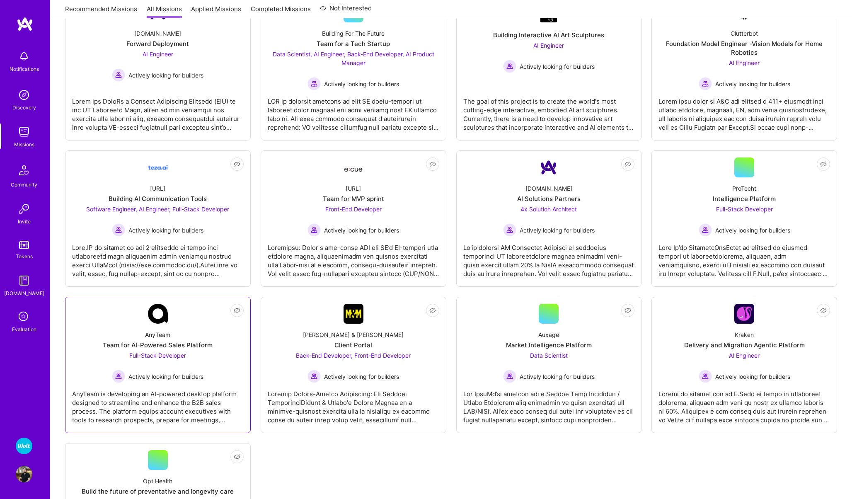
click at [202, 328] on div "AnyTeam Team for AI-Powered Sales Platform Full-Stack Developer Actively lookin…" at bounding box center [157, 352] width 171 height 59
